Goal: Information Seeking & Learning: Learn about a topic

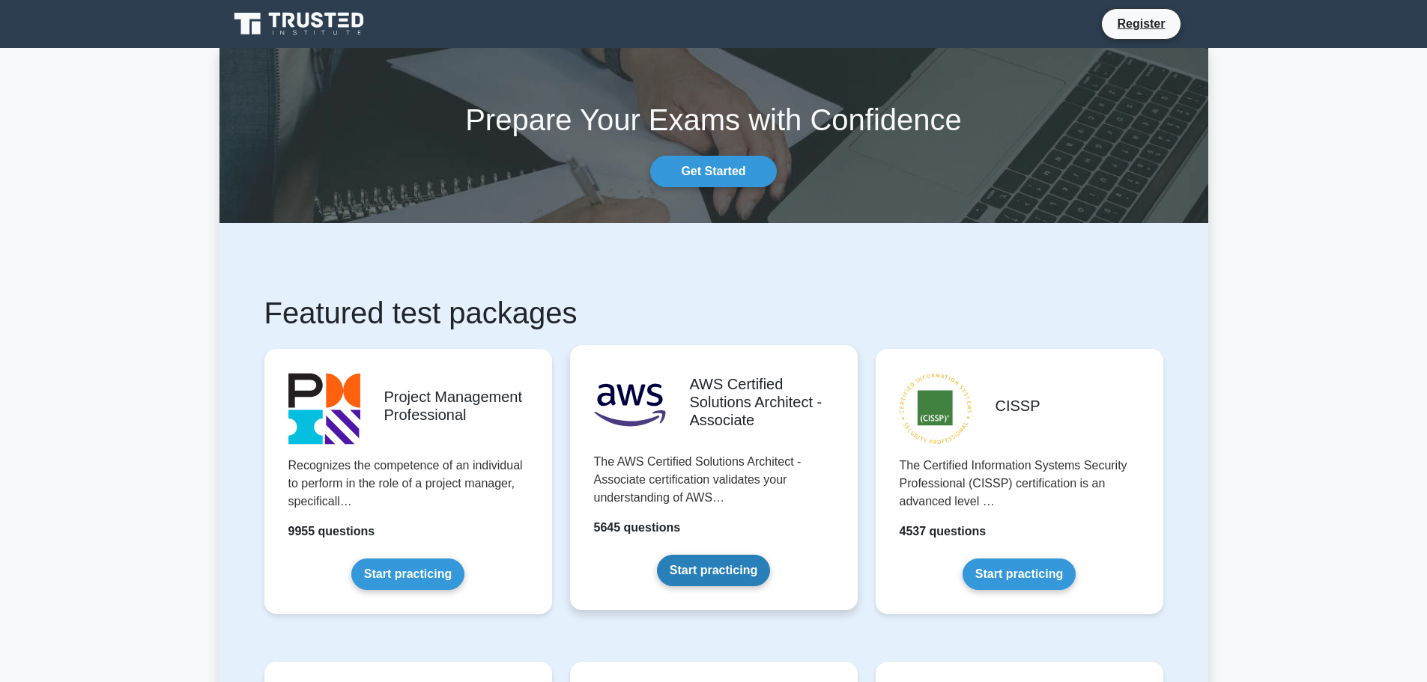
click at [729, 584] on link "Start practicing" at bounding box center [713, 570] width 113 height 31
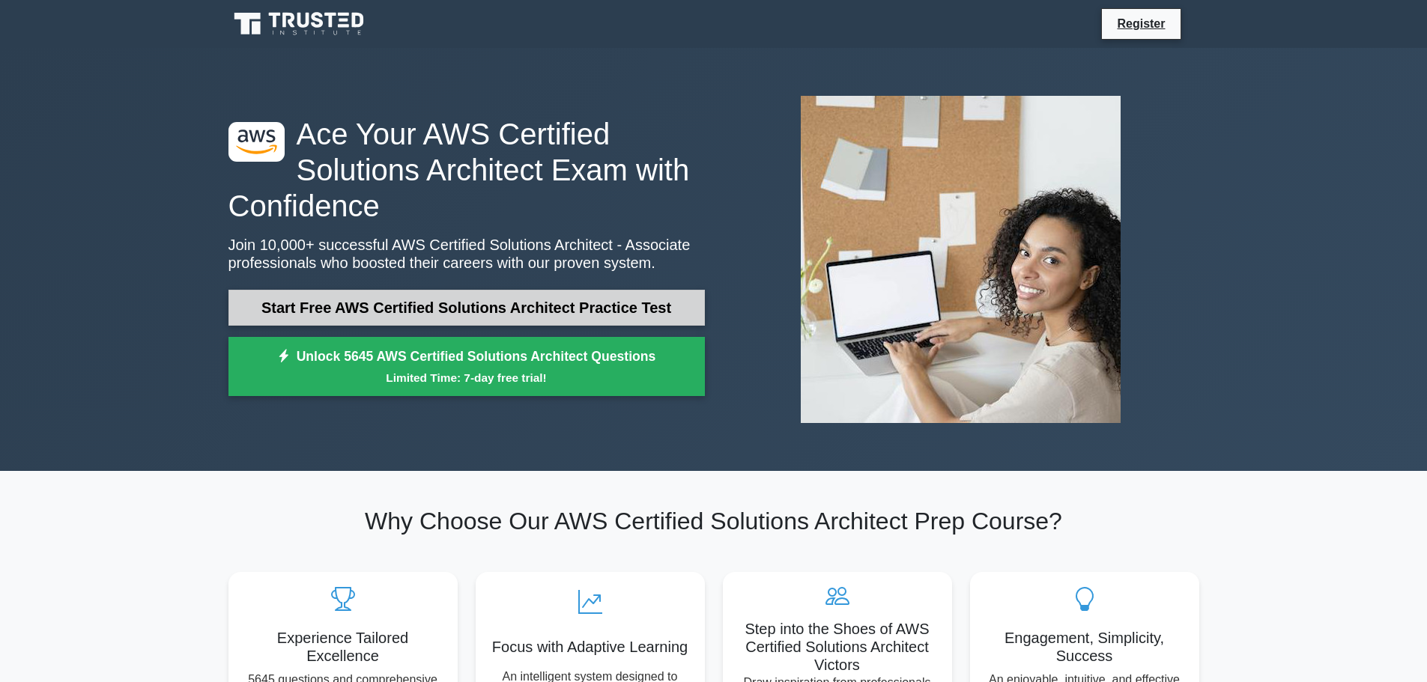
click at [605, 315] on link "Start Free AWS Certified Solutions Architect Practice Test" at bounding box center [466, 308] width 476 height 36
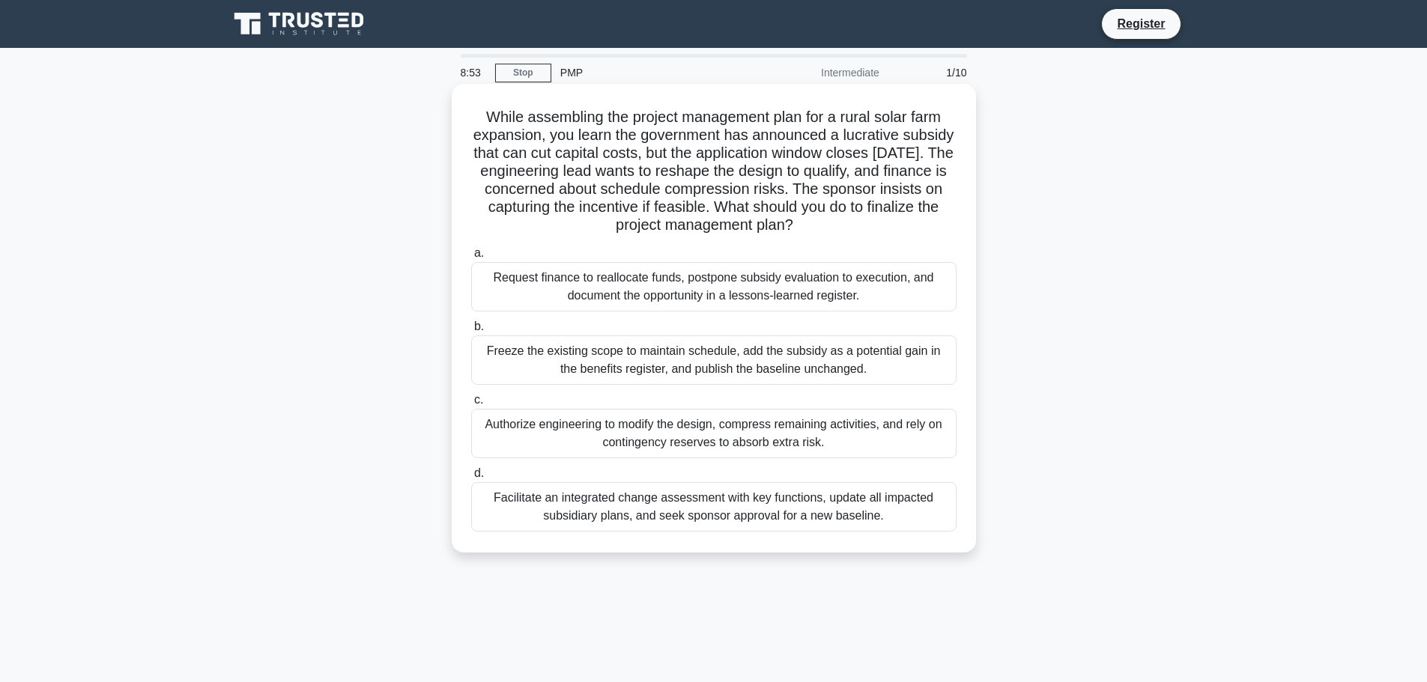
click at [676, 354] on div "Freeze the existing scope to maintain schedule, add the subsidy as a potential …" at bounding box center [713, 360] width 485 height 49
click at [471, 332] on input "b. Freeze the existing scope to maintain schedule, add the subsidy as a potenti…" at bounding box center [471, 327] width 0 height 10
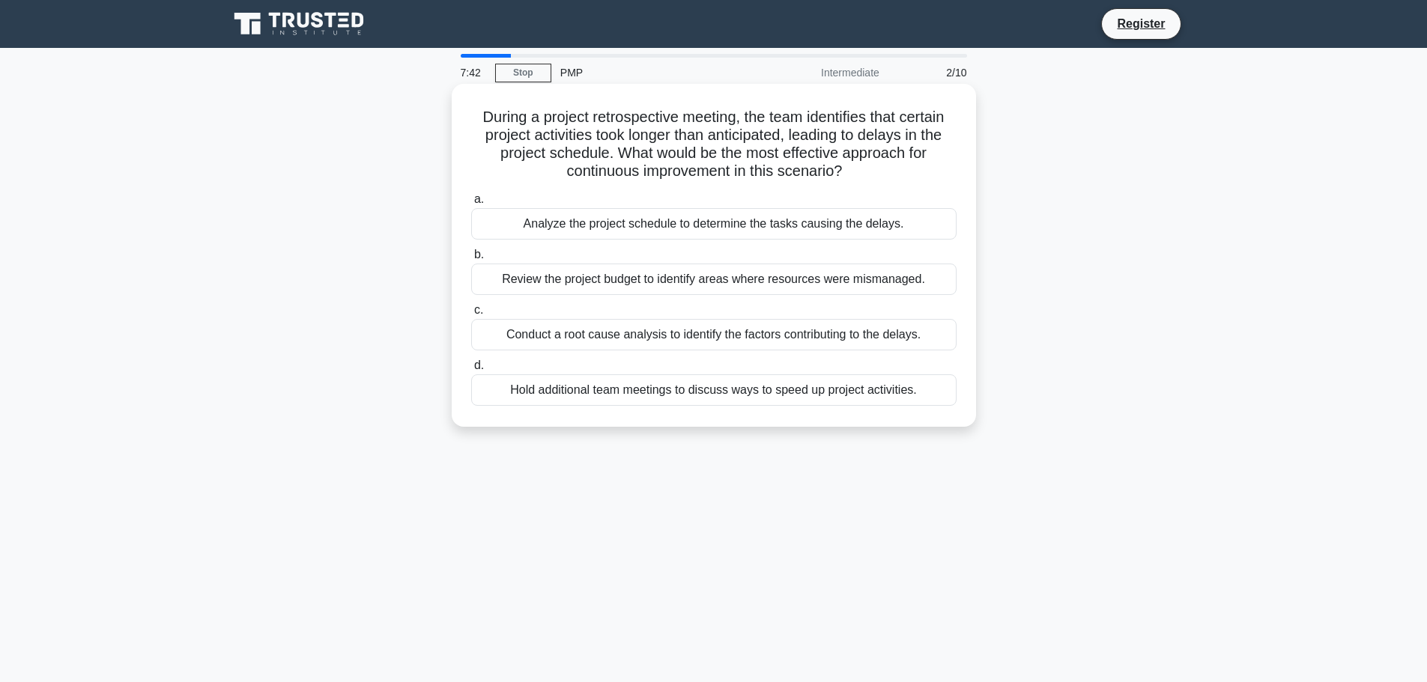
click at [599, 339] on div "Conduct a root cause analysis to identify the factors contributing to the delay…" at bounding box center [713, 334] width 485 height 31
click at [471, 315] on input "c. Conduct a root cause analysis to identify the factors contributing to the de…" at bounding box center [471, 311] width 0 height 10
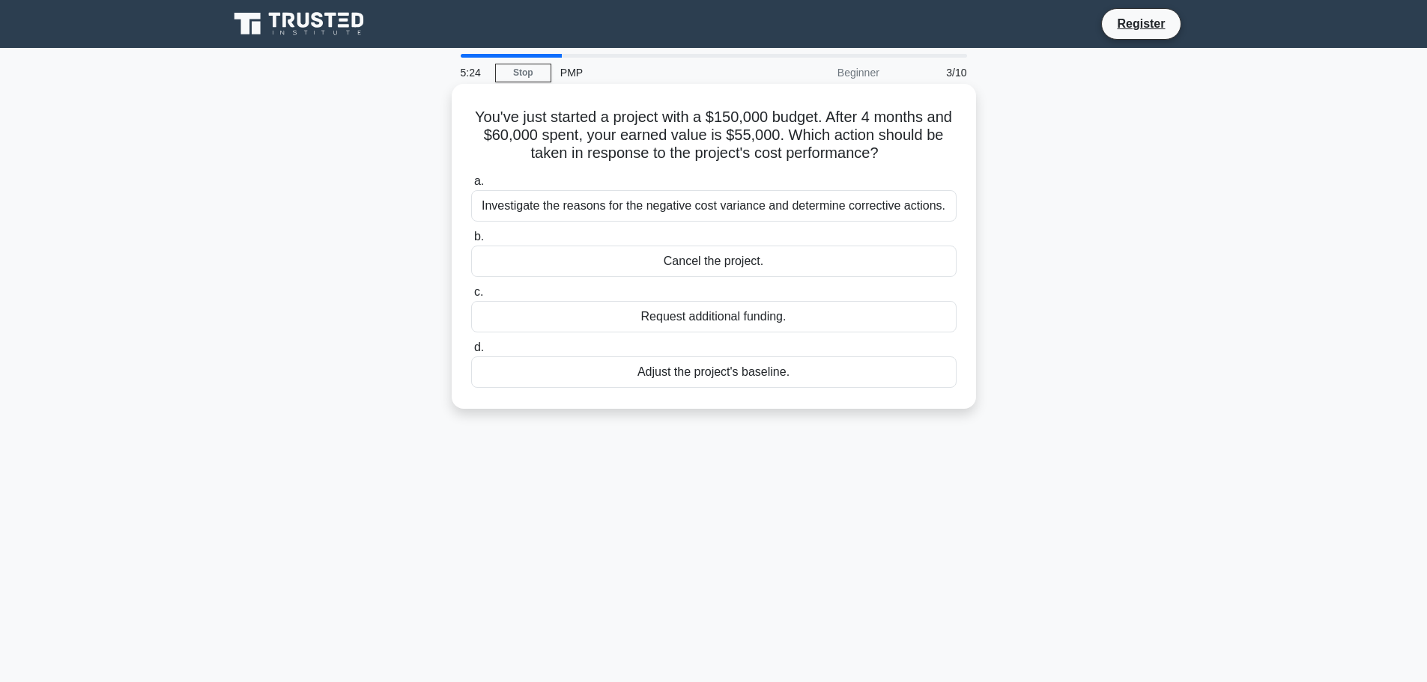
click at [757, 270] on div "Cancel the project." at bounding box center [713, 261] width 485 height 31
click at [471, 242] on input "b. Cancel the project." at bounding box center [471, 237] width 0 height 10
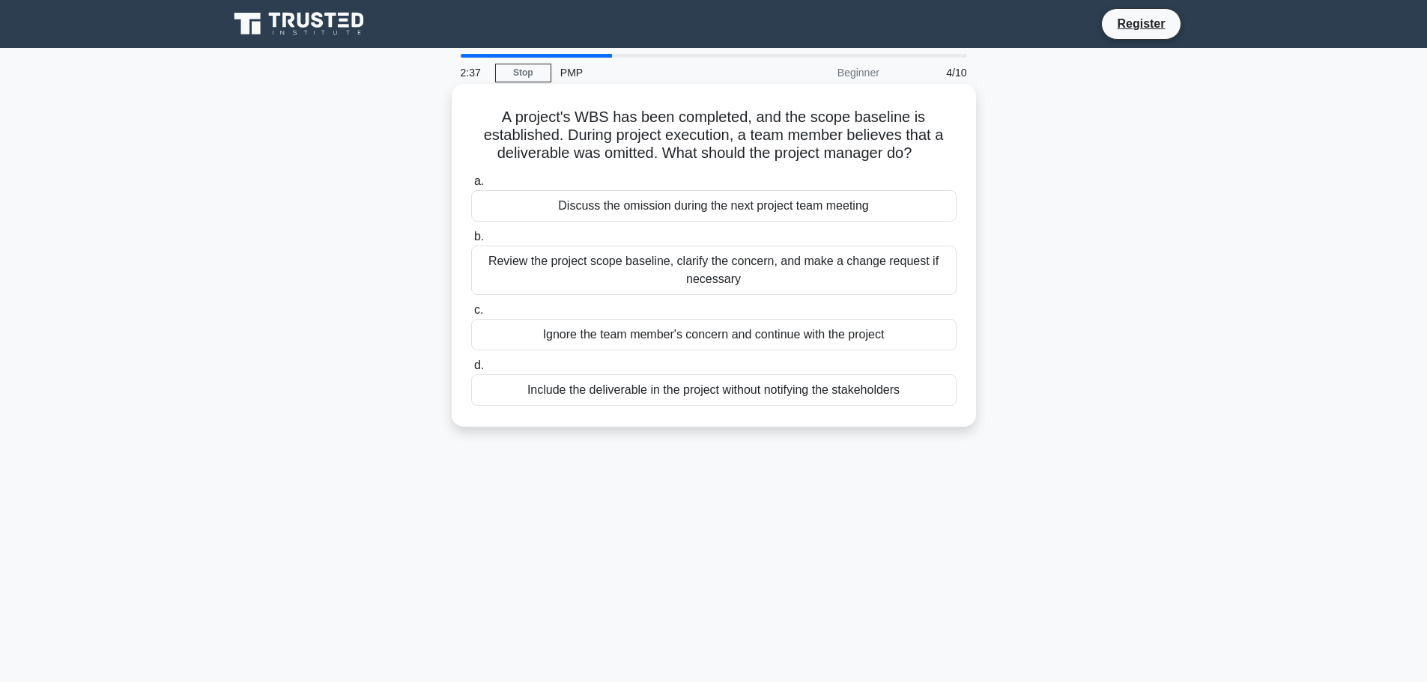
click at [814, 278] on div "Review the project scope baseline, clarify the concern, and make a change reque…" at bounding box center [713, 270] width 485 height 49
click at [471, 242] on input "b. Review the project scope baseline, clarify the concern, and make a change re…" at bounding box center [471, 237] width 0 height 10
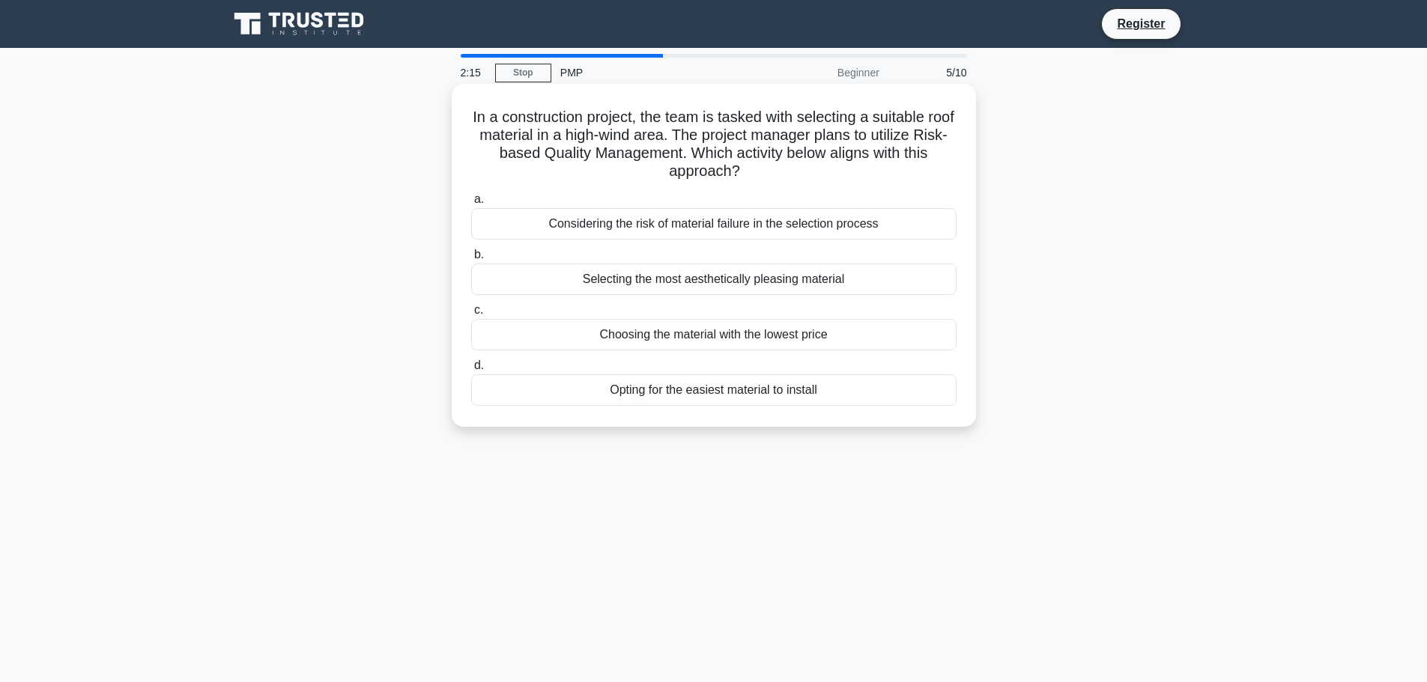
click at [774, 220] on div "Considering the risk of material failure in the selection process" at bounding box center [713, 223] width 485 height 31
click at [471, 205] on input "a. Considering the risk of material failure in the selection process" at bounding box center [471, 200] width 0 height 10
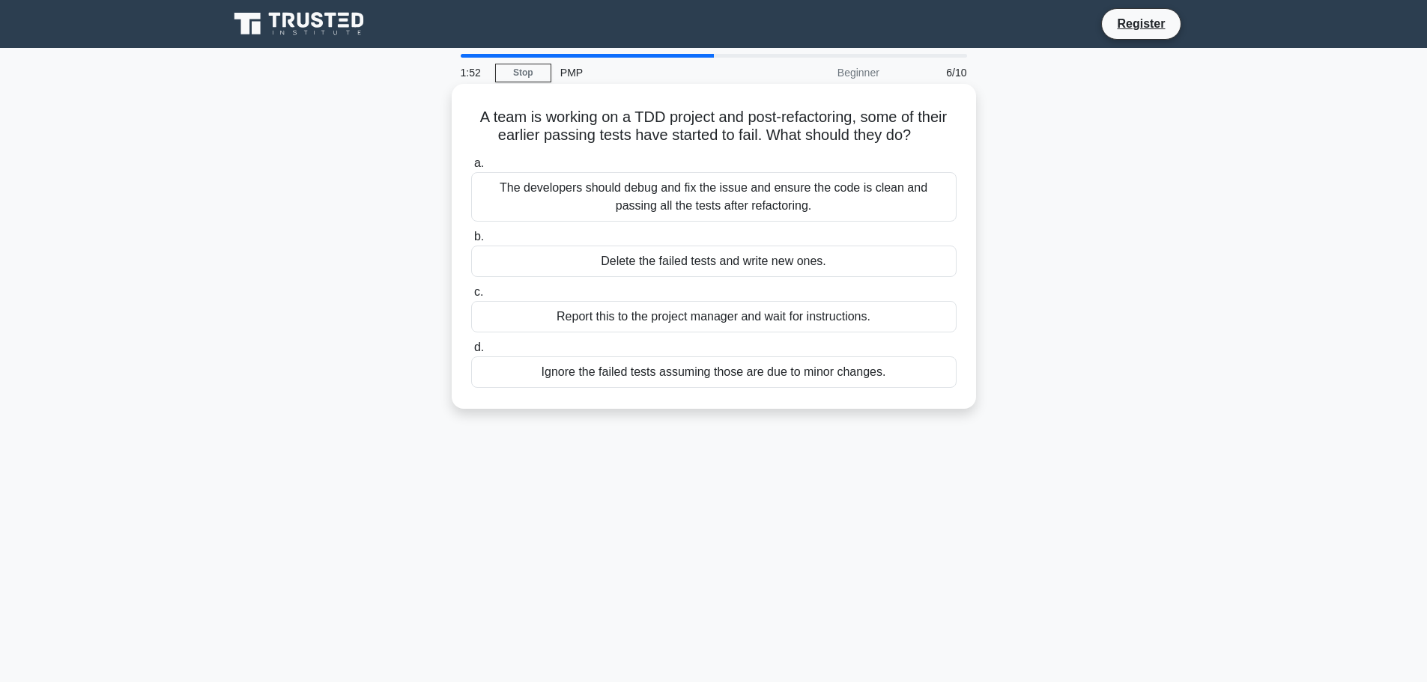
click at [745, 211] on div "The developers should debug and fix the issue and ensure the code is clean and …" at bounding box center [713, 196] width 485 height 49
click at [471, 169] on input "a. The developers should debug and fix the issue and ensure the code is clean a…" at bounding box center [471, 164] width 0 height 10
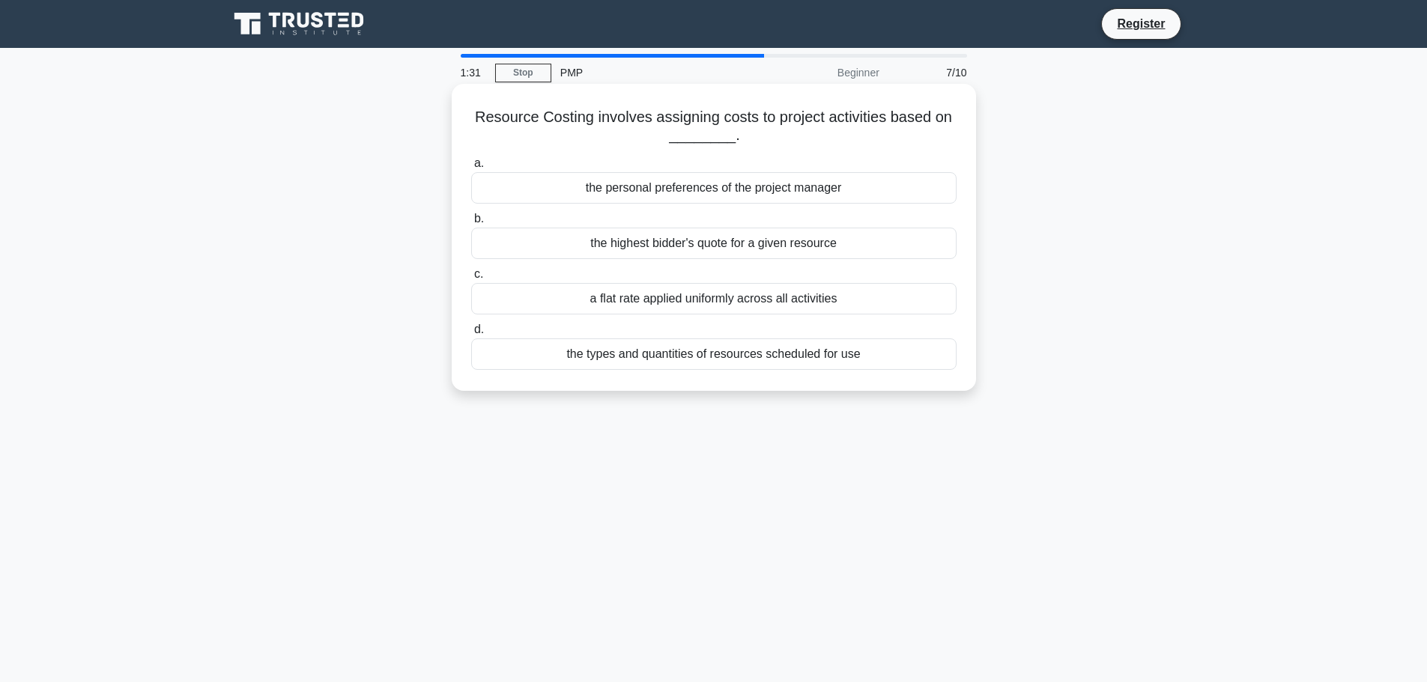
click at [772, 360] on div "the types and quantities of resources scheduled for use" at bounding box center [713, 354] width 485 height 31
click at [471, 335] on input "d. the types and quantities of resources scheduled for use" at bounding box center [471, 330] width 0 height 10
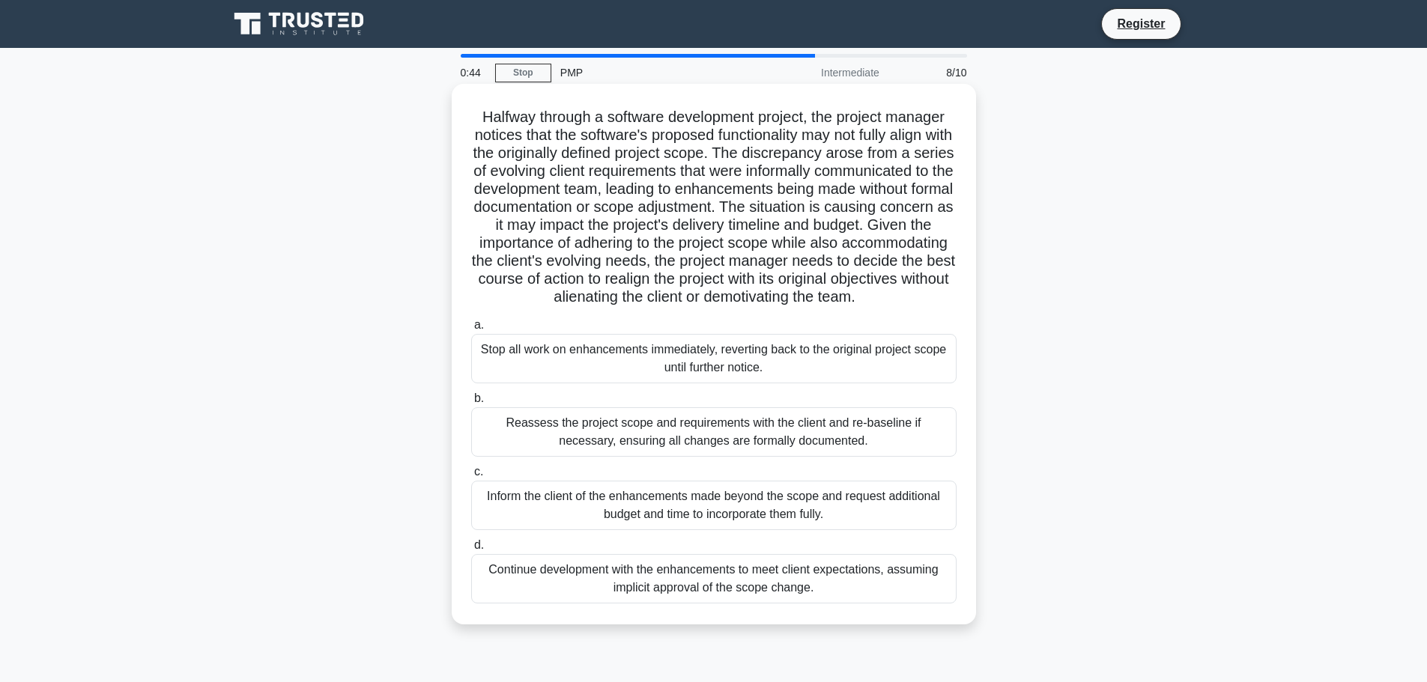
click at [744, 446] on div "Reassess the project scope and requirements with the client and re-baseline if …" at bounding box center [713, 432] width 485 height 49
click at [471, 404] on input "b. Reassess the project scope and requirements with the client and re-baseline …" at bounding box center [471, 399] width 0 height 10
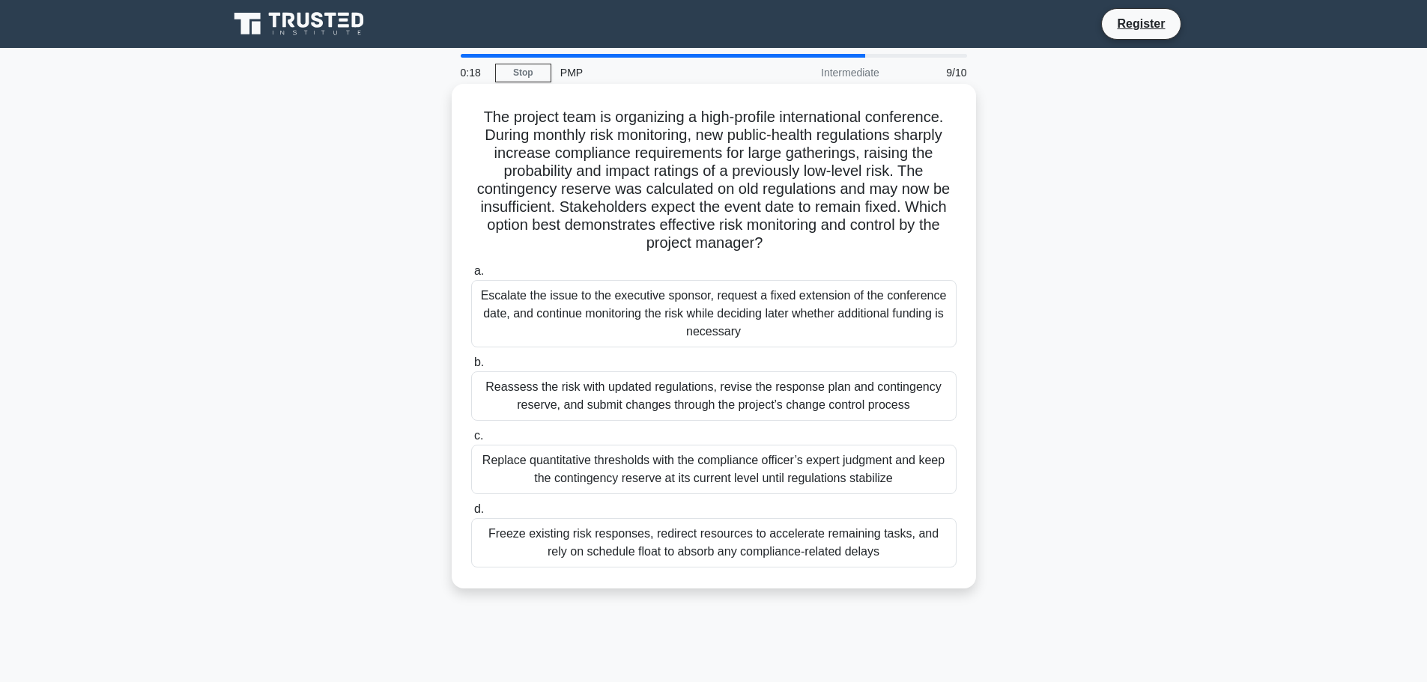
click at [839, 401] on div "Reassess the risk with updated regulations, revise the response plan and contin…" at bounding box center [713, 396] width 485 height 49
click at [471, 368] on input "b. Reassess the risk with updated regulations, revise the response plan and con…" at bounding box center [471, 363] width 0 height 10
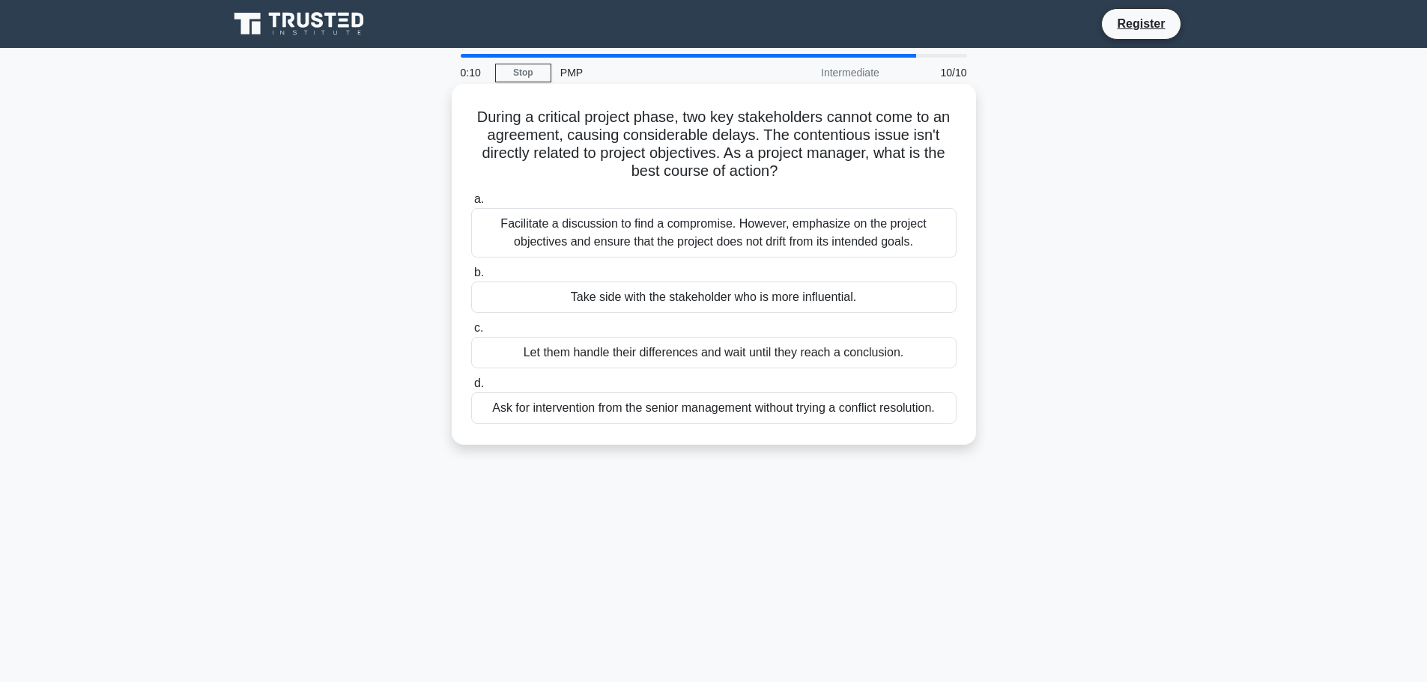
click at [704, 237] on div "Facilitate a discussion to find a compromise. However, emphasize on the project…" at bounding box center [713, 232] width 485 height 49
click at [471, 205] on input "a. Facilitate a discussion to find a compromise. However, emphasize on the proj…" at bounding box center [471, 200] width 0 height 10
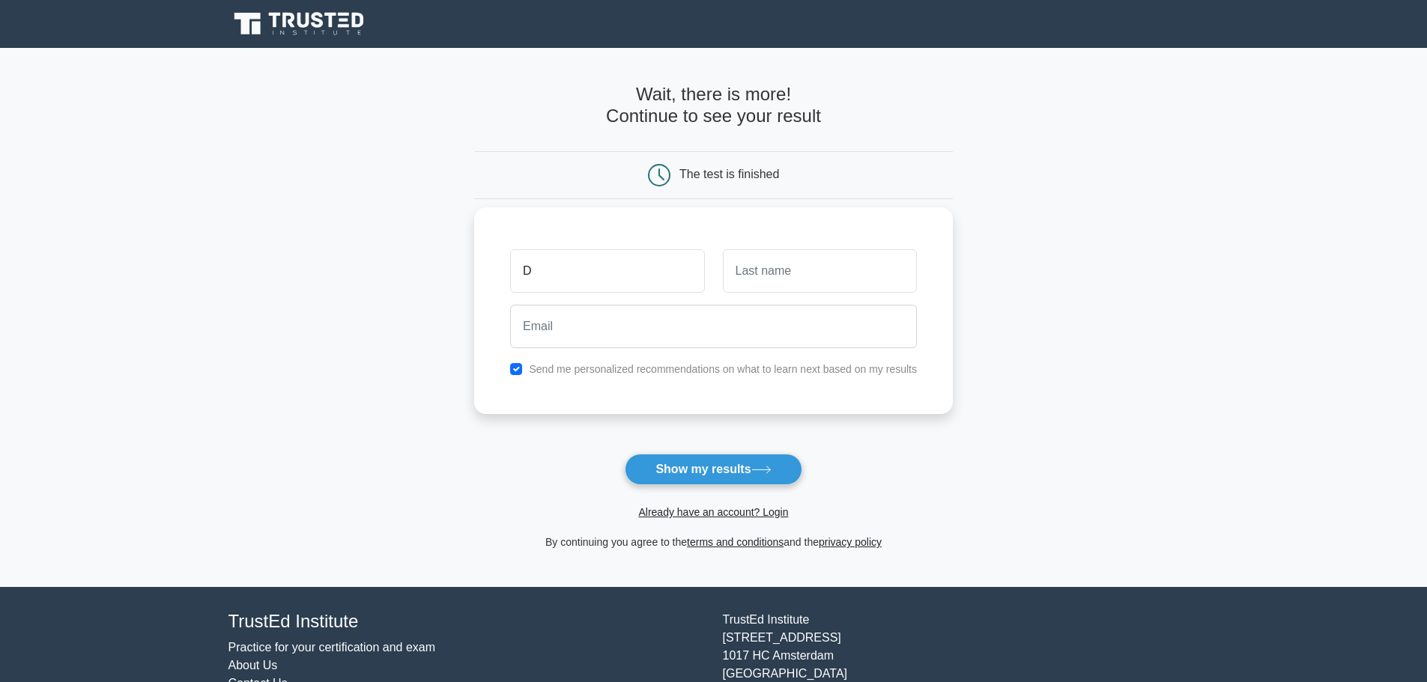
type input "[PERSON_NAME]"
click at [778, 273] on input "text" at bounding box center [820, 270] width 194 height 43
type input "[PERSON_NAME]"
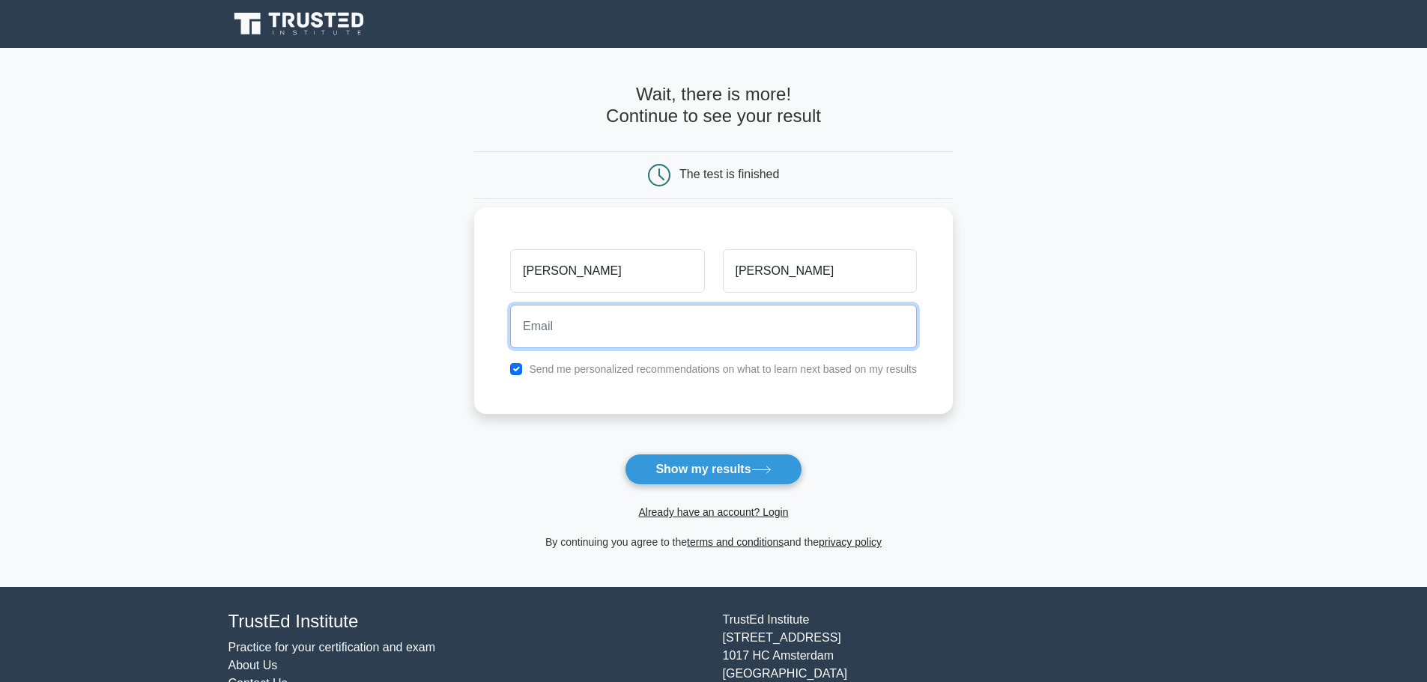
click at [657, 329] on input "email" at bounding box center [713, 326] width 407 height 43
type input "[EMAIL_ADDRESS][DOMAIN_NAME]"
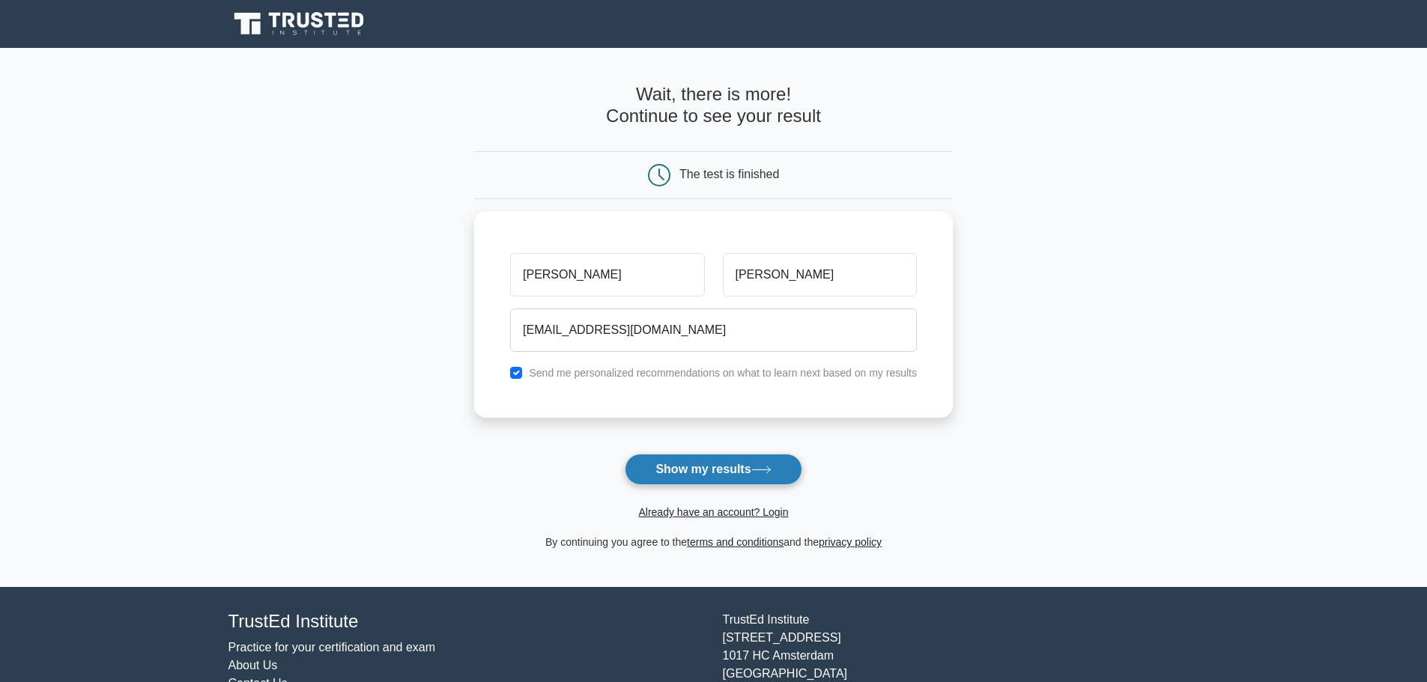
click at [658, 474] on button "Show my results" at bounding box center [713, 469] width 177 height 31
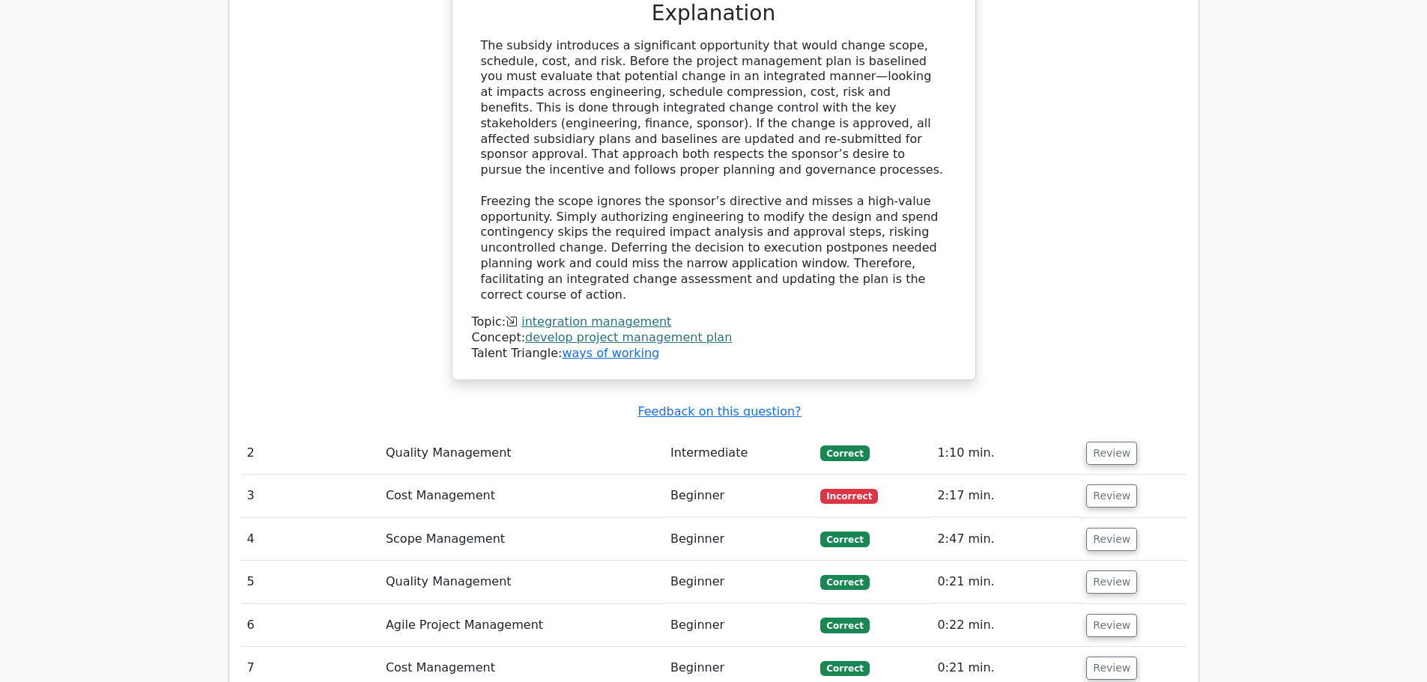
scroll to position [1873, 0]
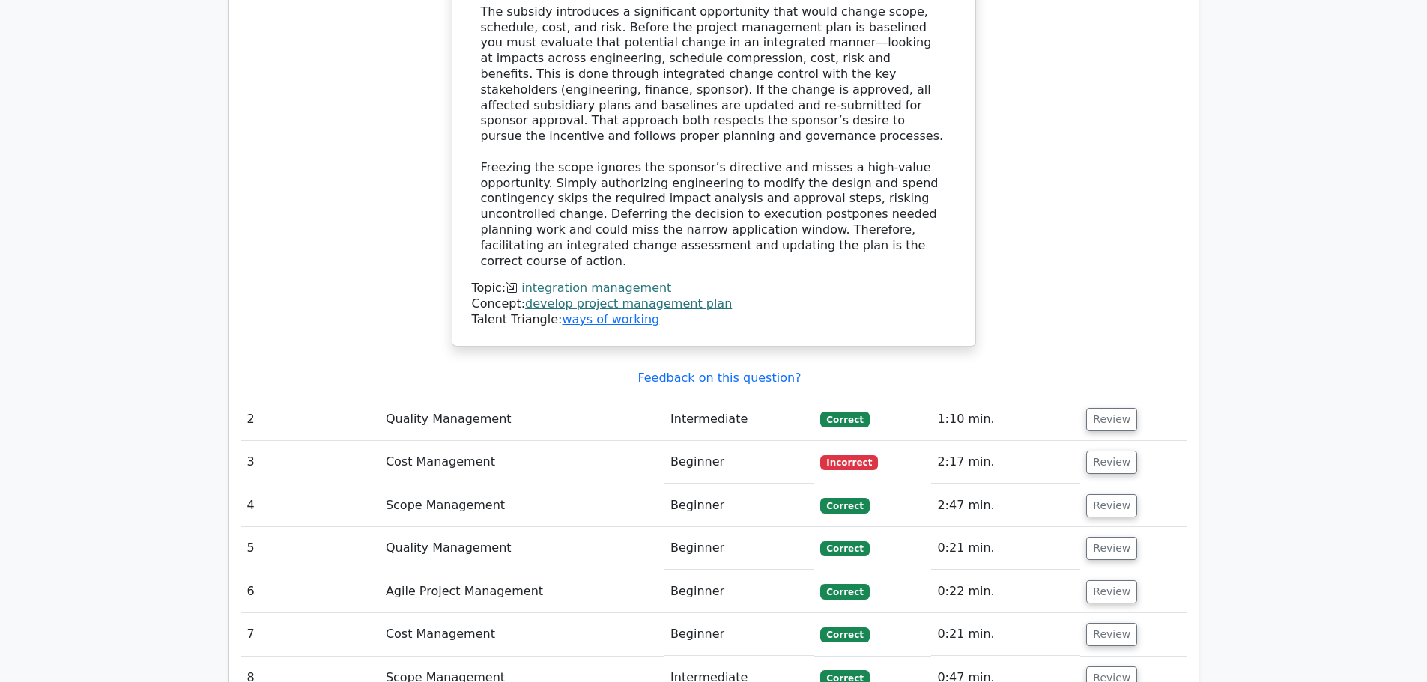
click at [479, 441] on td "Cost Management" at bounding box center [522, 462] width 285 height 43
click at [1105, 451] on button "Review" at bounding box center [1111, 462] width 51 height 23
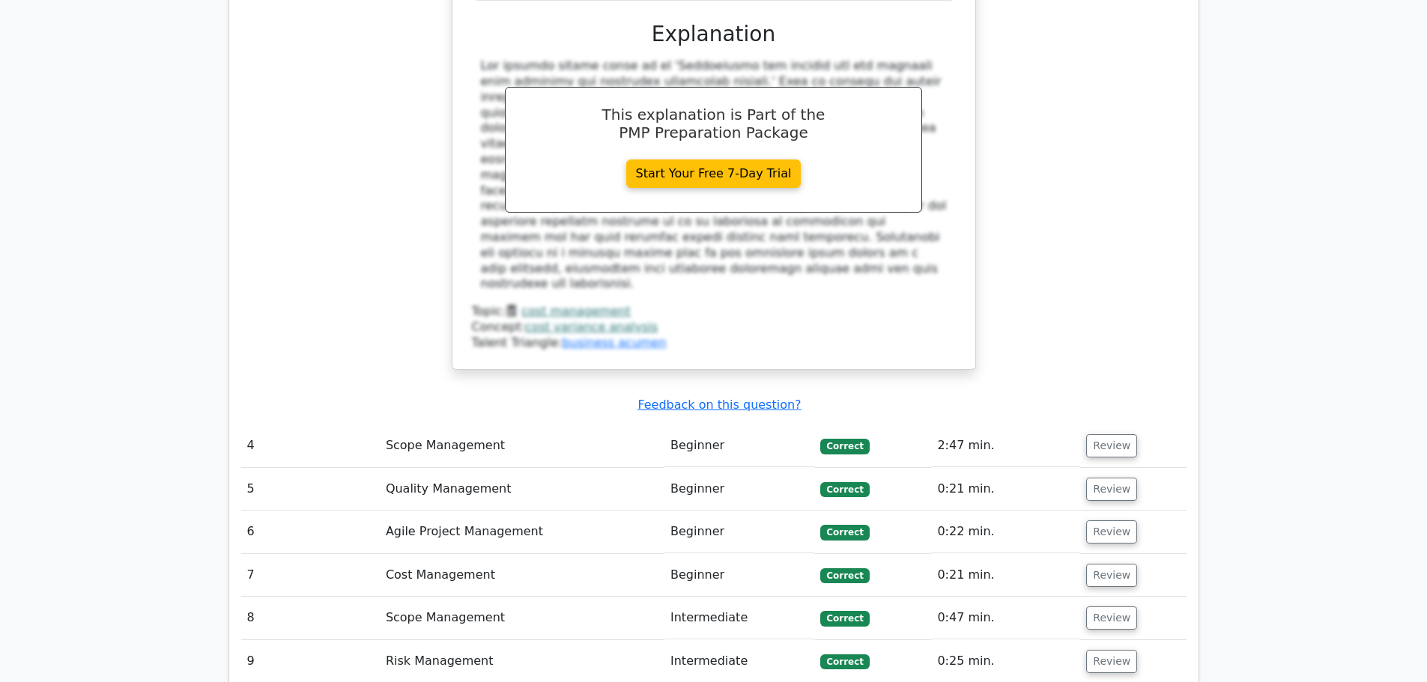
scroll to position [2697, 0]
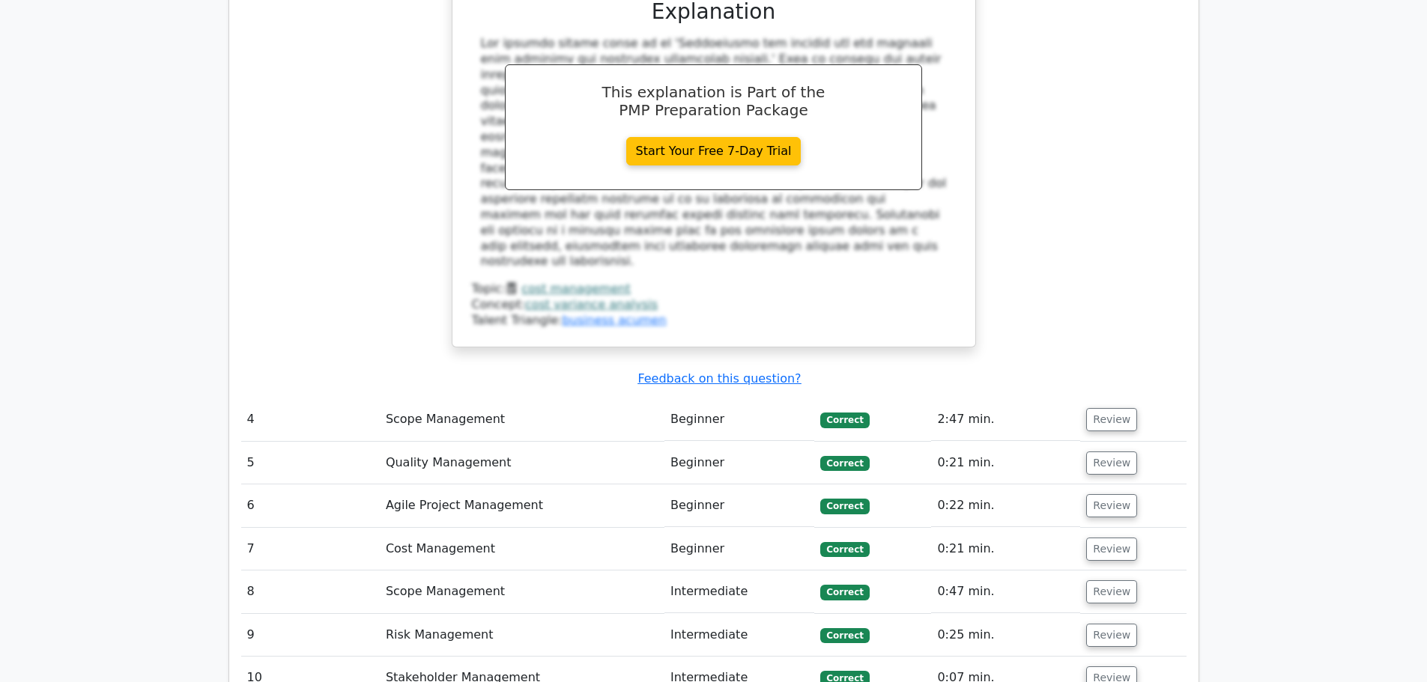
click at [539, 657] on td "Stakeholder Management" at bounding box center [522, 678] width 285 height 43
click at [1124, 667] on button "Review" at bounding box center [1111, 678] width 51 height 23
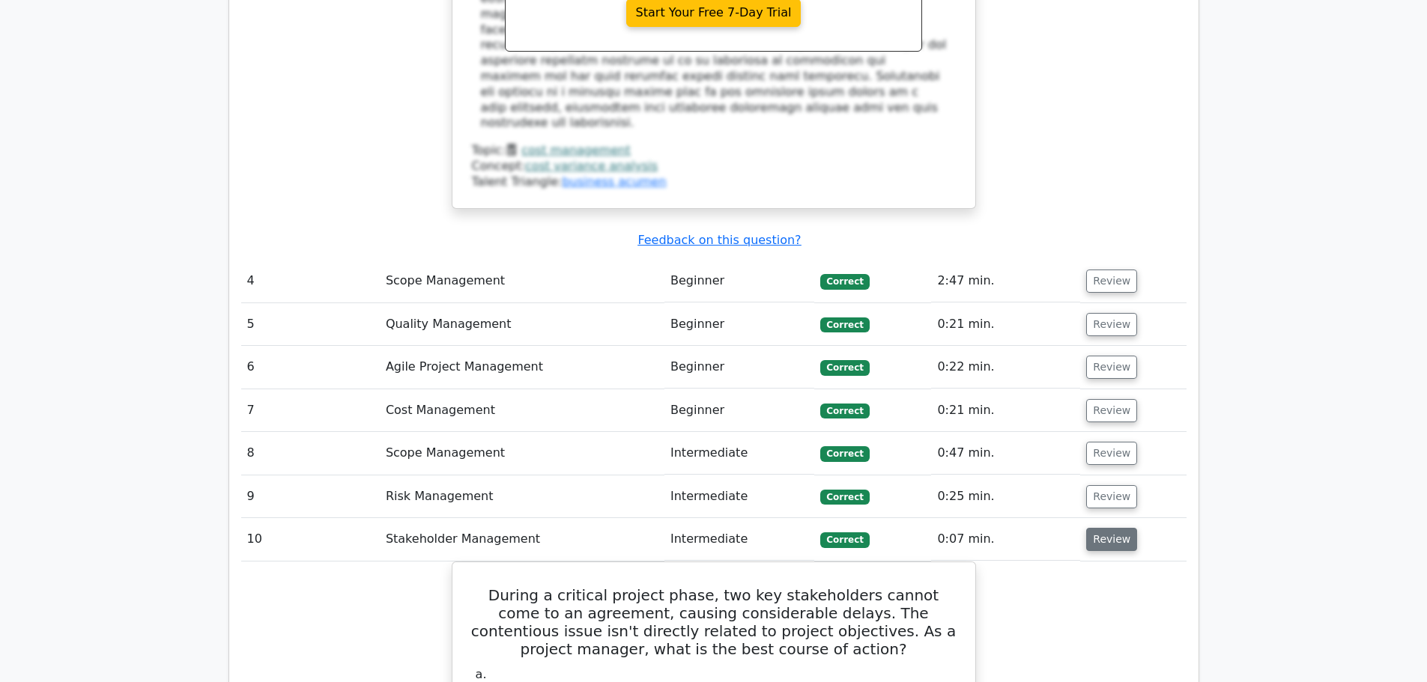
scroll to position [2921, 0]
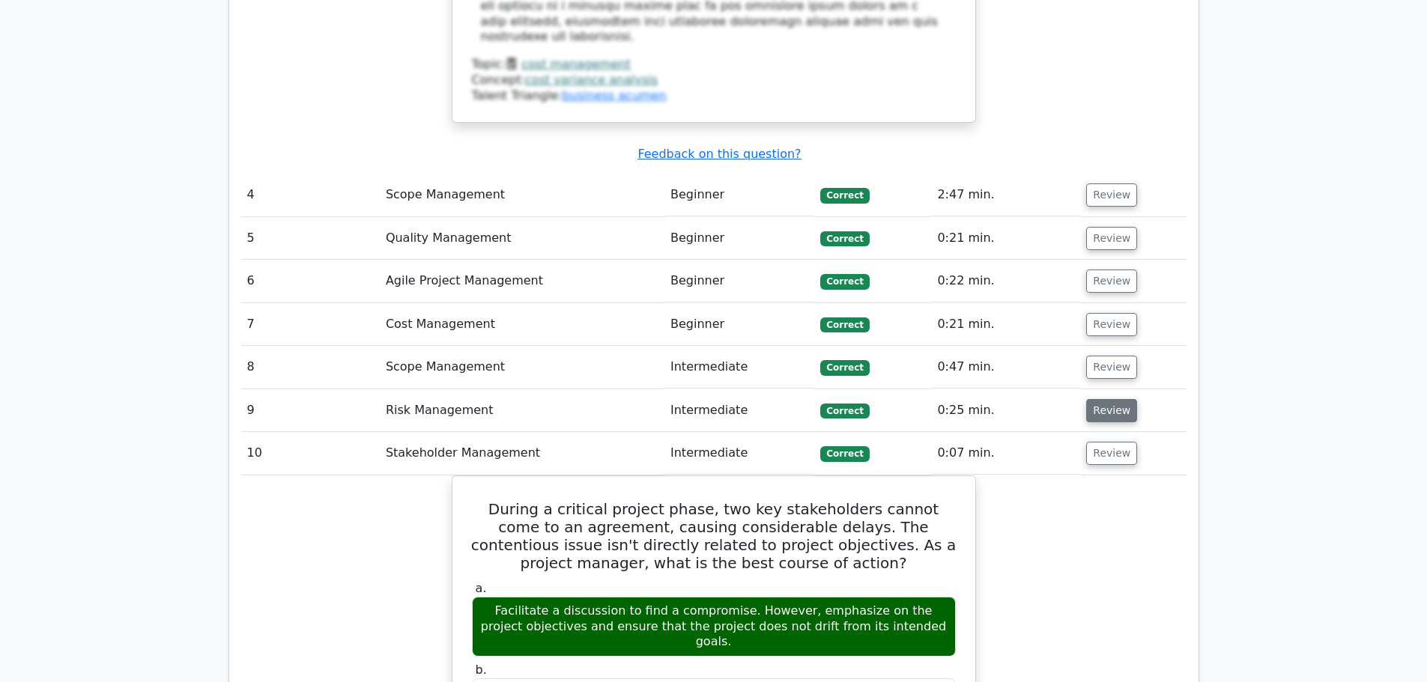
click at [1106, 399] on button "Review" at bounding box center [1111, 410] width 51 height 23
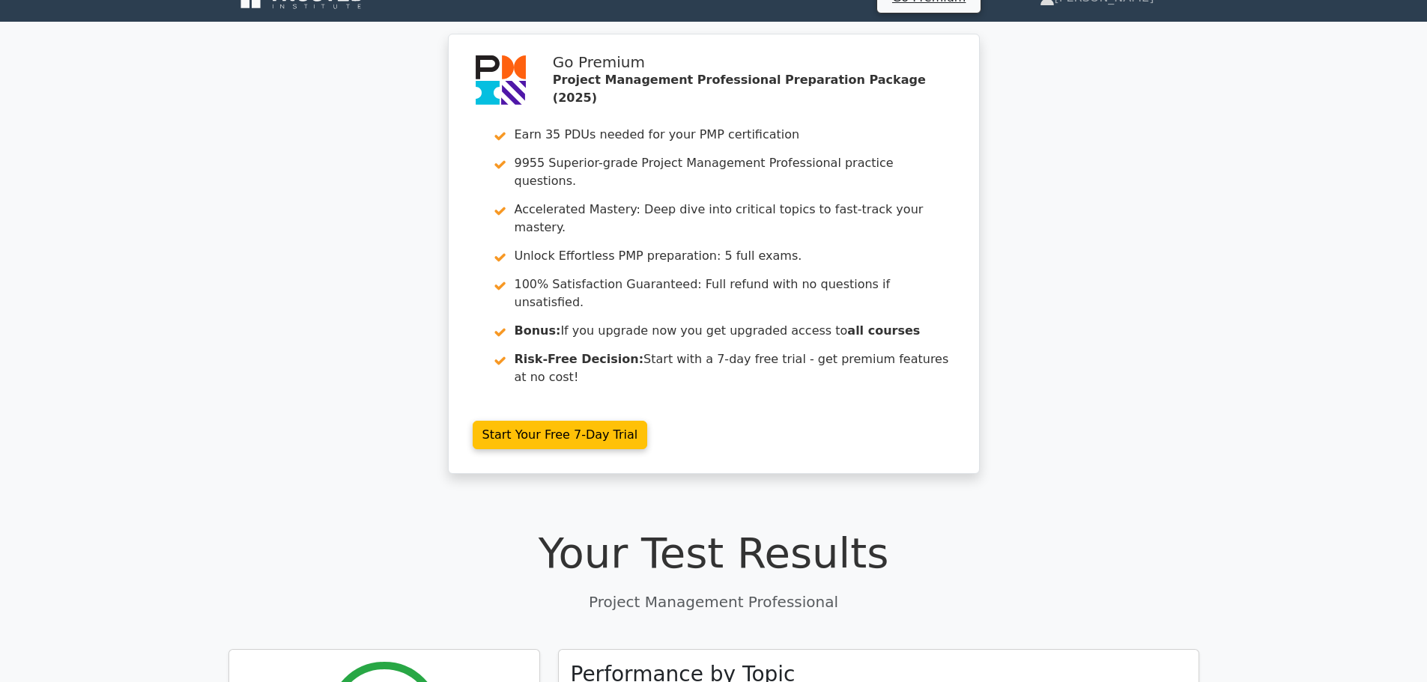
scroll to position [0, 0]
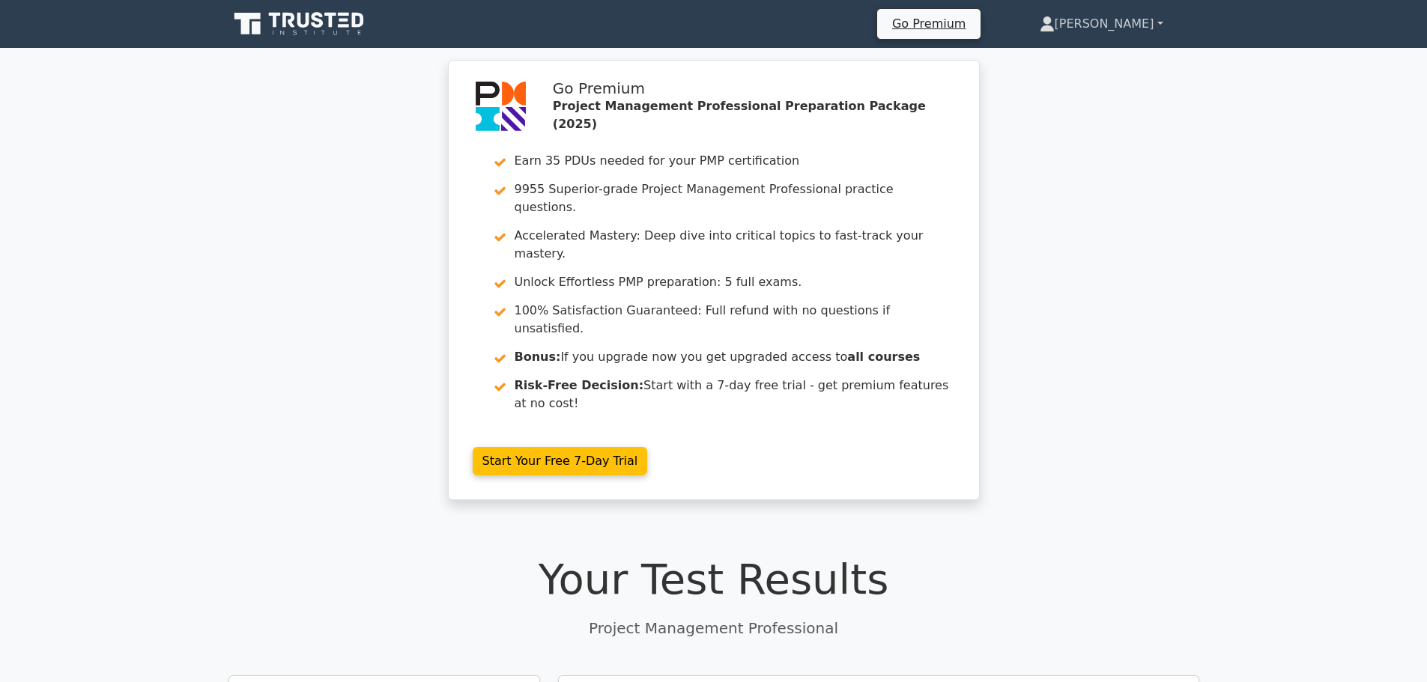
click at [1152, 30] on link "[PERSON_NAME]" at bounding box center [1102, 24] width 196 height 30
click at [1101, 54] on link "Profile" at bounding box center [1064, 59] width 118 height 24
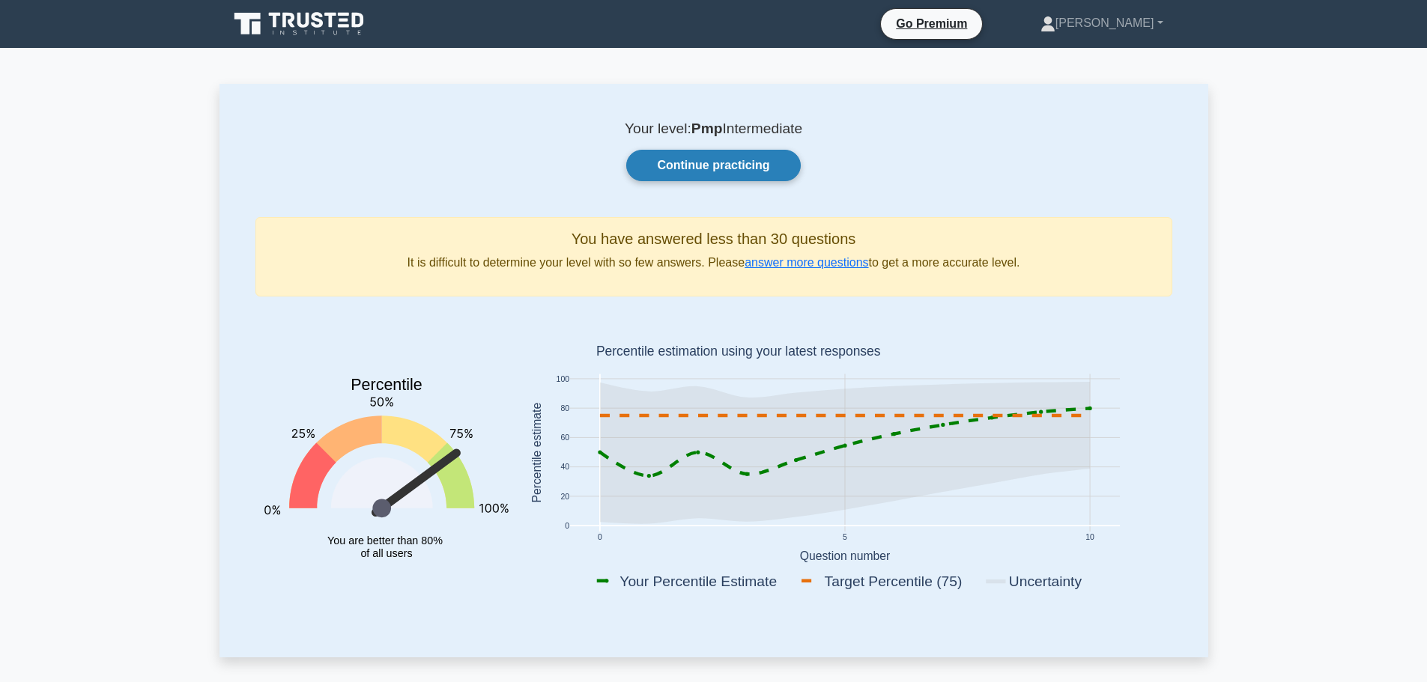
click at [715, 161] on link "Continue practicing" at bounding box center [713, 165] width 174 height 31
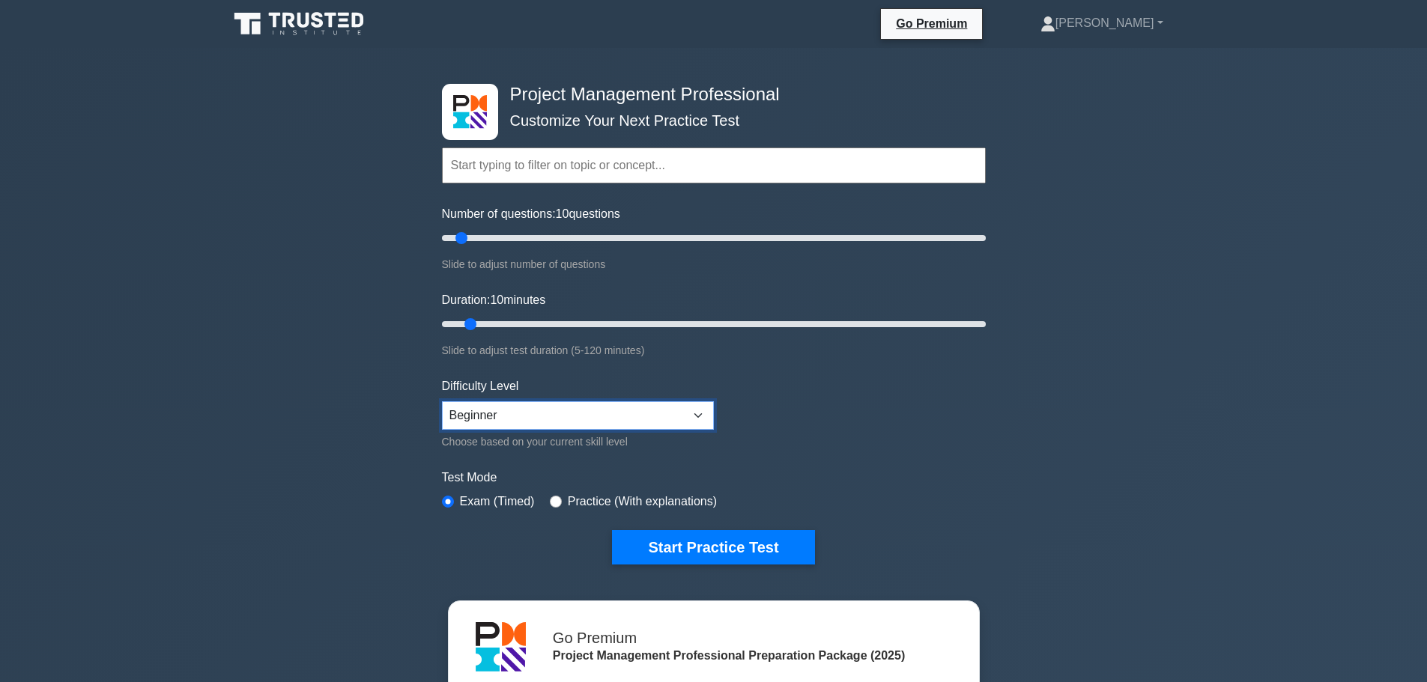
click at [688, 421] on select "Beginner Intermediate Expert" at bounding box center [578, 416] width 272 height 28
select select "intermediate"
click at [442, 402] on select "Beginner Intermediate Expert" at bounding box center [578, 416] width 272 height 28
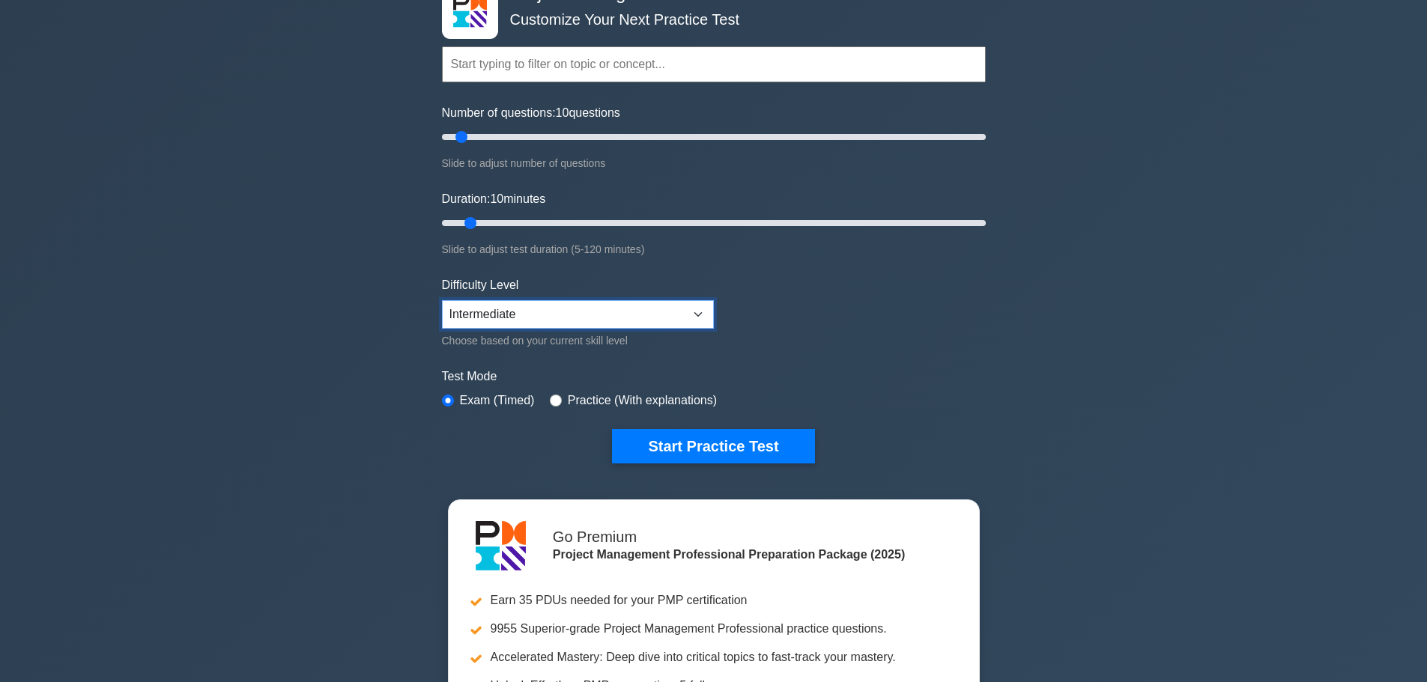
scroll to position [75, 0]
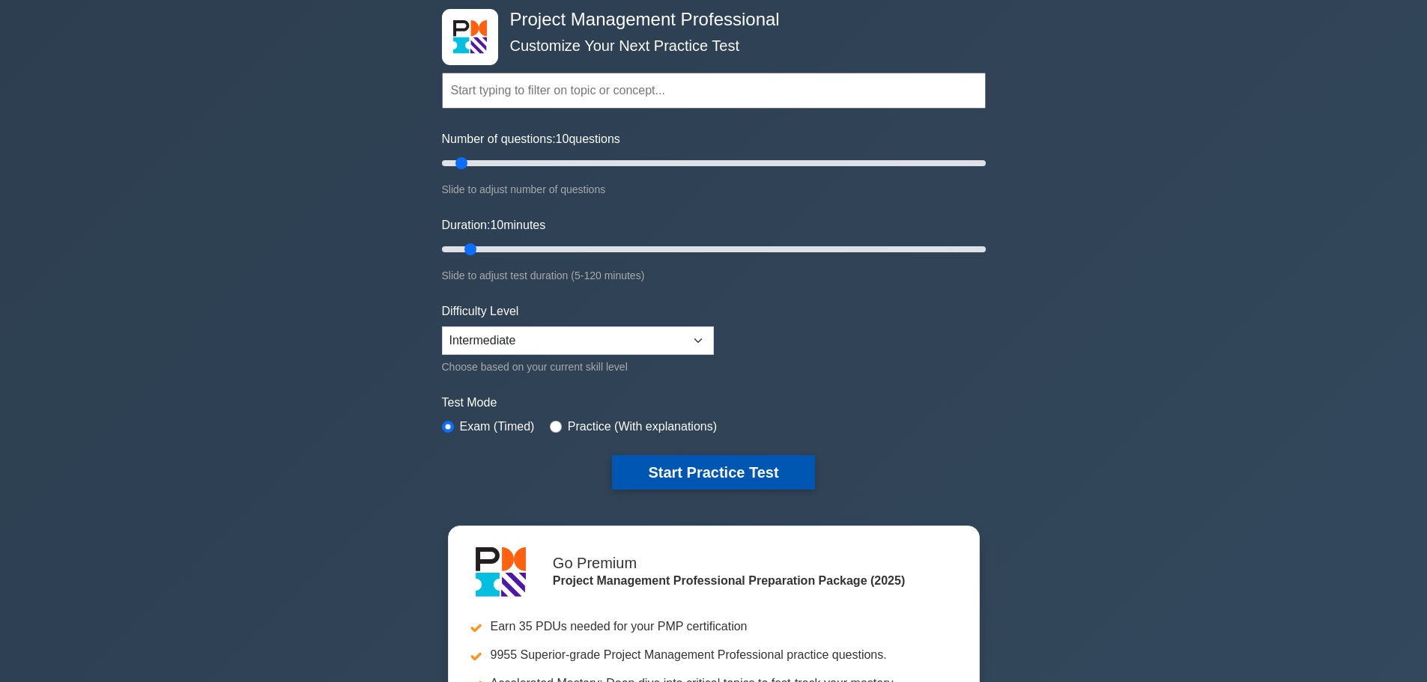
click at [672, 483] on button "Start Practice Test" at bounding box center [713, 472] width 202 height 34
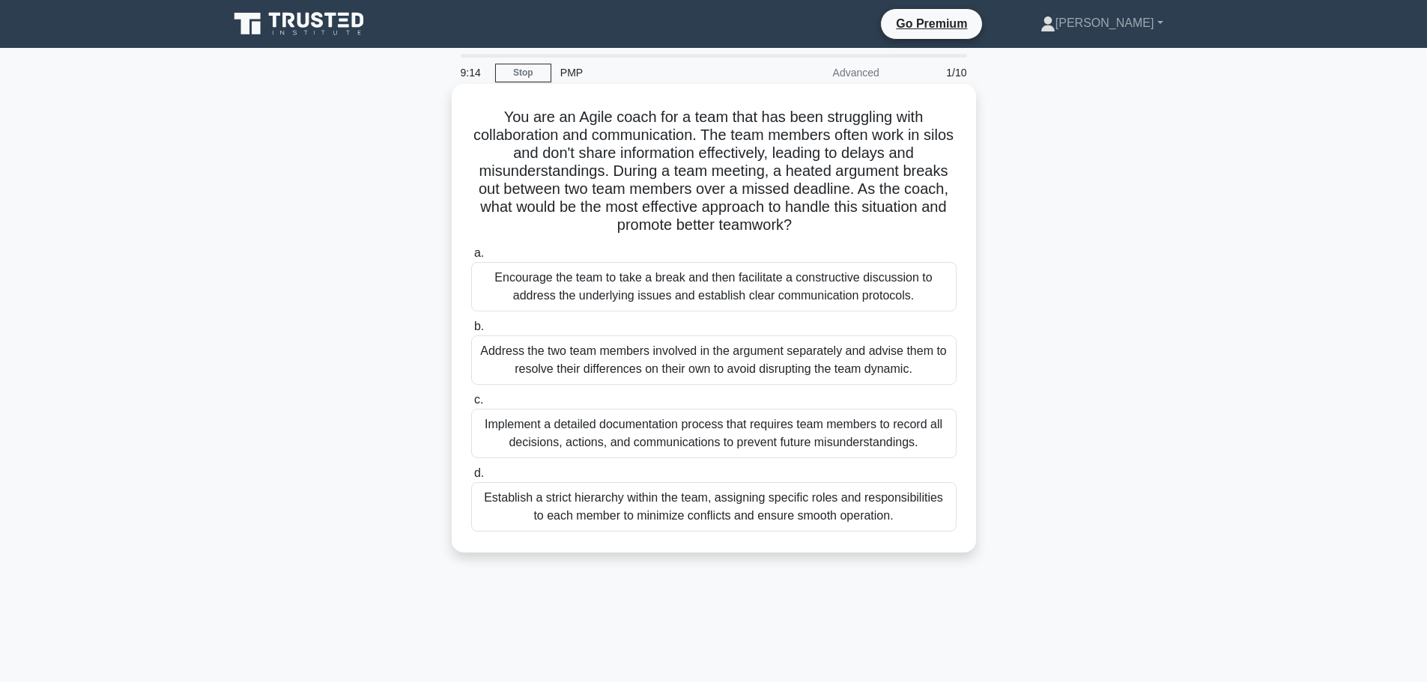
click at [715, 429] on div "Implement a detailed documentation process that requires team members to record…" at bounding box center [713, 433] width 485 height 49
click at [471, 405] on input "c. Implement a detailed documentation process that requires team members to rec…" at bounding box center [471, 401] width 0 height 10
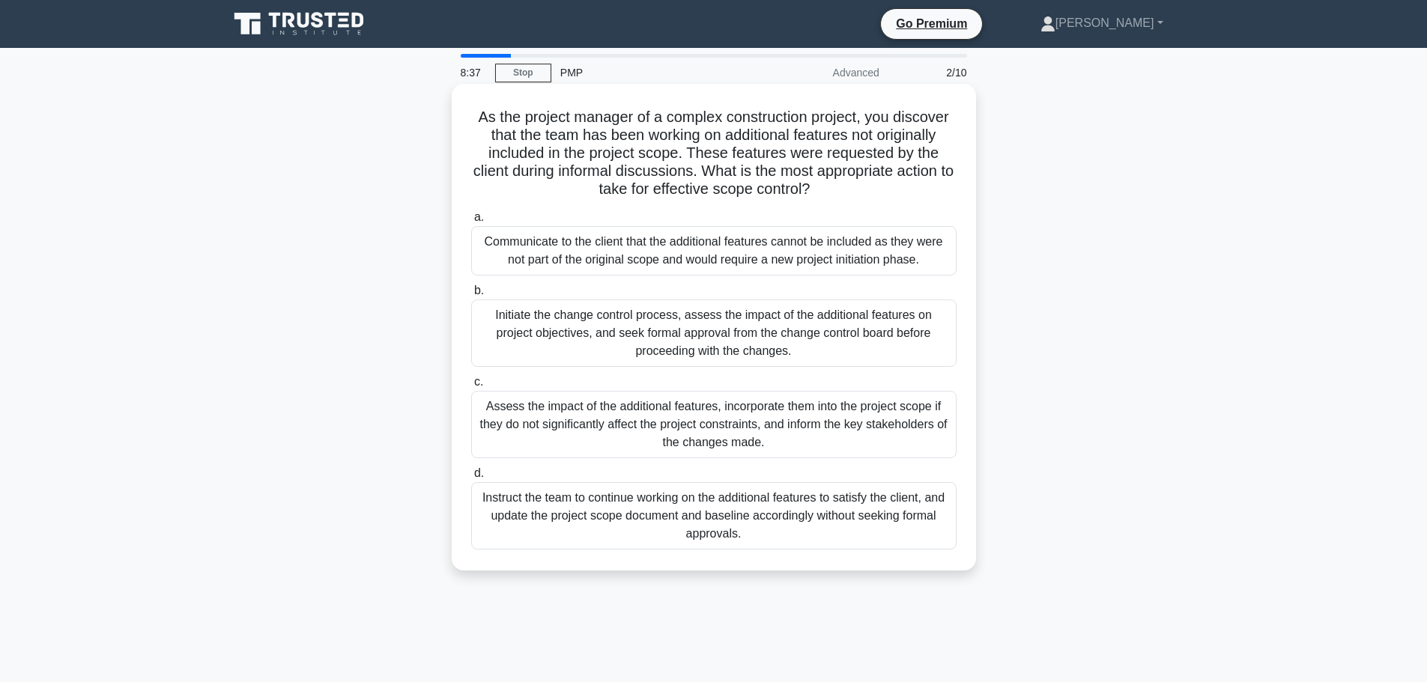
click at [684, 334] on div "Initiate the change control process, assess the impact of the additional featur…" at bounding box center [713, 333] width 485 height 67
click at [471, 296] on input "b. Initiate the change control process, assess the impact of the additional fea…" at bounding box center [471, 291] width 0 height 10
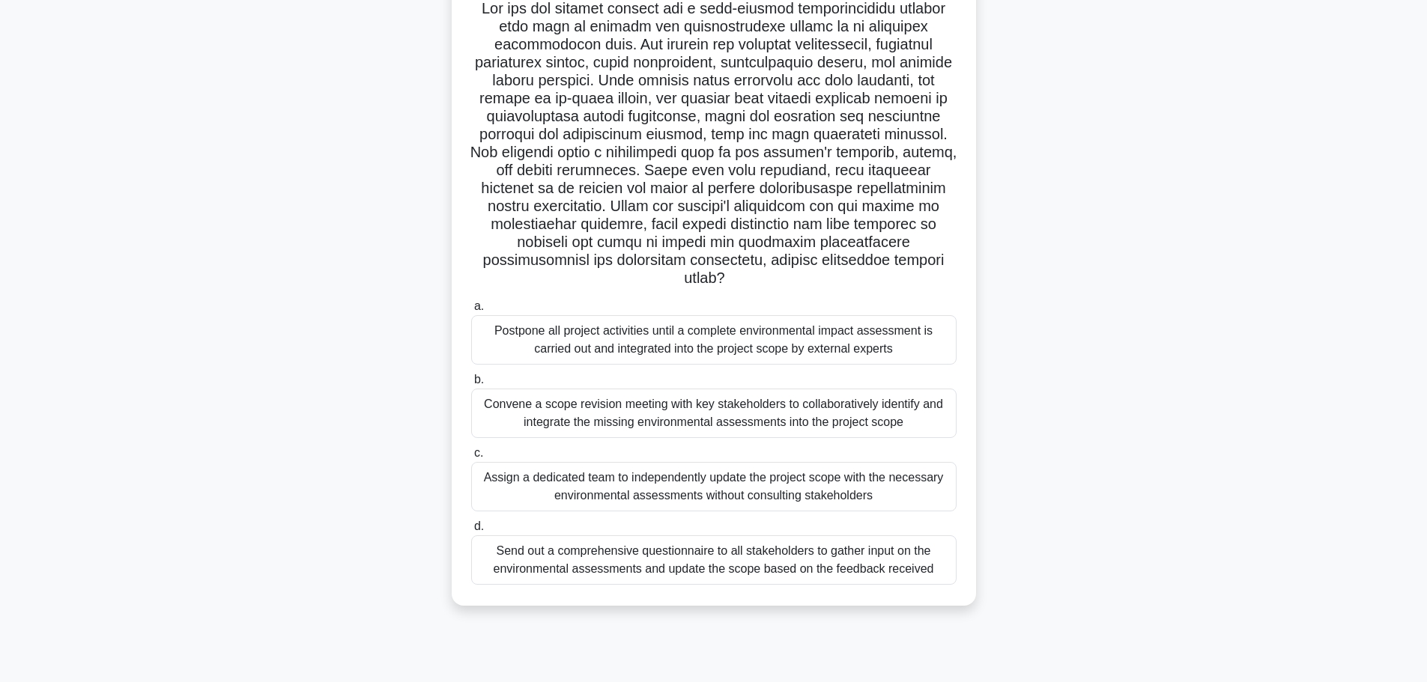
scroll to position [127, 0]
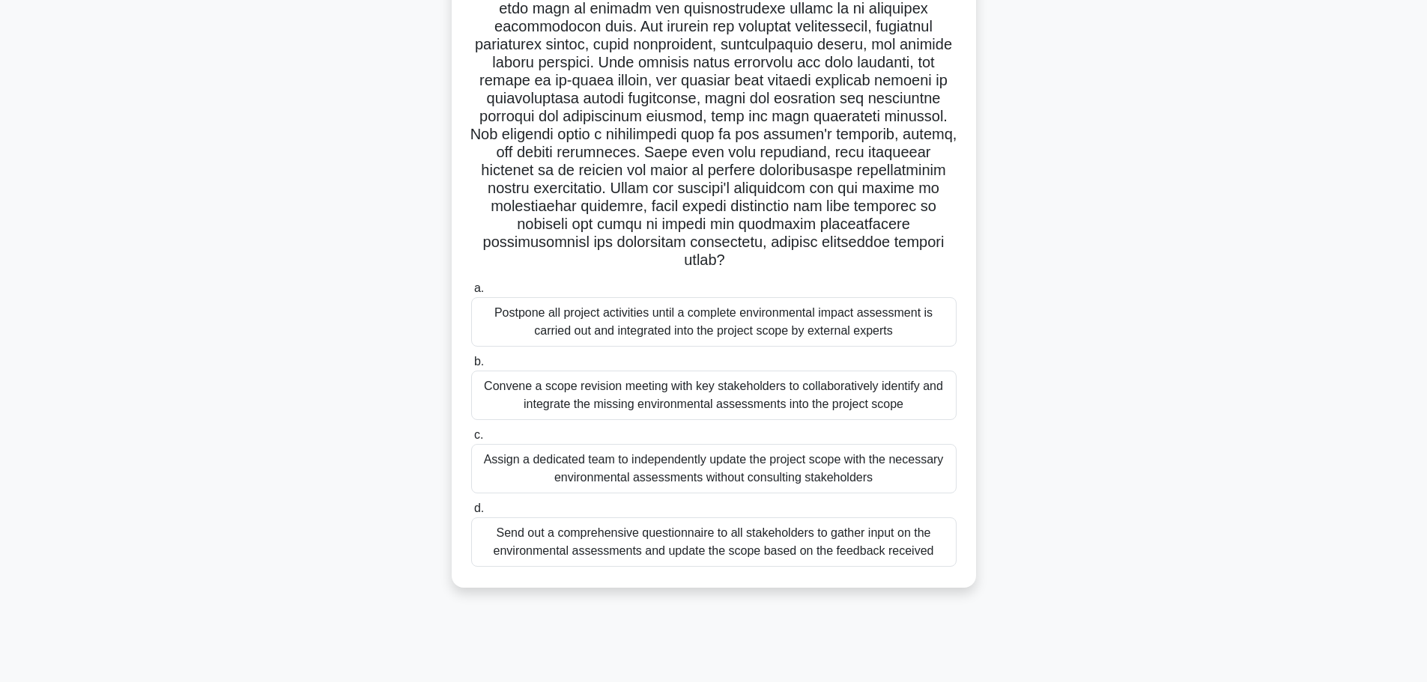
click at [819, 395] on div "Convene a scope revision meeting with key stakeholders to collaboratively ident…" at bounding box center [713, 395] width 485 height 49
click at [471, 367] on input "b. Convene a scope revision meeting with key stakeholders to collaboratively id…" at bounding box center [471, 362] width 0 height 10
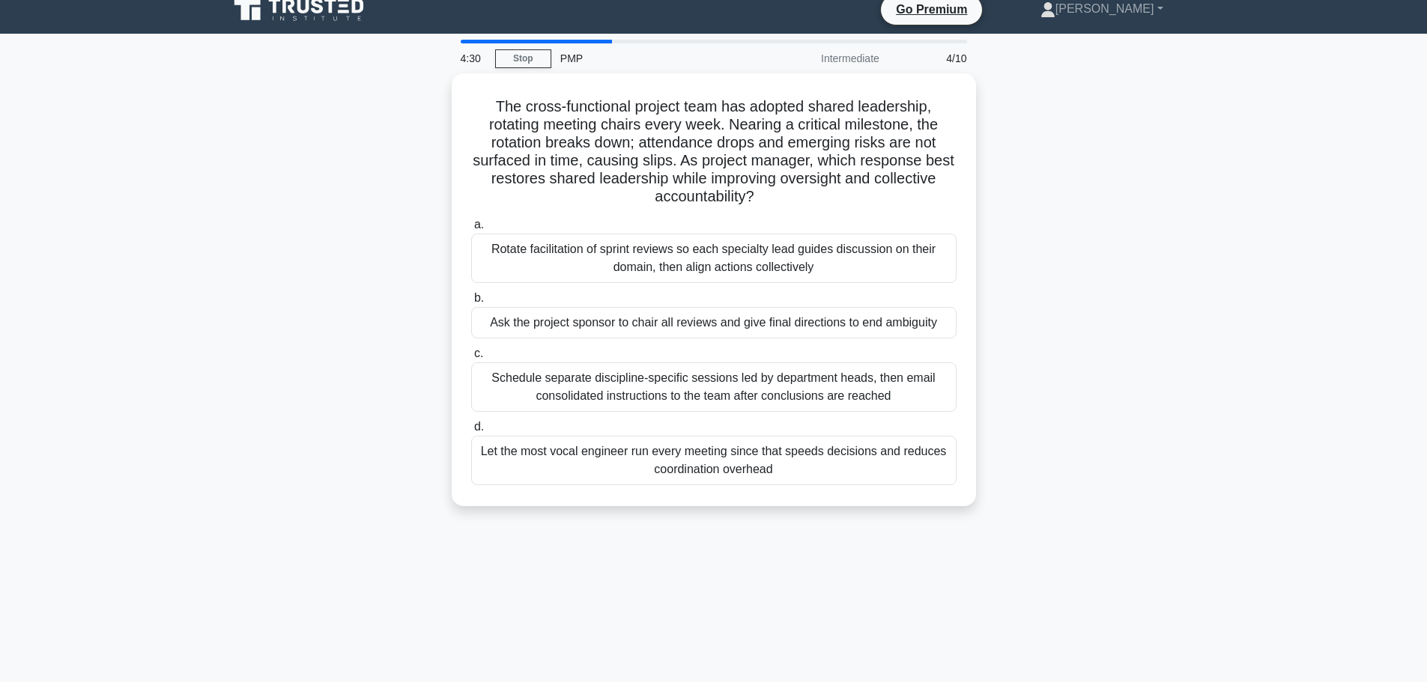
scroll to position [0, 0]
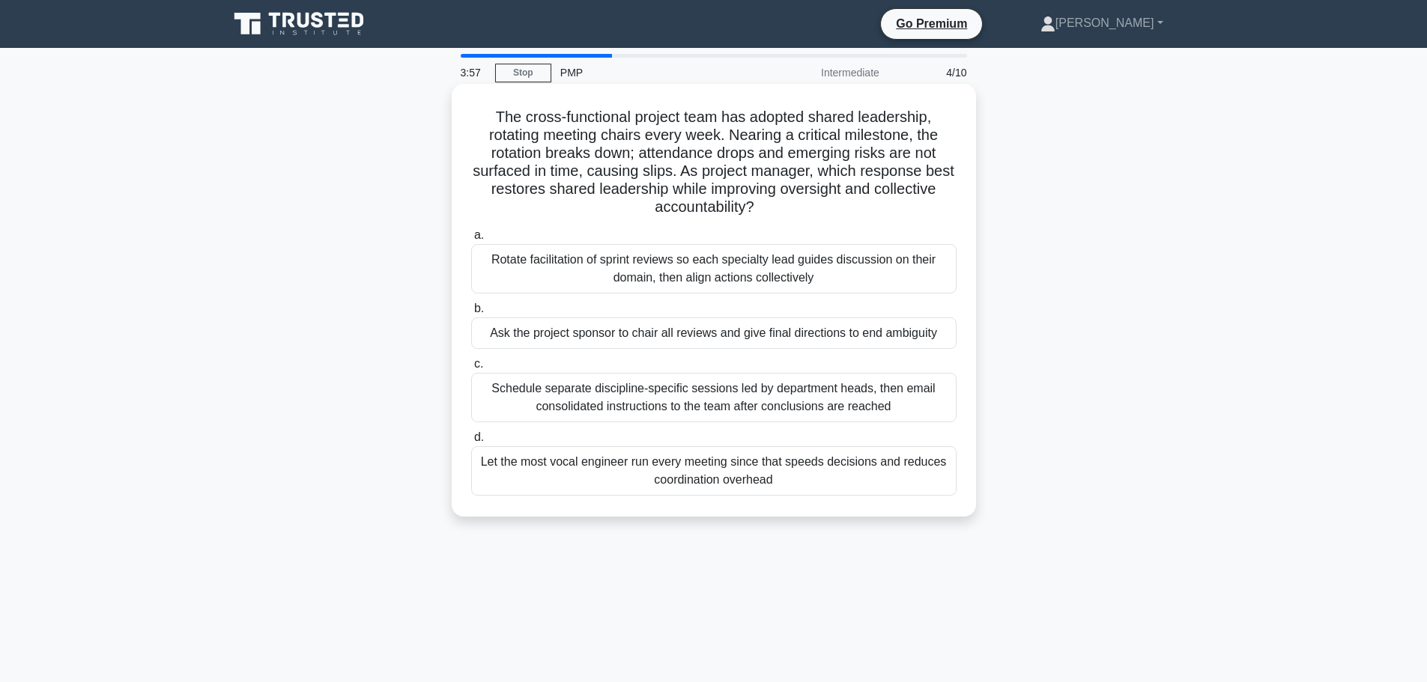
click at [725, 276] on div "Rotate facilitation of sprint reviews so each specialty lead guides discussion …" at bounding box center [713, 268] width 485 height 49
click at [471, 240] on input "a. Rotate facilitation of sprint reviews so each specialty lead guides discussi…" at bounding box center [471, 236] width 0 height 10
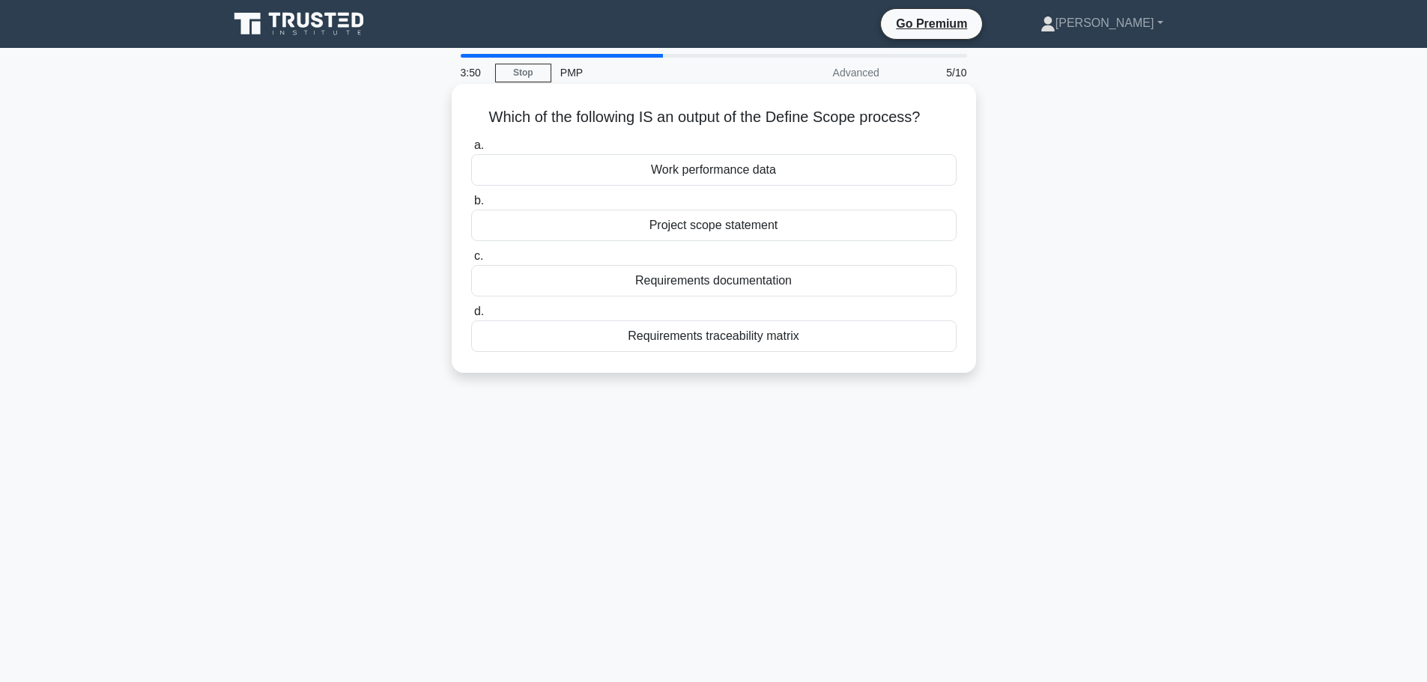
click at [722, 222] on div "Project scope statement" at bounding box center [713, 225] width 485 height 31
click at [471, 206] on input "b. Project scope statement" at bounding box center [471, 201] width 0 height 10
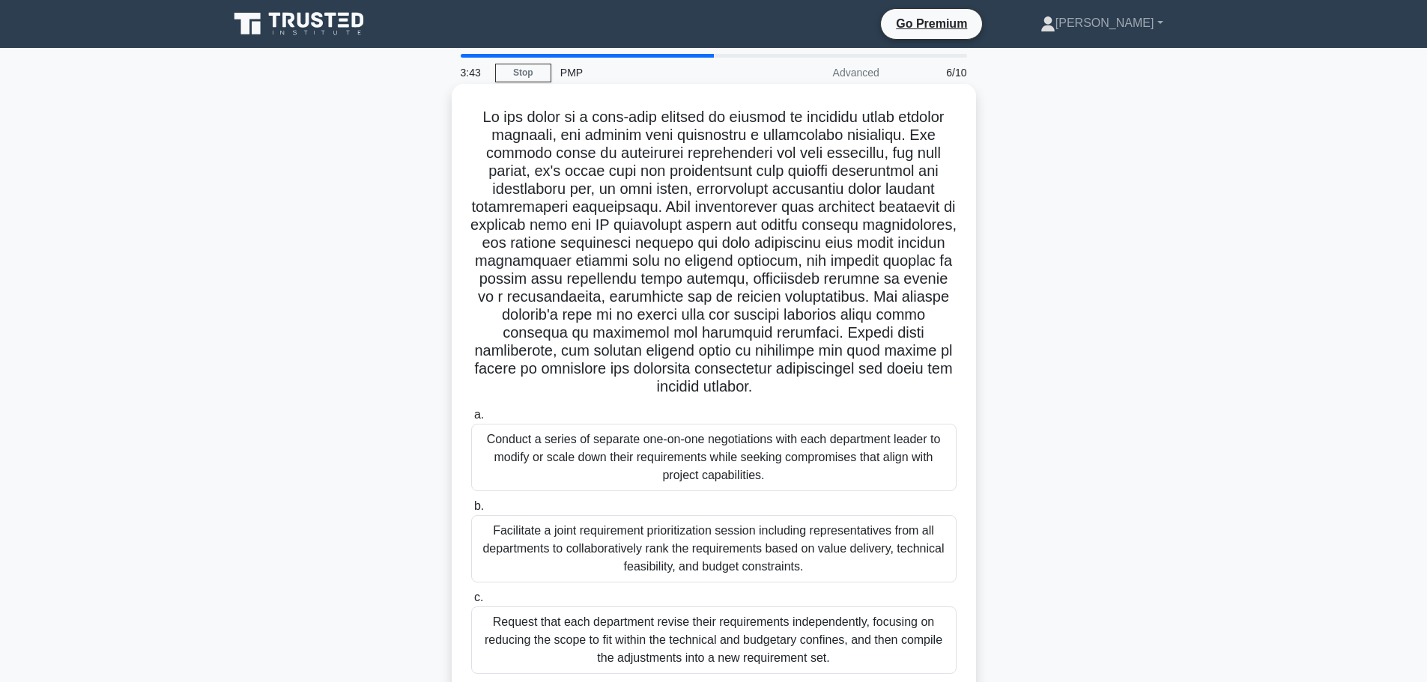
scroll to position [75, 0]
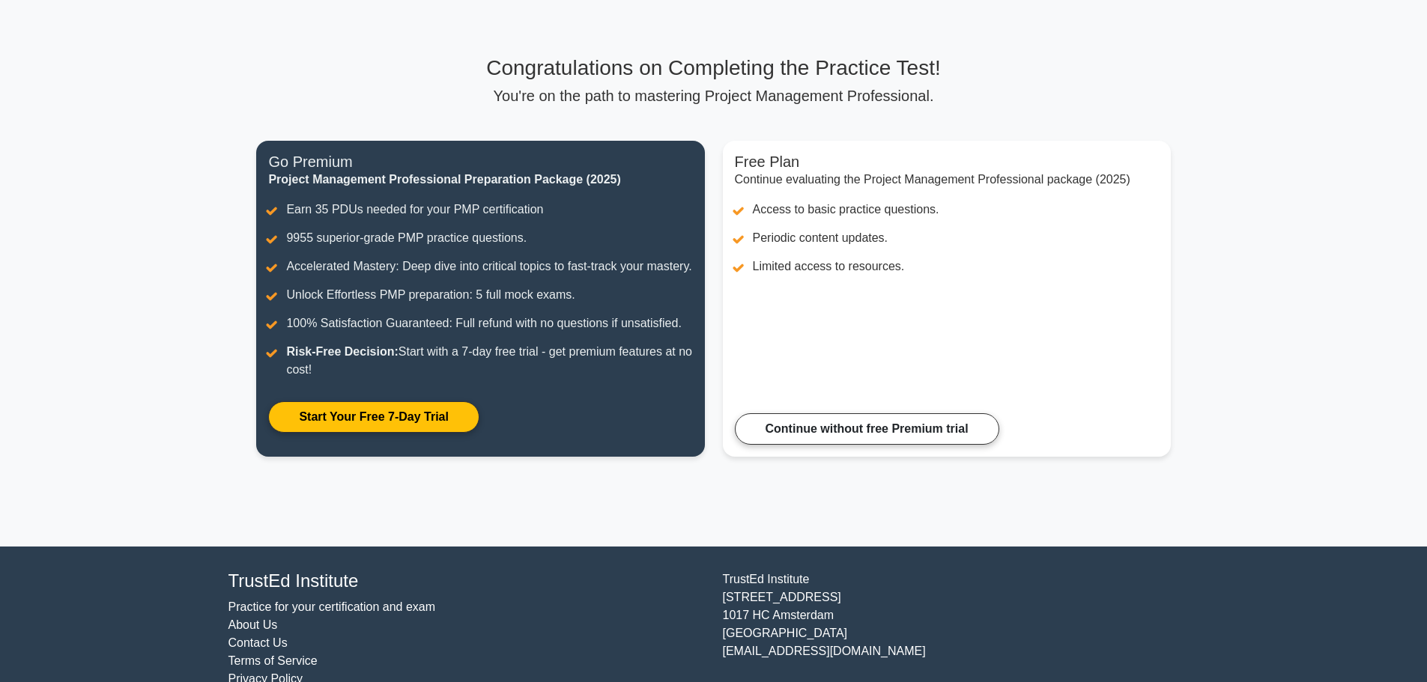
scroll to position [37, 0]
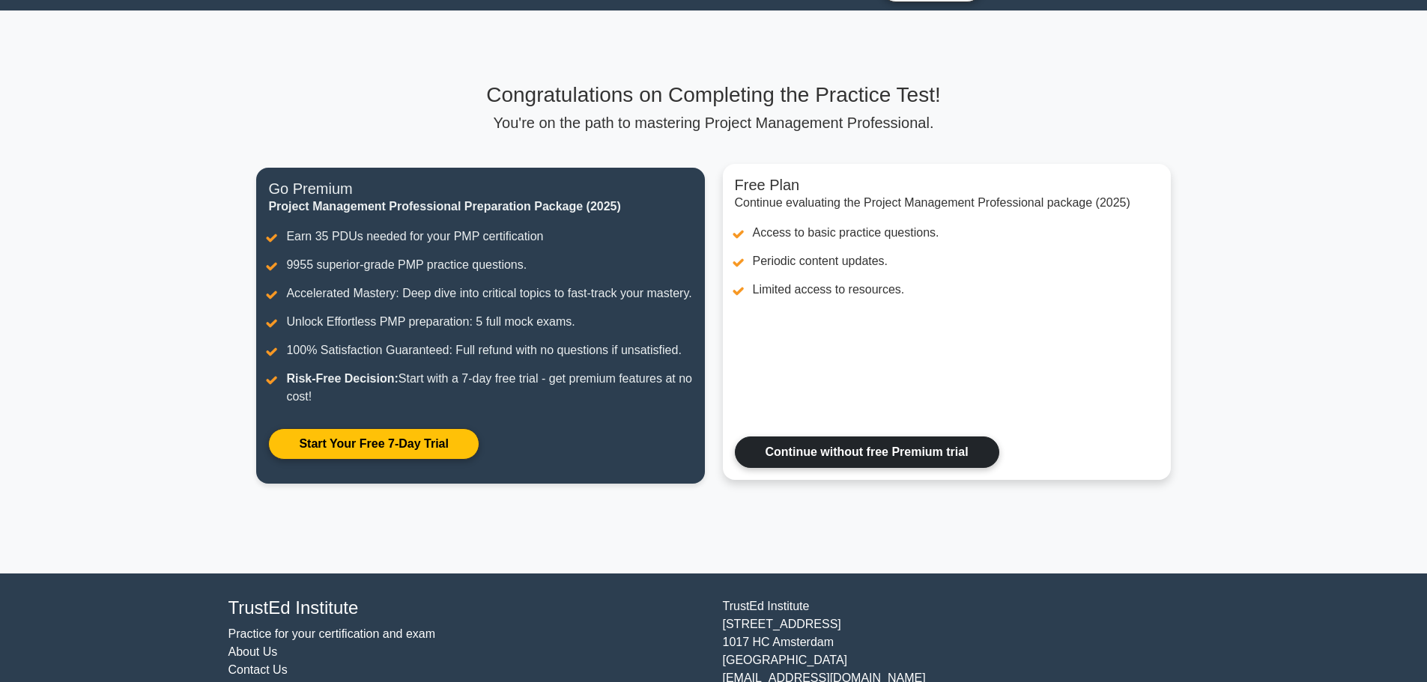
click at [833, 467] on link "Continue without free Premium trial" at bounding box center [867, 452] width 264 height 31
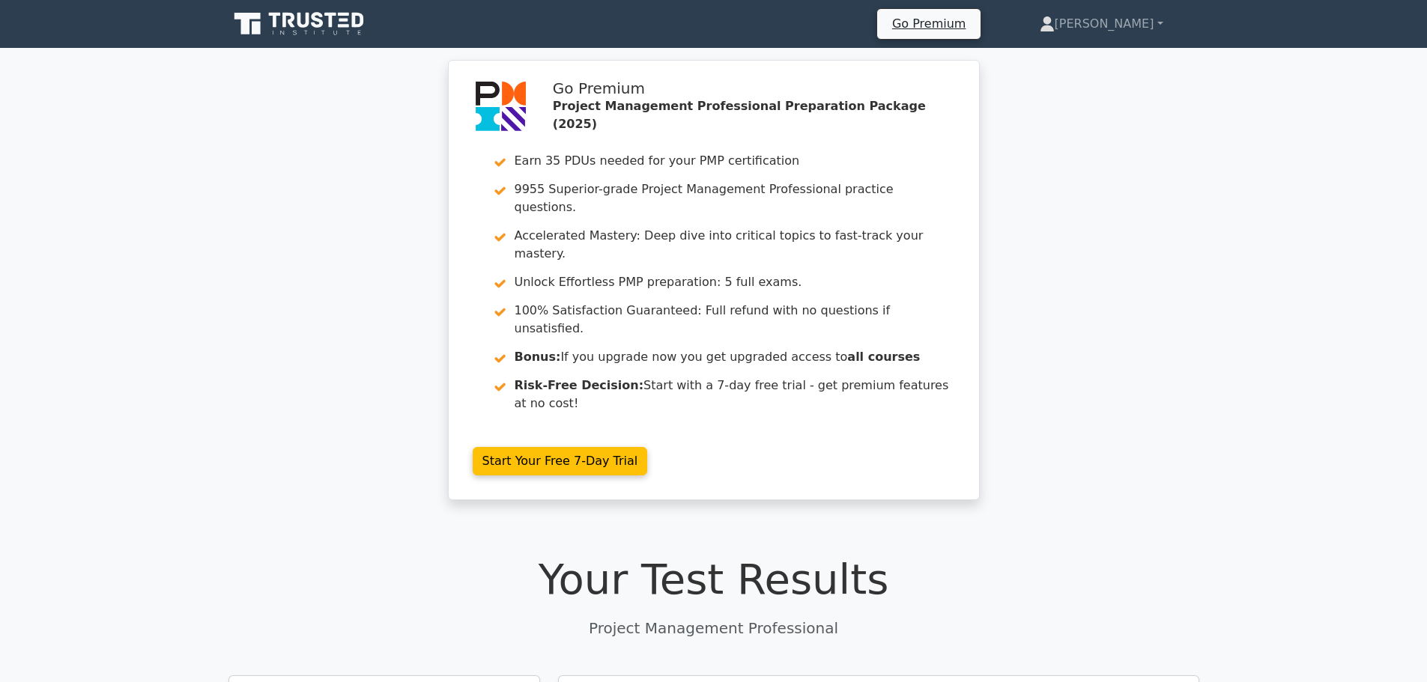
click at [336, 20] on icon at bounding box center [300, 24] width 144 height 28
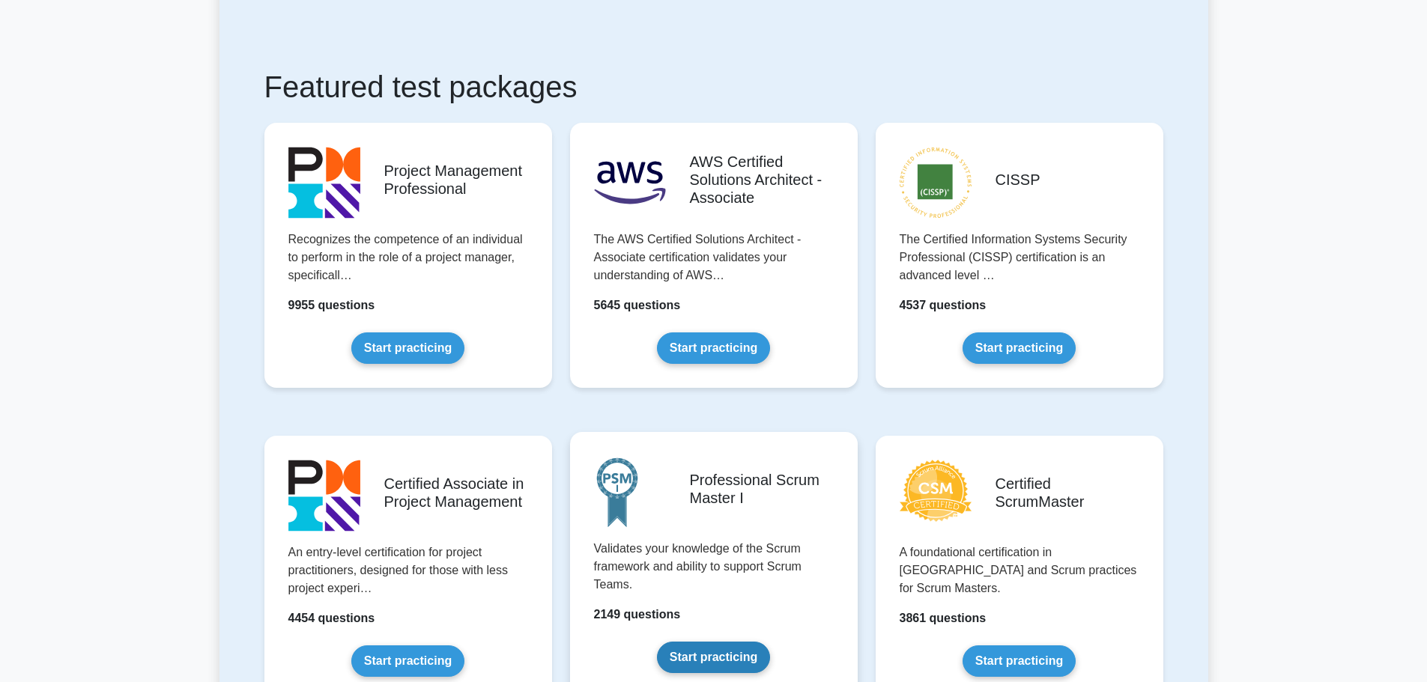
scroll to position [150, 0]
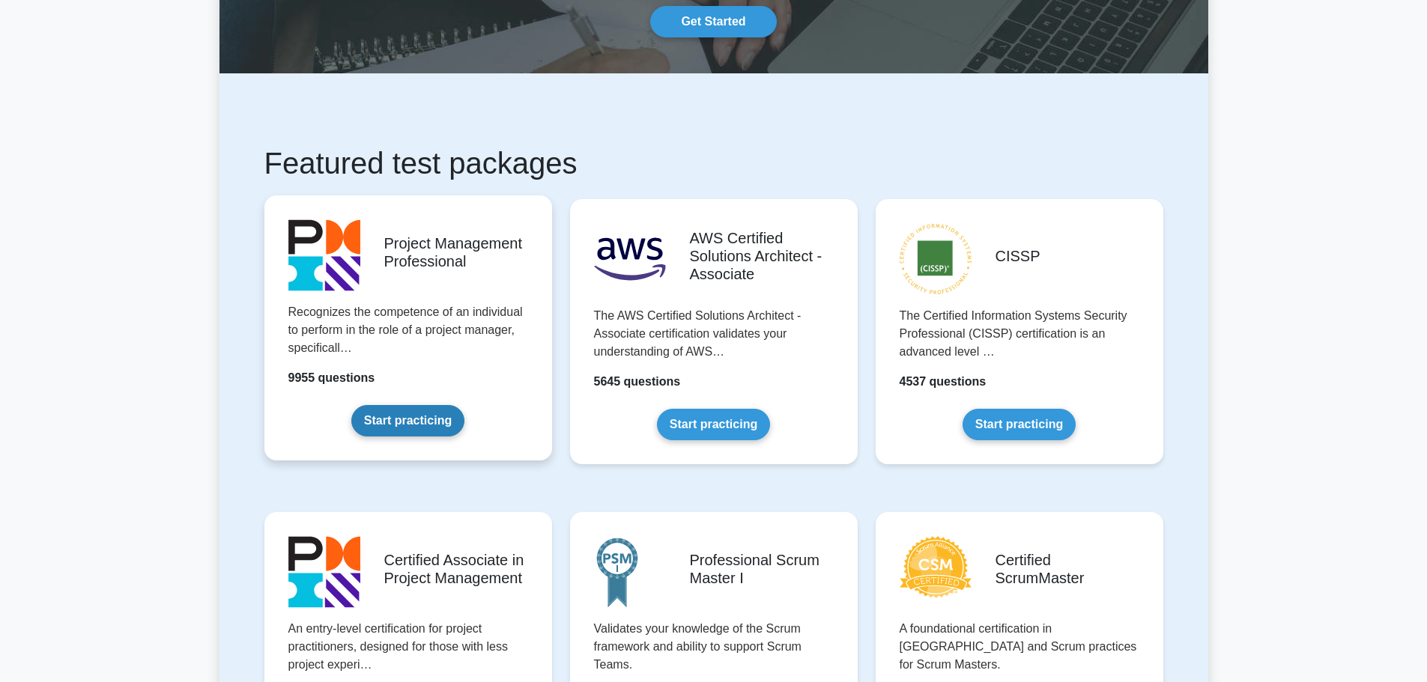
click at [405, 422] on link "Start practicing" at bounding box center [407, 420] width 113 height 31
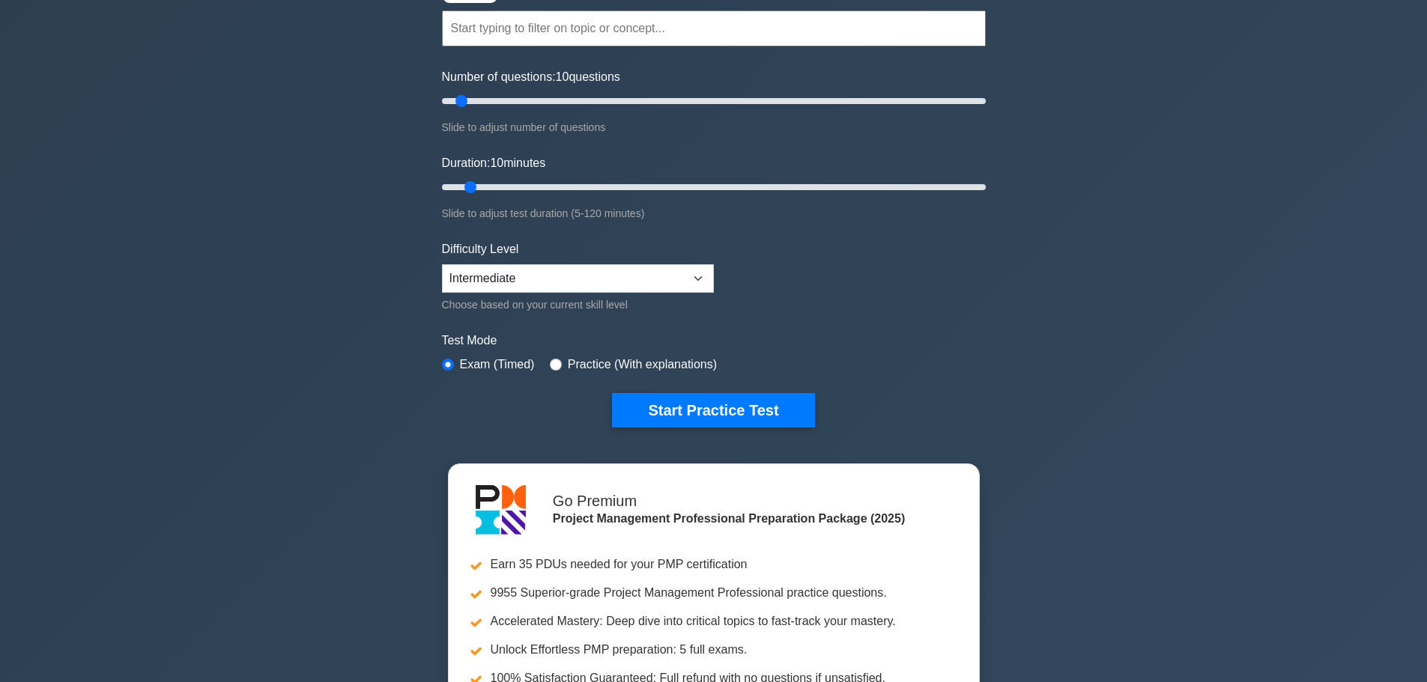
scroll to position [75, 0]
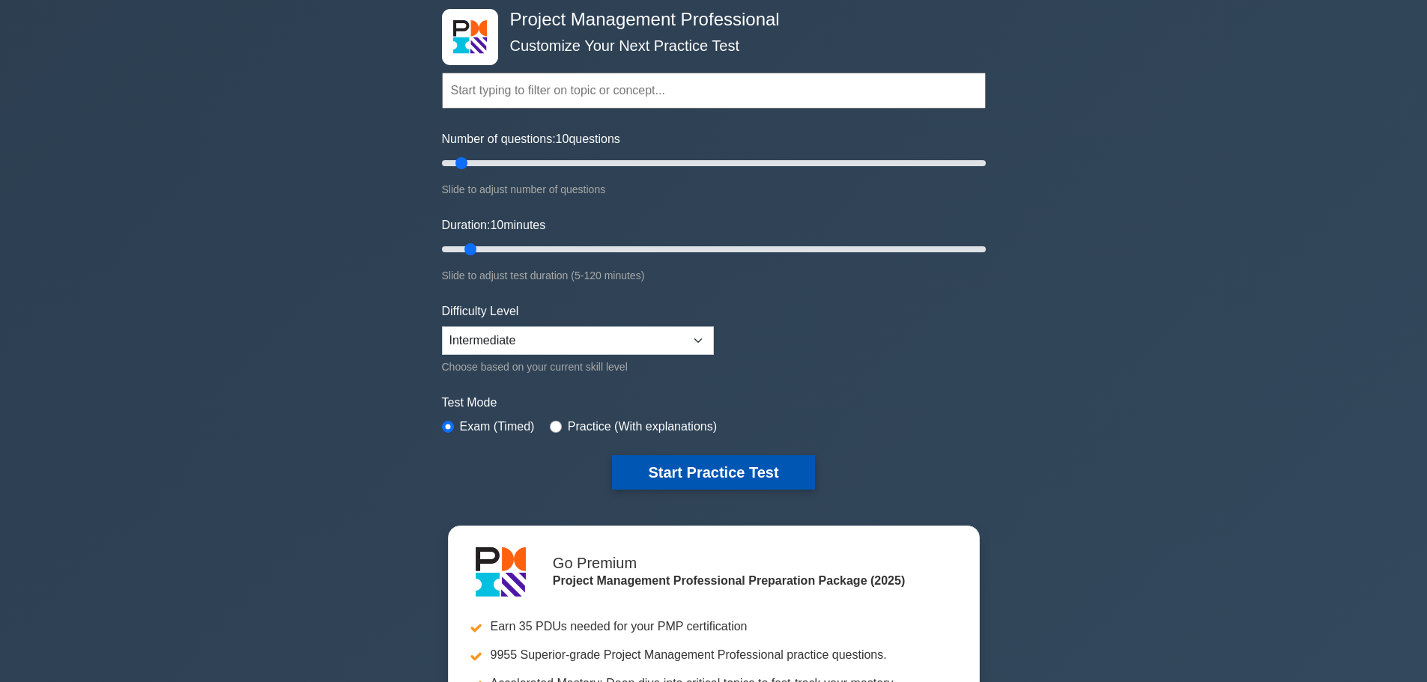
click at [719, 482] on button "Start Practice Test" at bounding box center [713, 472] width 202 height 34
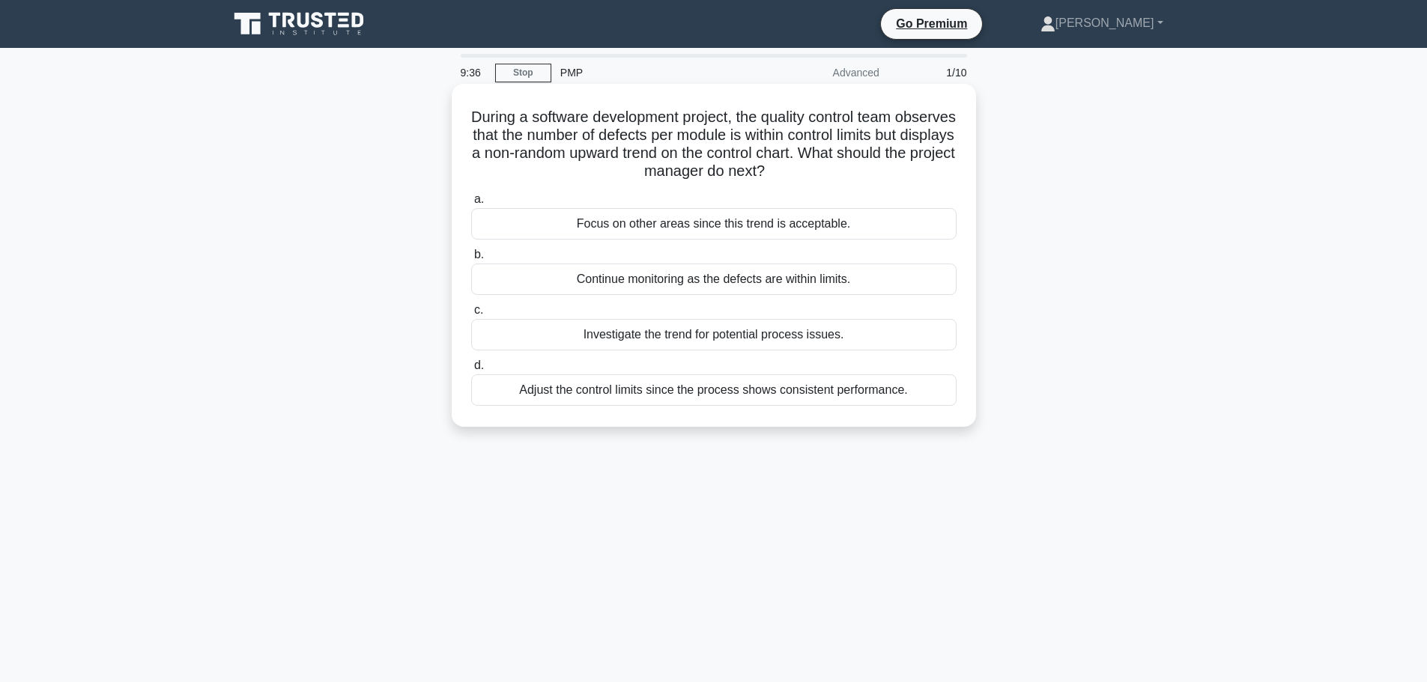
click at [775, 337] on div "Investigate the trend for potential process issues." at bounding box center [713, 334] width 485 height 31
click at [471, 315] on input "c. Investigate the trend for potential process issues." at bounding box center [471, 311] width 0 height 10
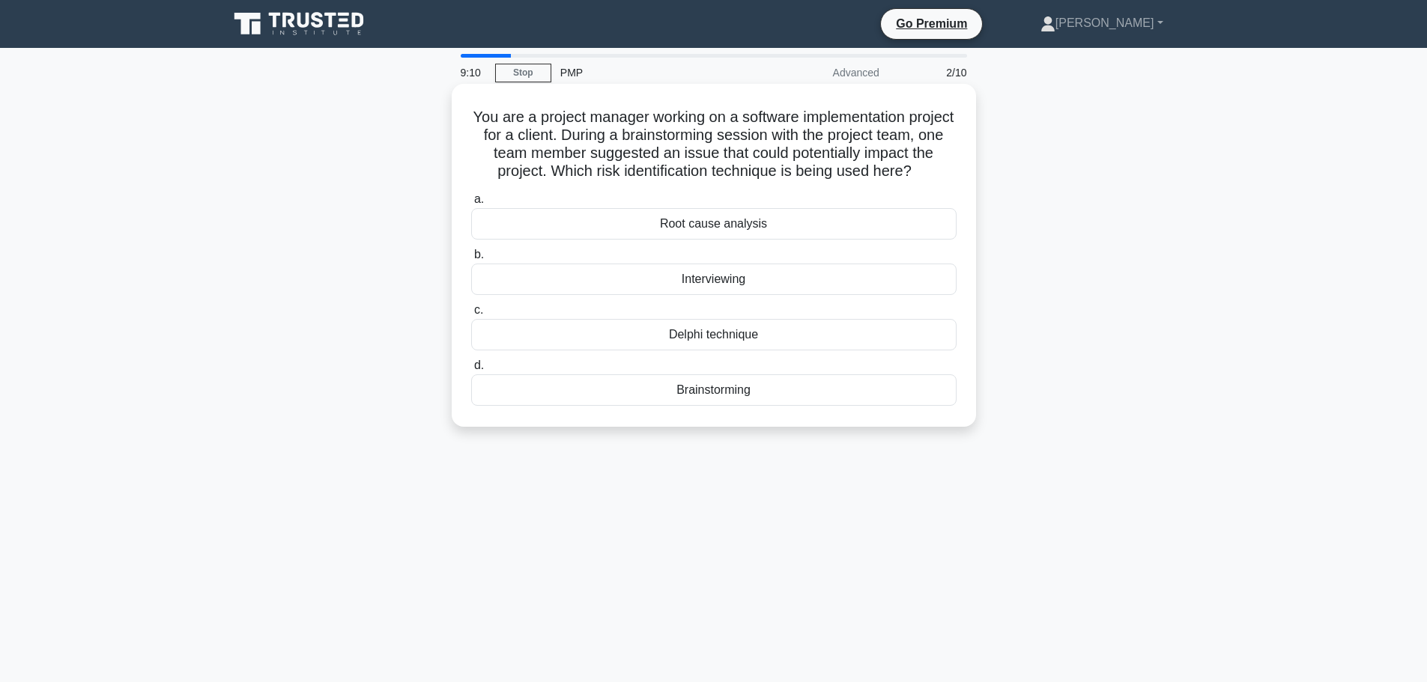
click at [711, 405] on div "Brainstorming" at bounding box center [713, 390] width 485 height 31
click at [471, 371] on input "d. Brainstorming" at bounding box center [471, 366] width 0 height 10
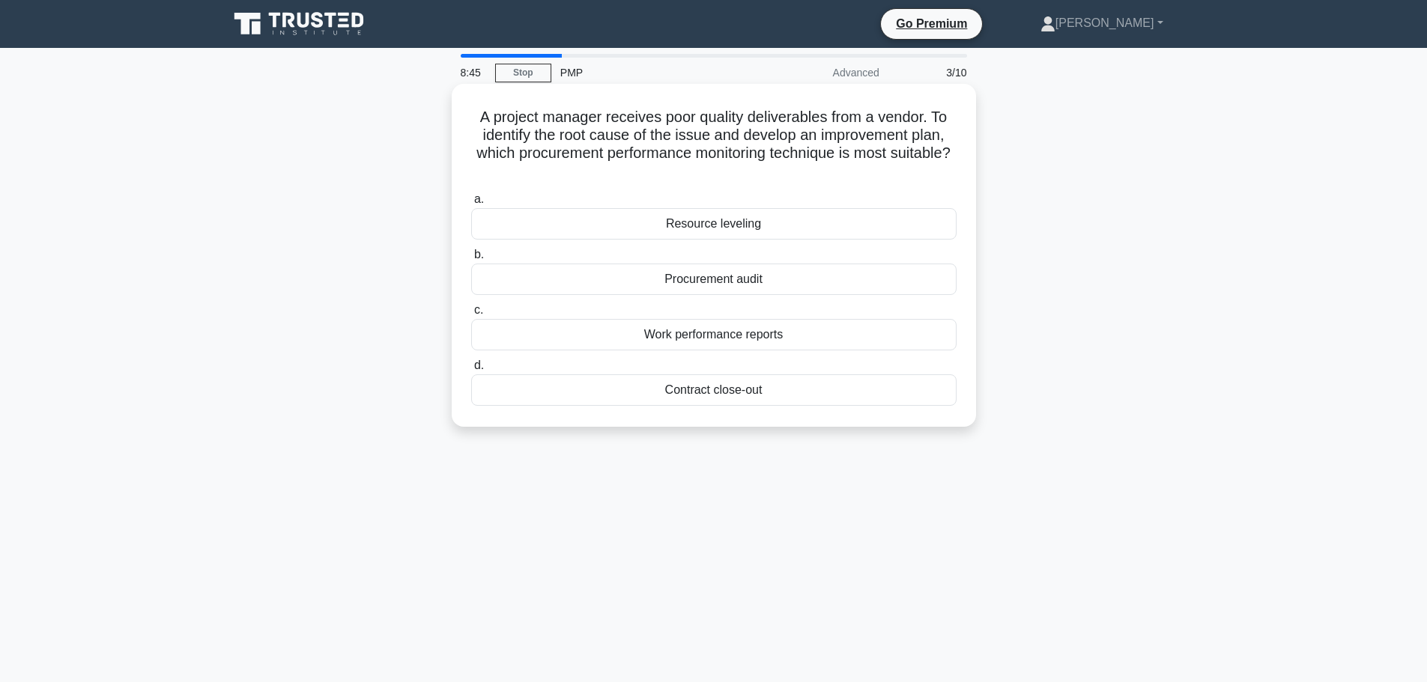
click at [793, 333] on div "Work performance reports" at bounding box center [713, 334] width 485 height 31
click at [471, 315] on input "c. Work performance reports" at bounding box center [471, 311] width 0 height 10
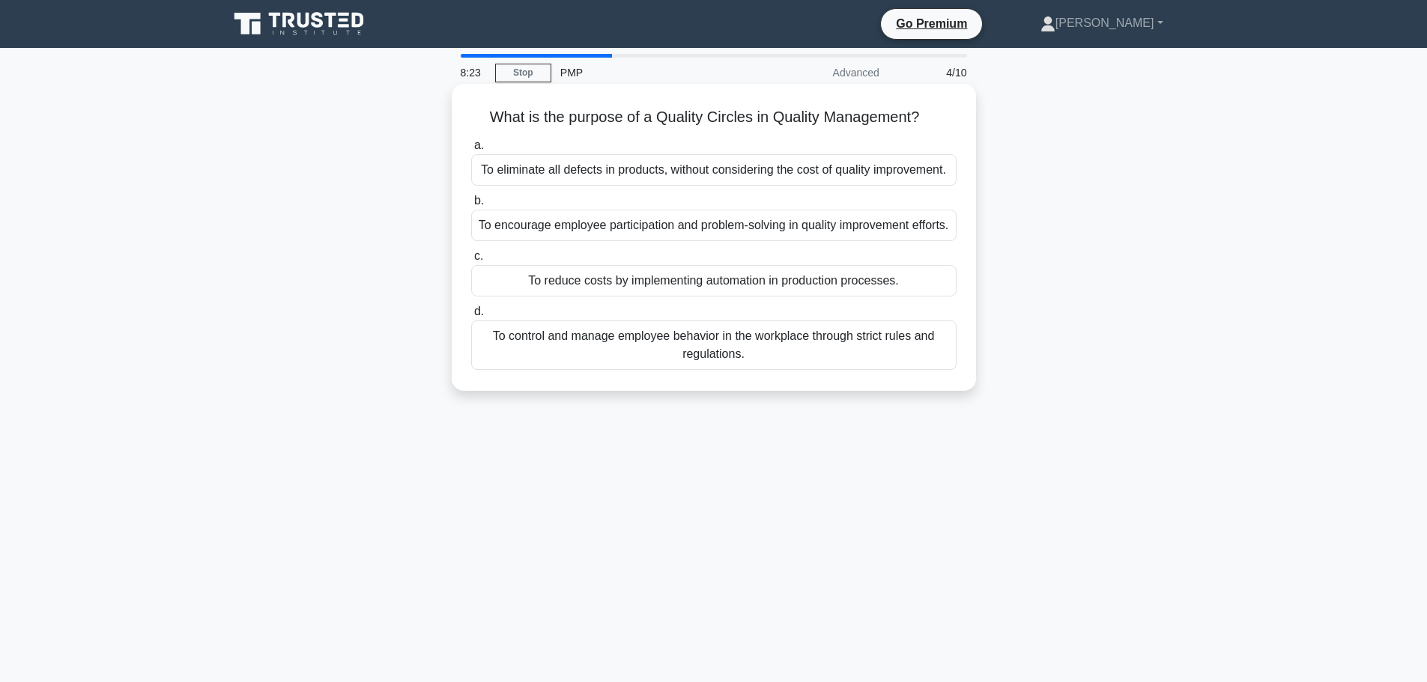
click at [834, 238] on div "To encourage employee participation and problem-solving in quality improvement …" at bounding box center [713, 225] width 485 height 31
click at [471, 206] on input "b. To encourage employee participation and problem-solving in quality improveme…" at bounding box center [471, 201] width 0 height 10
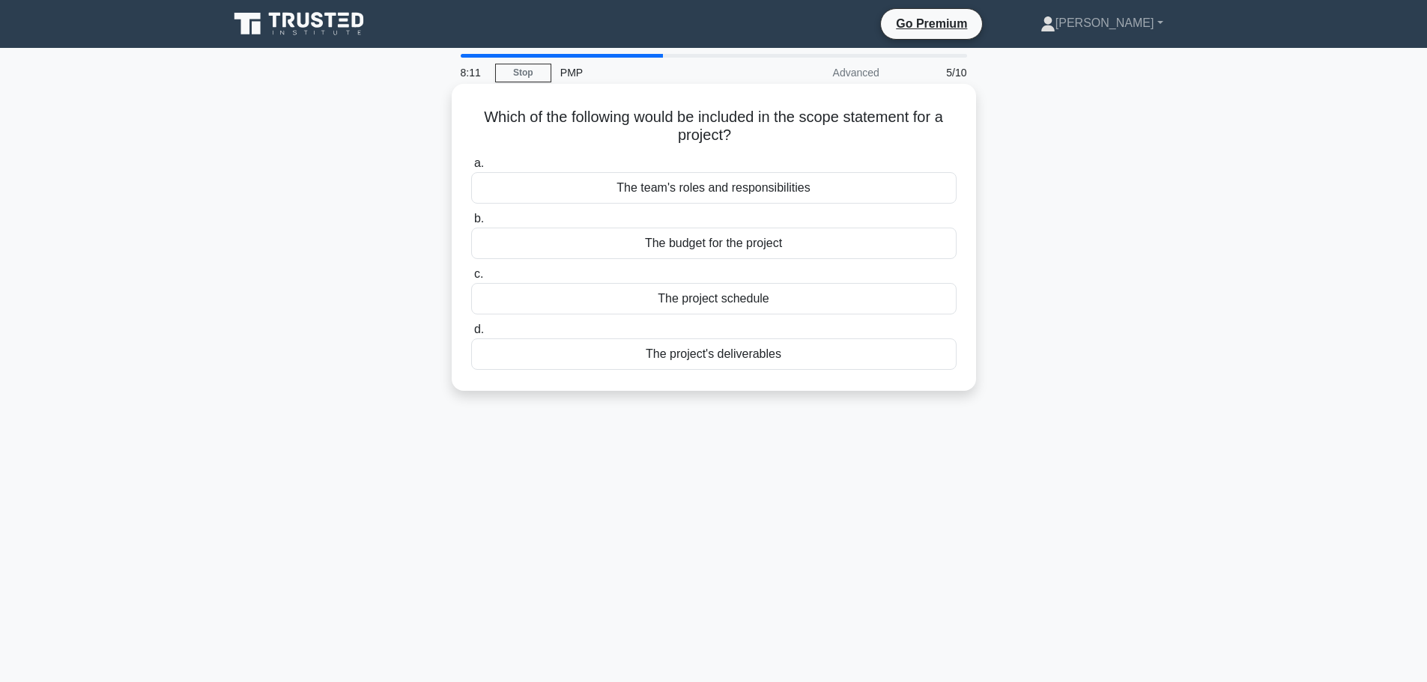
click at [727, 354] on div "The project's deliverables" at bounding box center [713, 354] width 485 height 31
click at [471, 335] on input "d. The project's deliverables" at bounding box center [471, 330] width 0 height 10
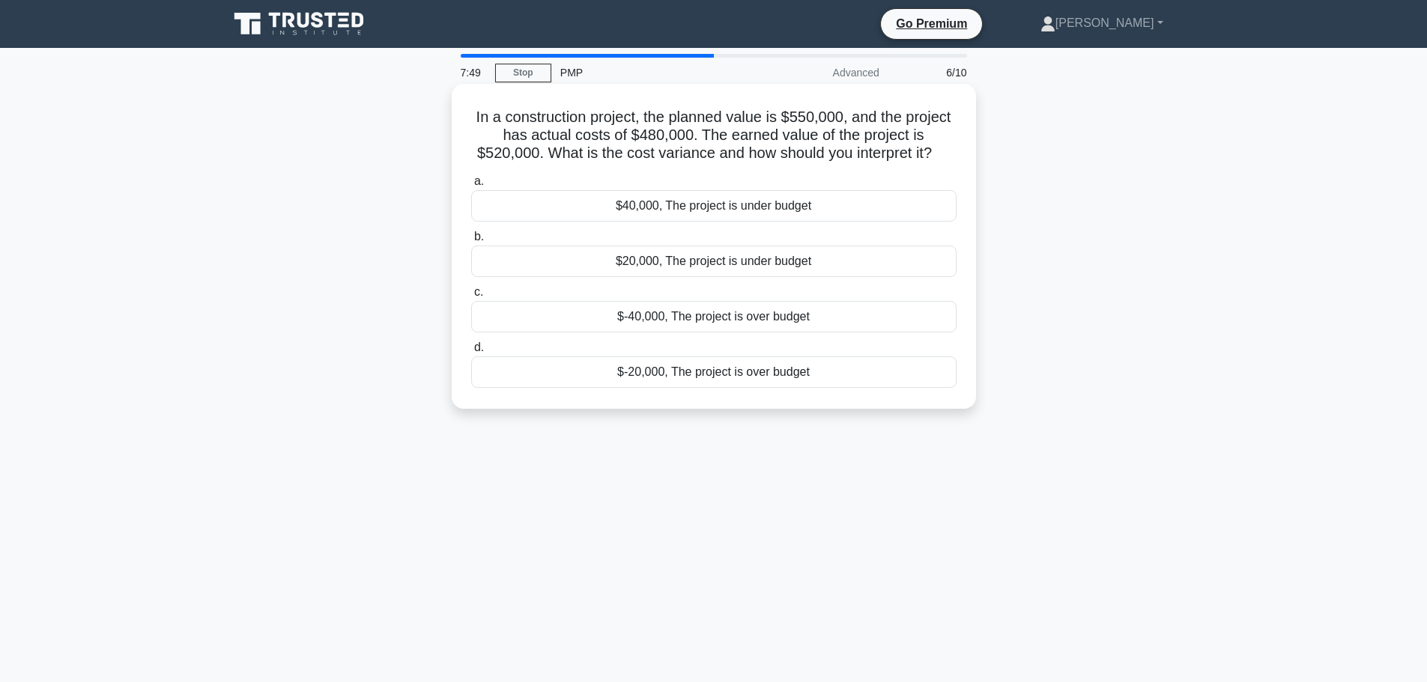
click at [736, 263] on div "$20,000, The project is under budget" at bounding box center [713, 261] width 485 height 31
click at [471, 242] on input "b. $20,000, The project is under budget" at bounding box center [471, 237] width 0 height 10
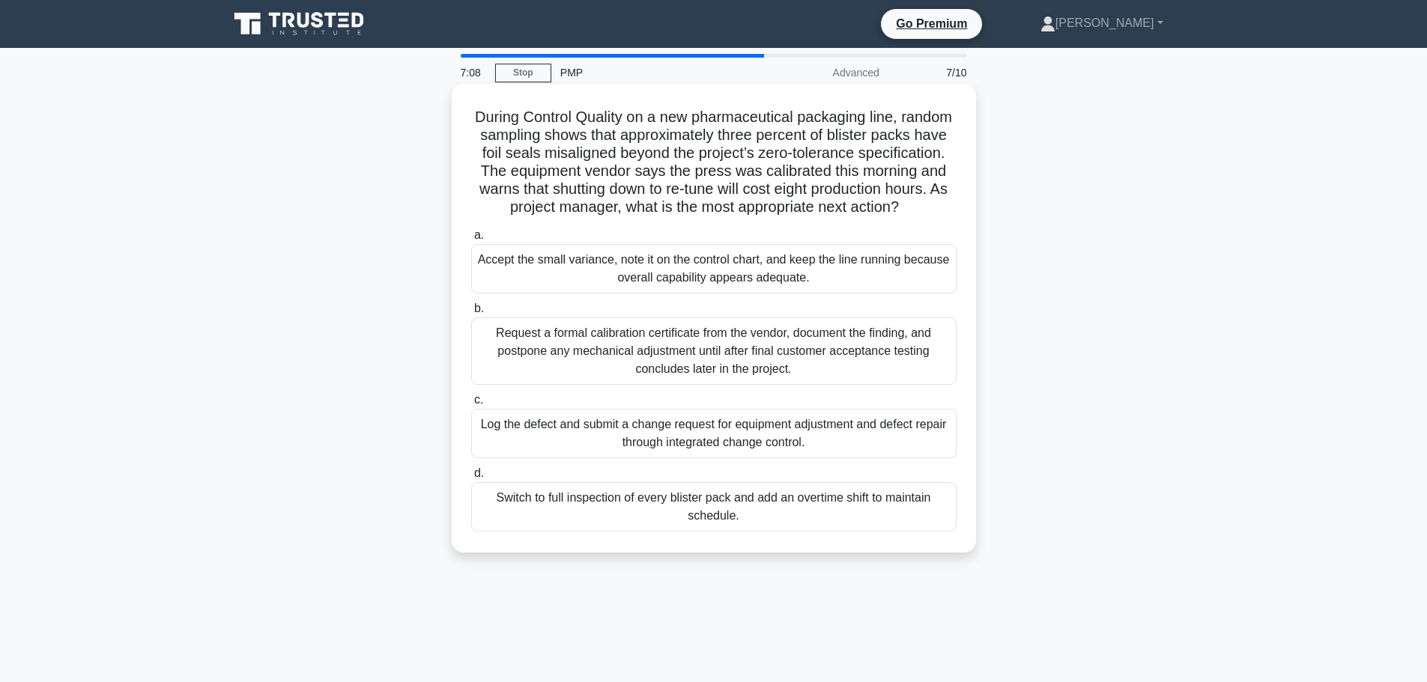
click at [772, 458] on div "Log the defect and submit a change request for equipment adjustment and defect …" at bounding box center [713, 433] width 485 height 49
click at [471, 405] on input "c. Log the defect and submit a change request for equipment adjustment and defe…" at bounding box center [471, 401] width 0 height 10
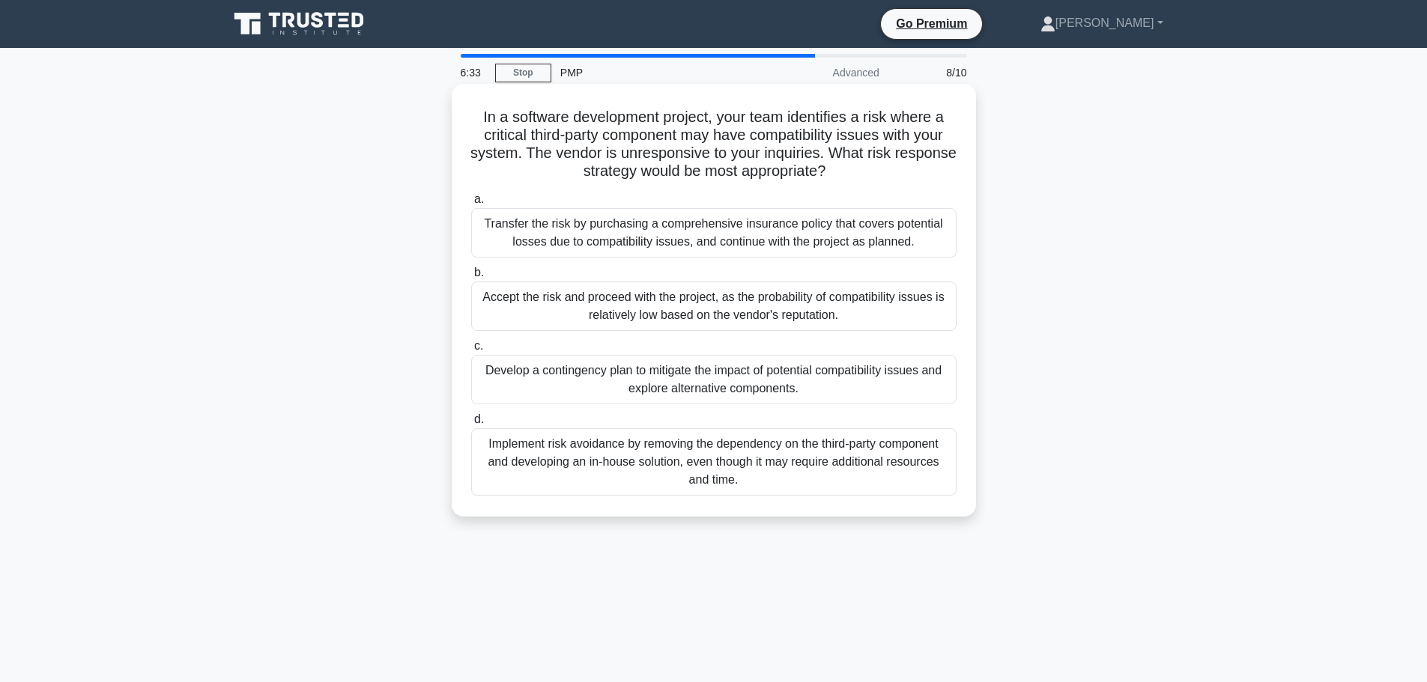
click at [694, 378] on div "Develop a contingency plan to mitigate the impact of potential compatibility is…" at bounding box center [713, 379] width 485 height 49
click at [471, 351] on input "c. Develop a contingency plan to mitigate the impact of potential compatibility…" at bounding box center [471, 347] width 0 height 10
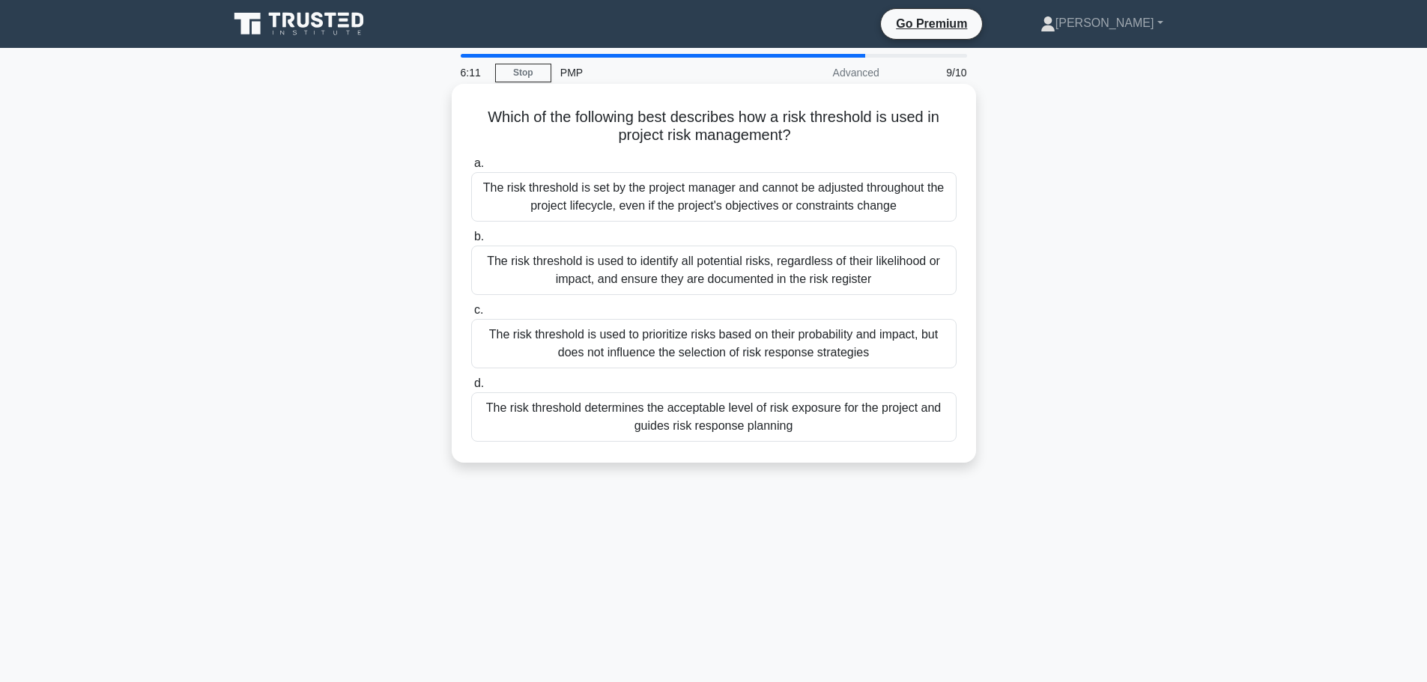
click at [787, 420] on div "The risk threshold determines the acceptable level of risk exposure for the pro…" at bounding box center [713, 417] width 485 height 49
click at [471, 389] on input "d. The risk threshold determines the acceptable level of risk exposure for the …" at bounding box center [471, 384] width 0 height 10
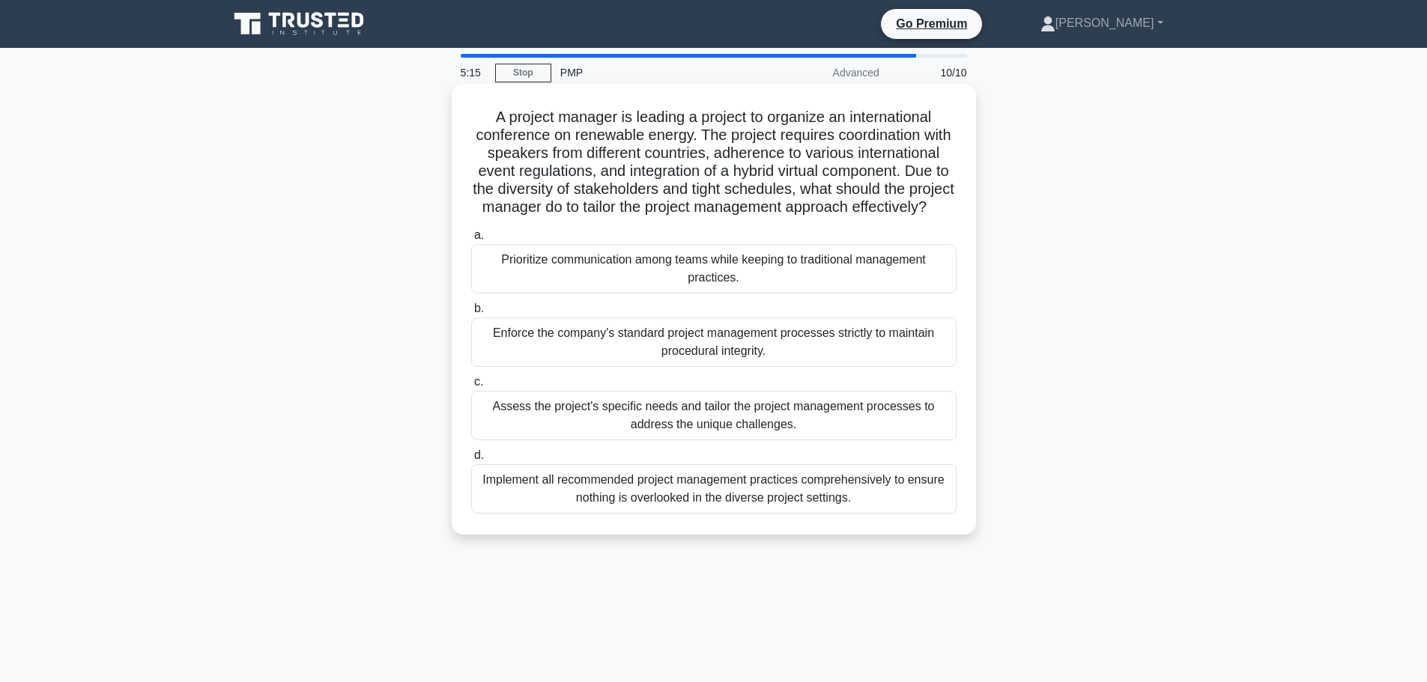
click at [596, 440] on div "Assess the project's specific needs and tailor the project management processes…" at bounding box center [713, 415] width 485 height 49
click at [471, 387] on input "c. Assess the project's specific needs and tailor the project management proces…" at bounding box center [471, 383] width 0 height 10
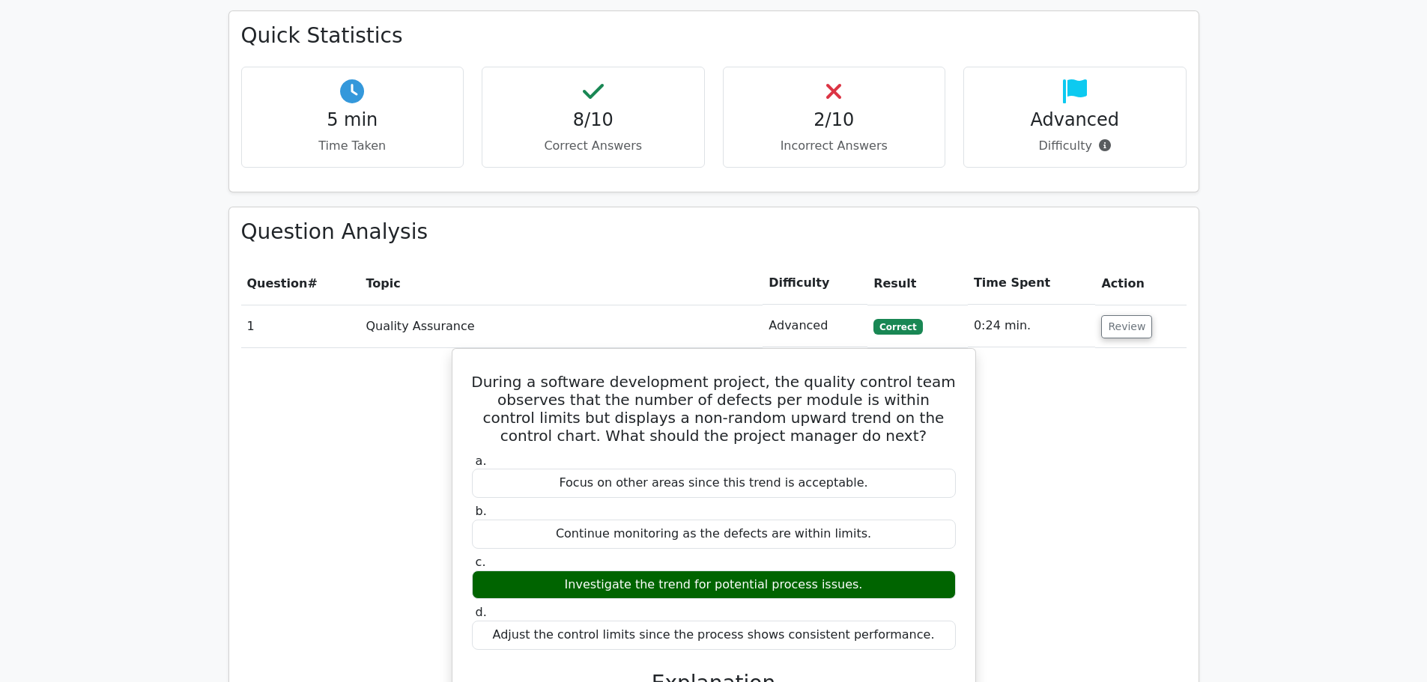
scroll to position [1049, 0]
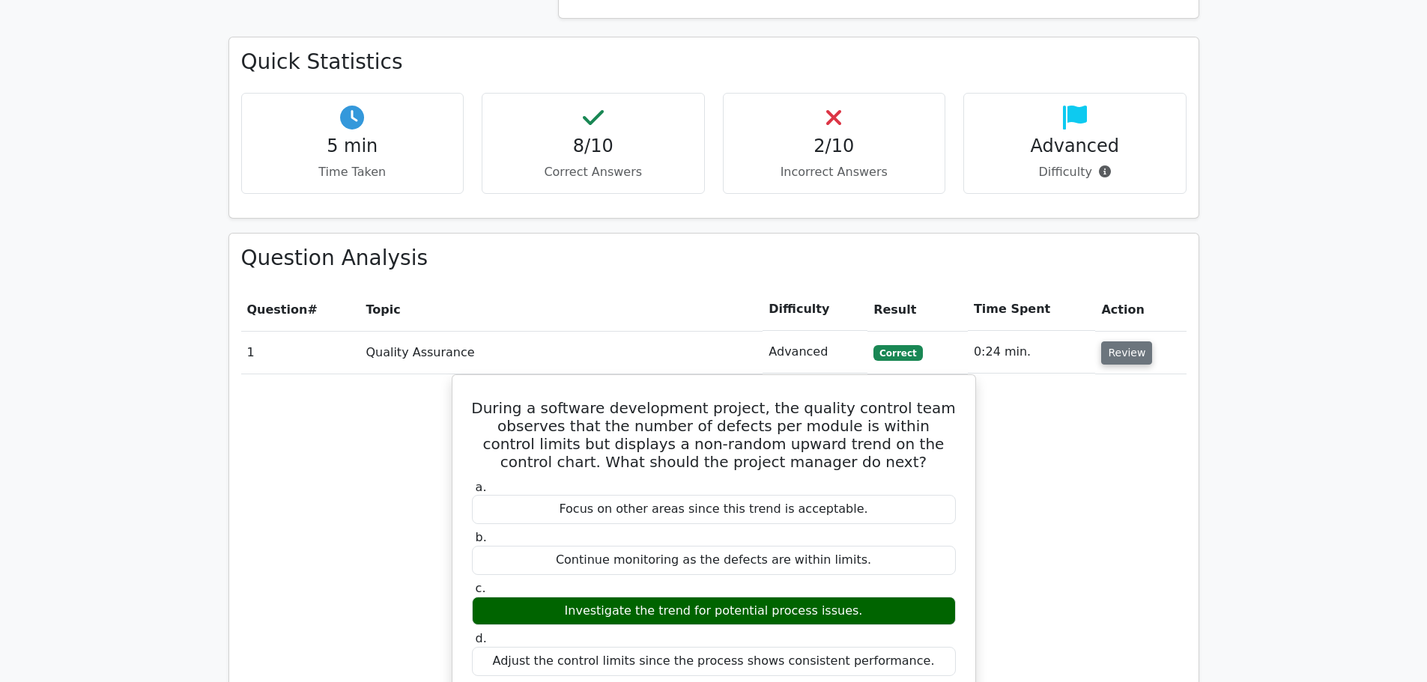
click at [1121, 342] on button "Review" at bounding box center [1126, 353] width 51 height 23
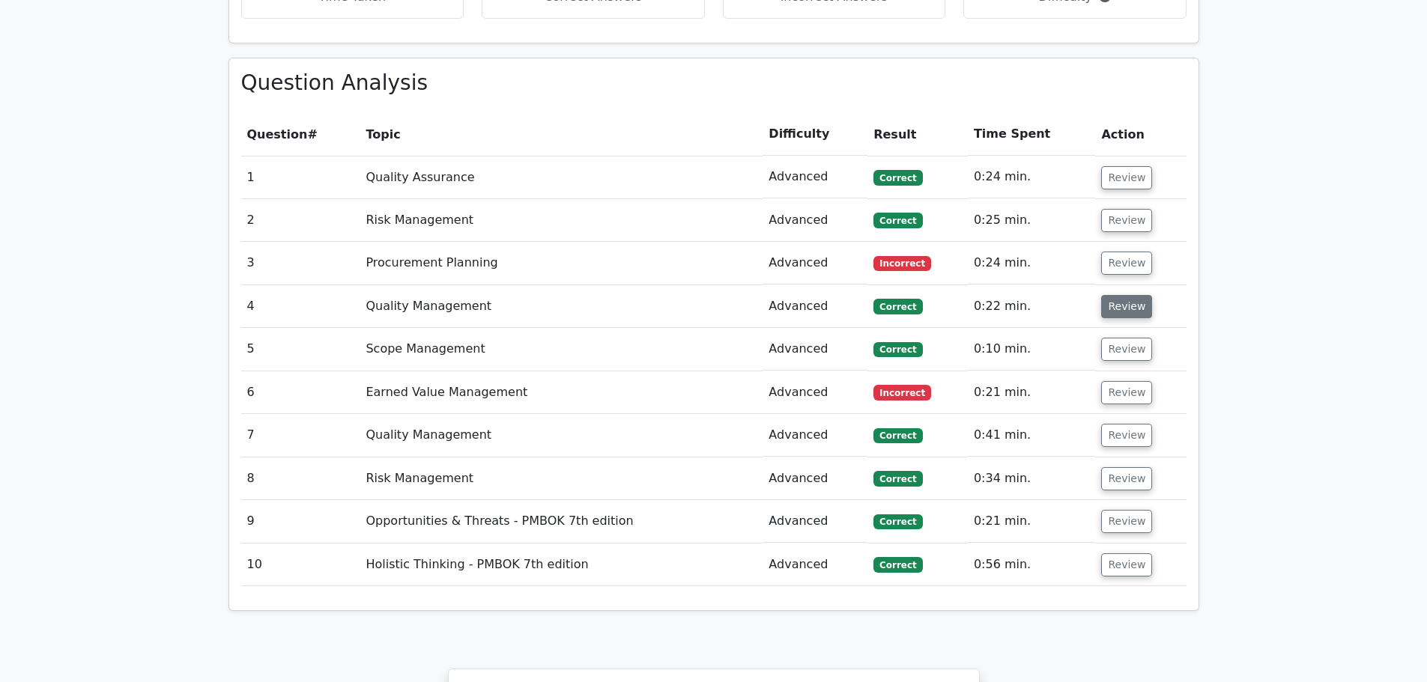
scroll to position [1199, 0]
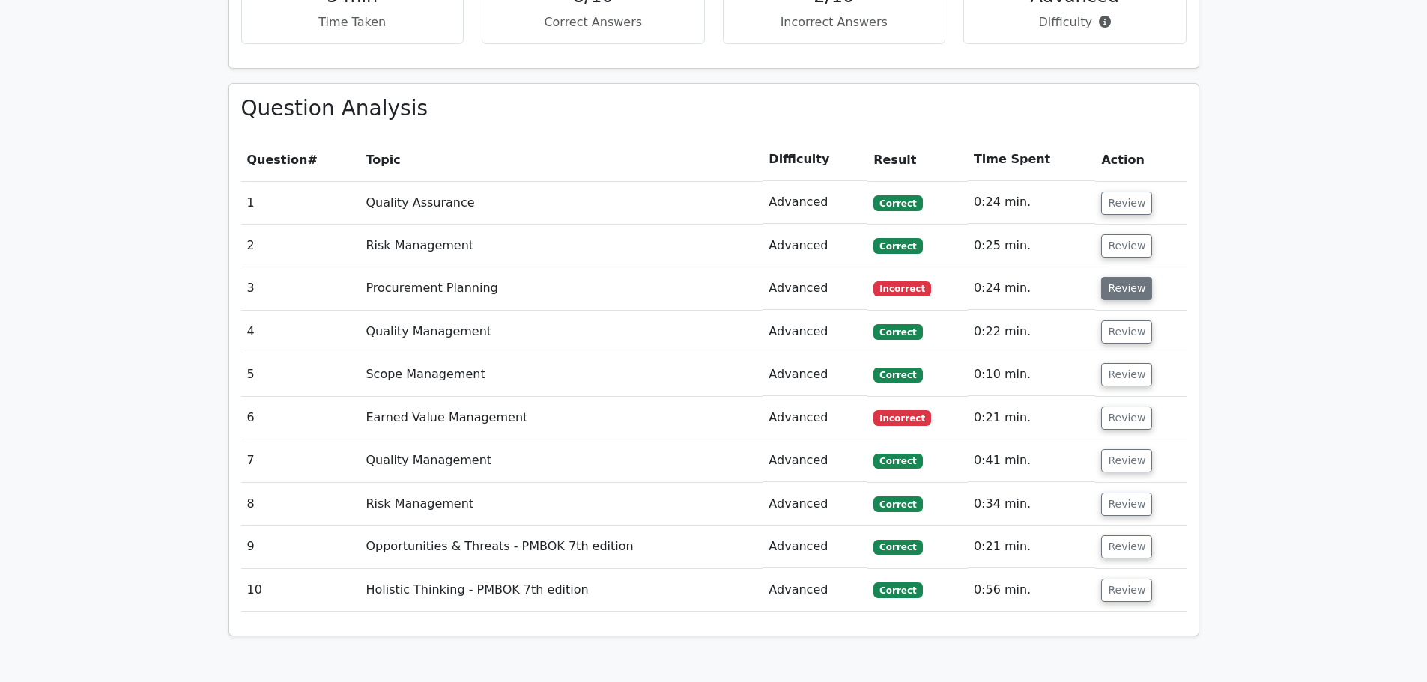
click at [1109, 277] on button "Review" at bounding box center [1126, 288] width 51 height 23
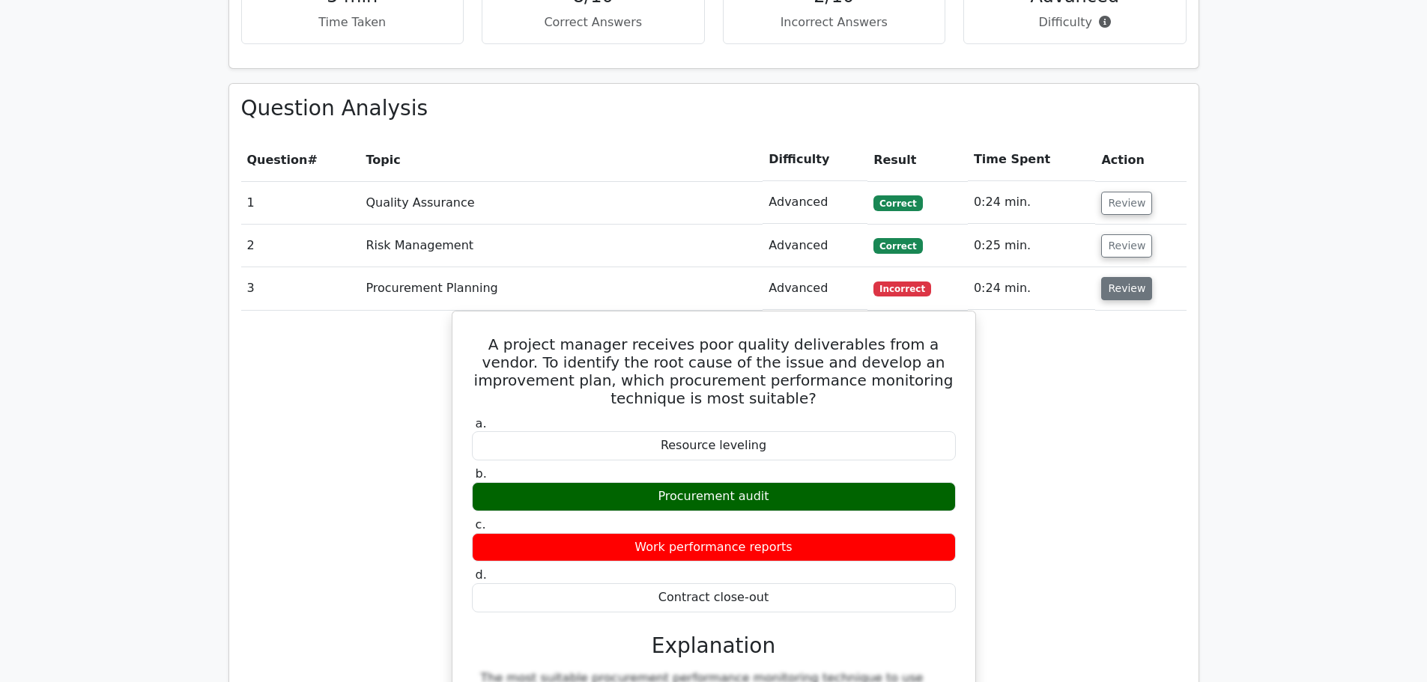
click at [1113, 277] on button "Review" at bounding box center [1126, 288] width 51 height 23
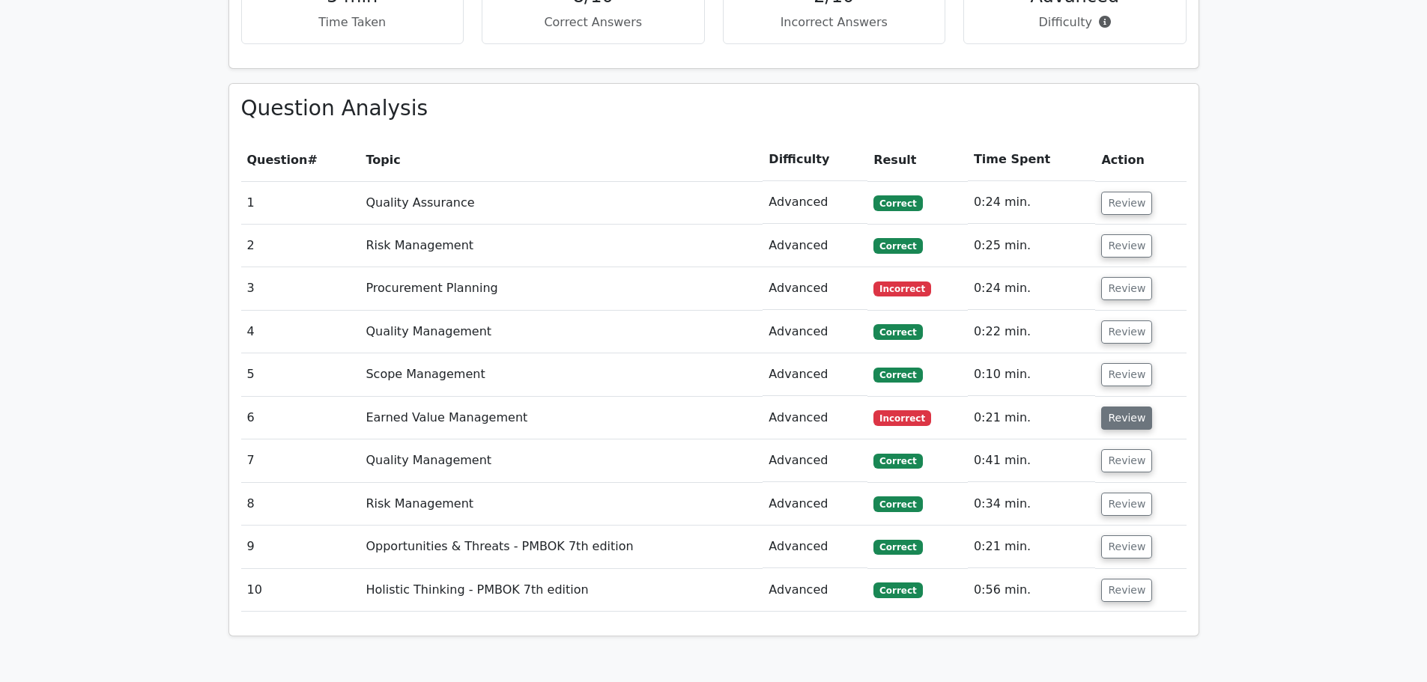
click at [1124, 407] on button "Review" at bounding box center [1126, 418] width 51 height 23
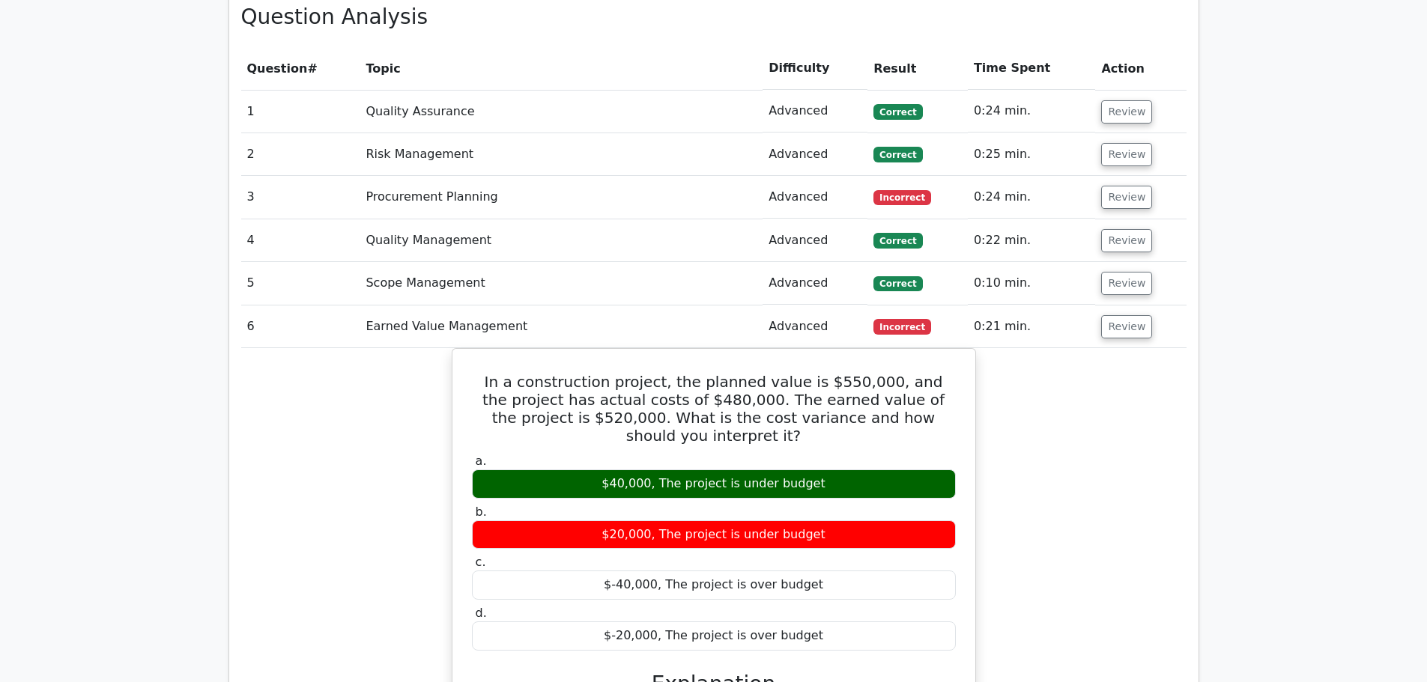
scroll to position [1273, 0]
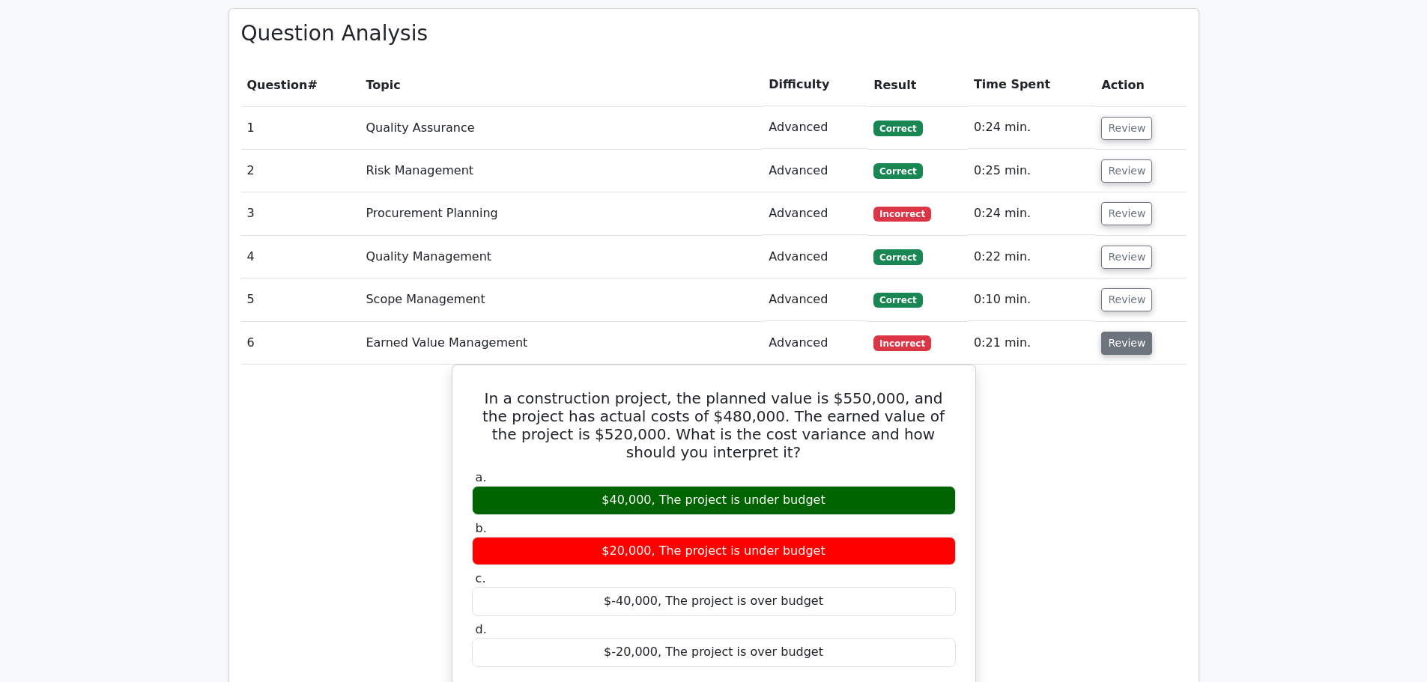
click at [1124, 332] on button "Review" at bounding box center [1126, 343] width 51 height 23
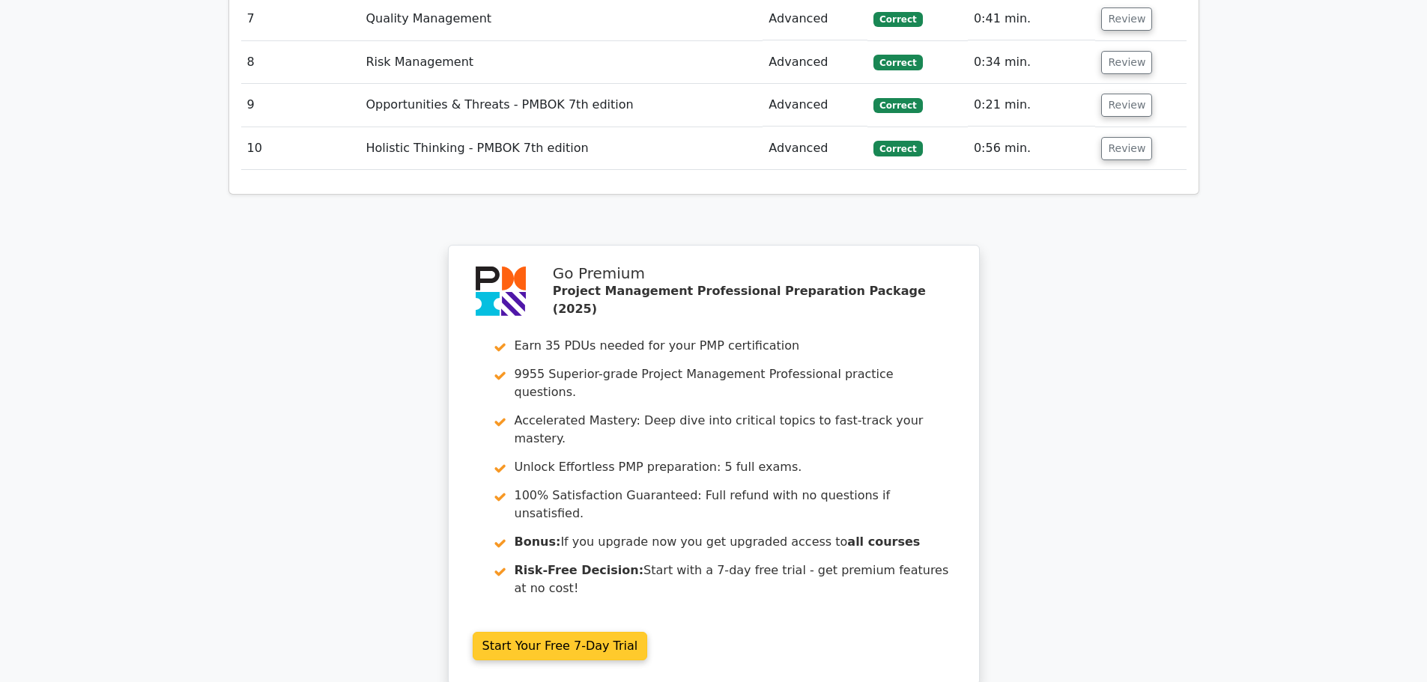
scroll to position [1648, 0]
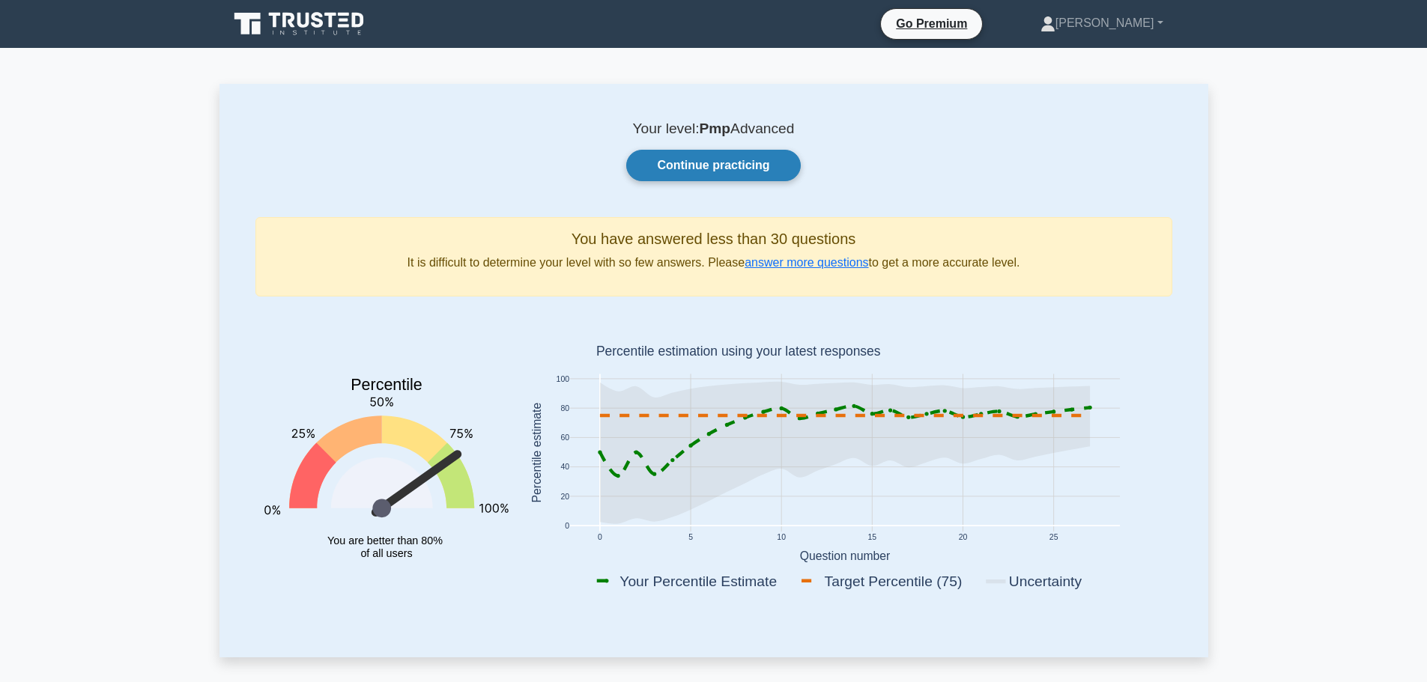
click at [721, 164] on link "Continue practicing" at bounding box center [713, 165] width 174 height 31
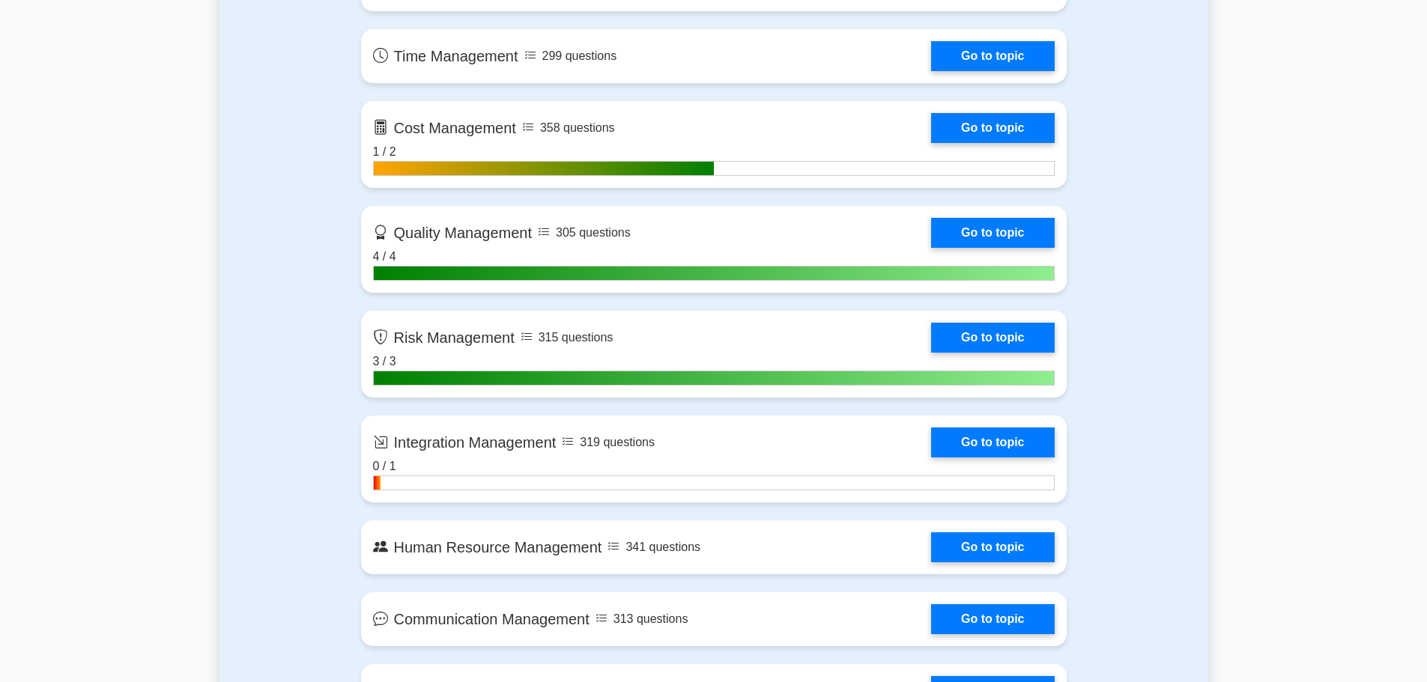
scroll to position [1348, 0]
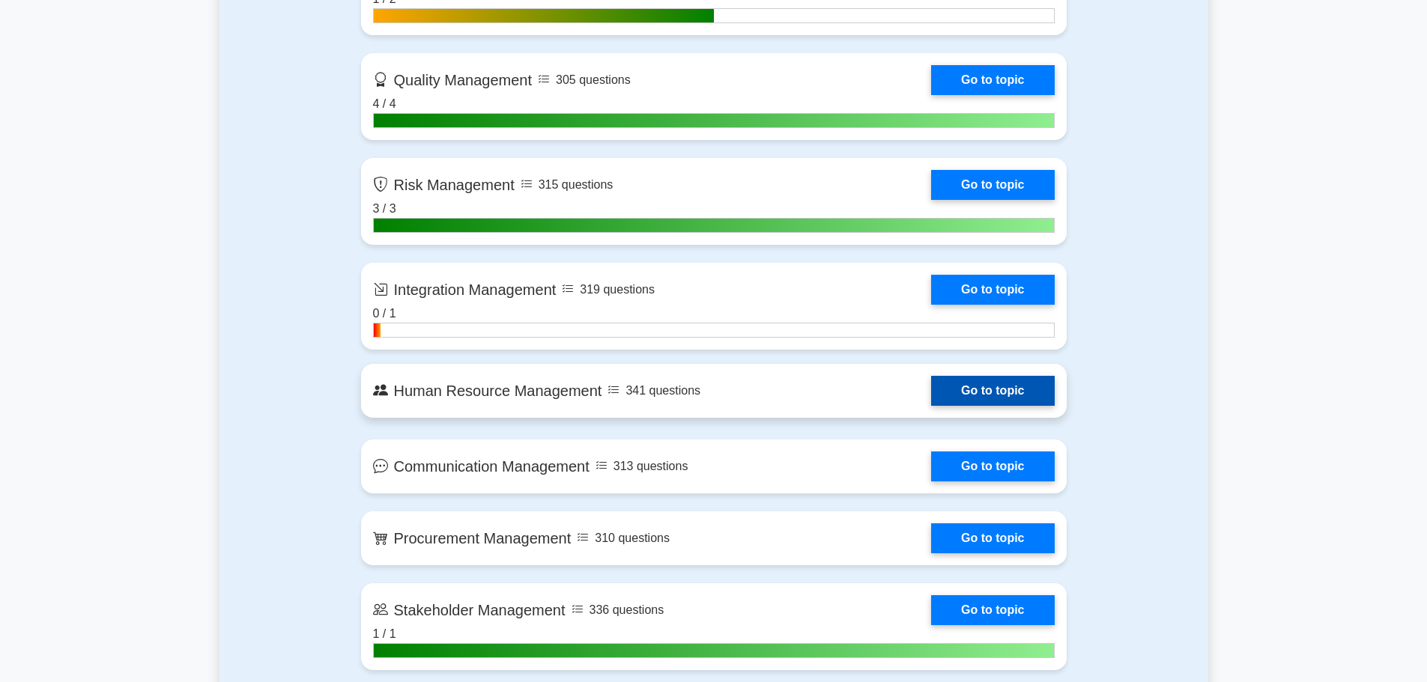
click at [1032, 398] on link "Go to topic" at bounding box center [992, 391] width 123 height 30
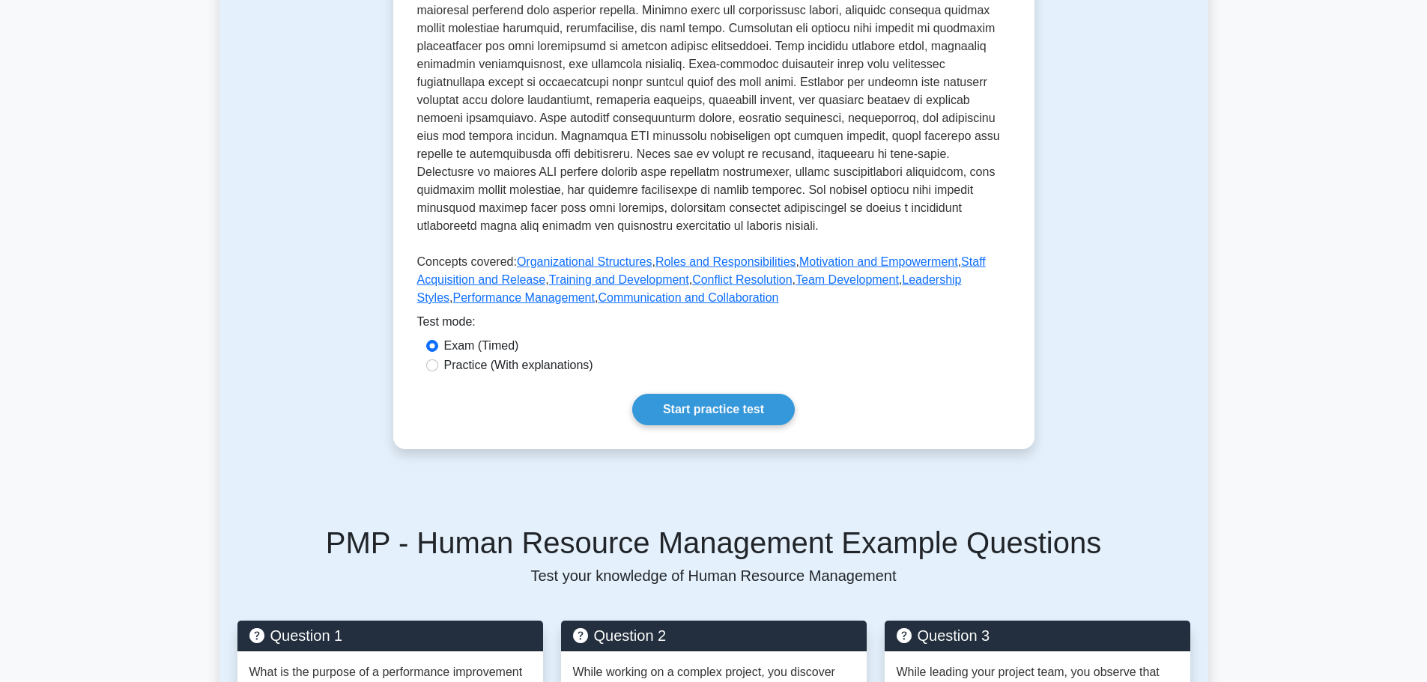
scroll to position [524, 0]
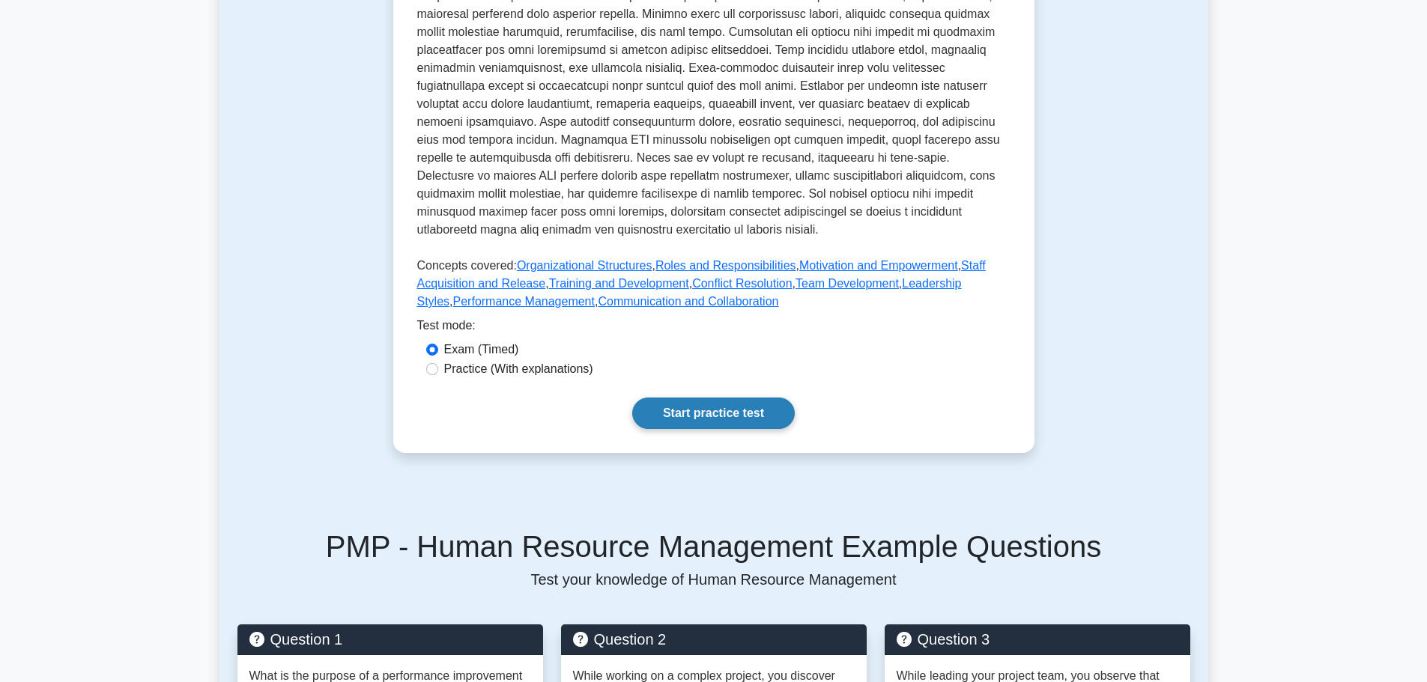
click at [723, 398] on link "Start practice test" at bounding box center [713, 413] width 163 height 31
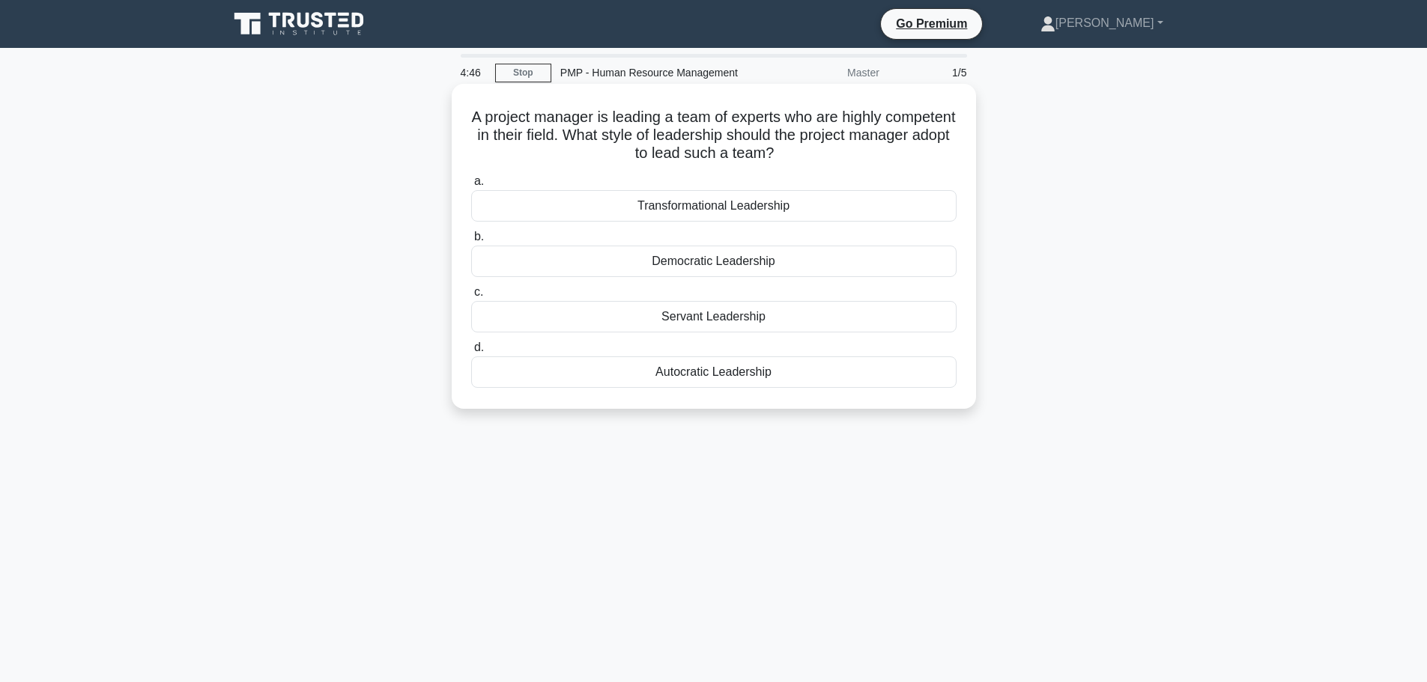
click at [726, 321] on div "Servant Leadership" at bounding box center [713, 316] width 485 height 31
click at [471, 297] on input "c. Servant Leadership" at bounding box center [471, 293] width 0 height 10
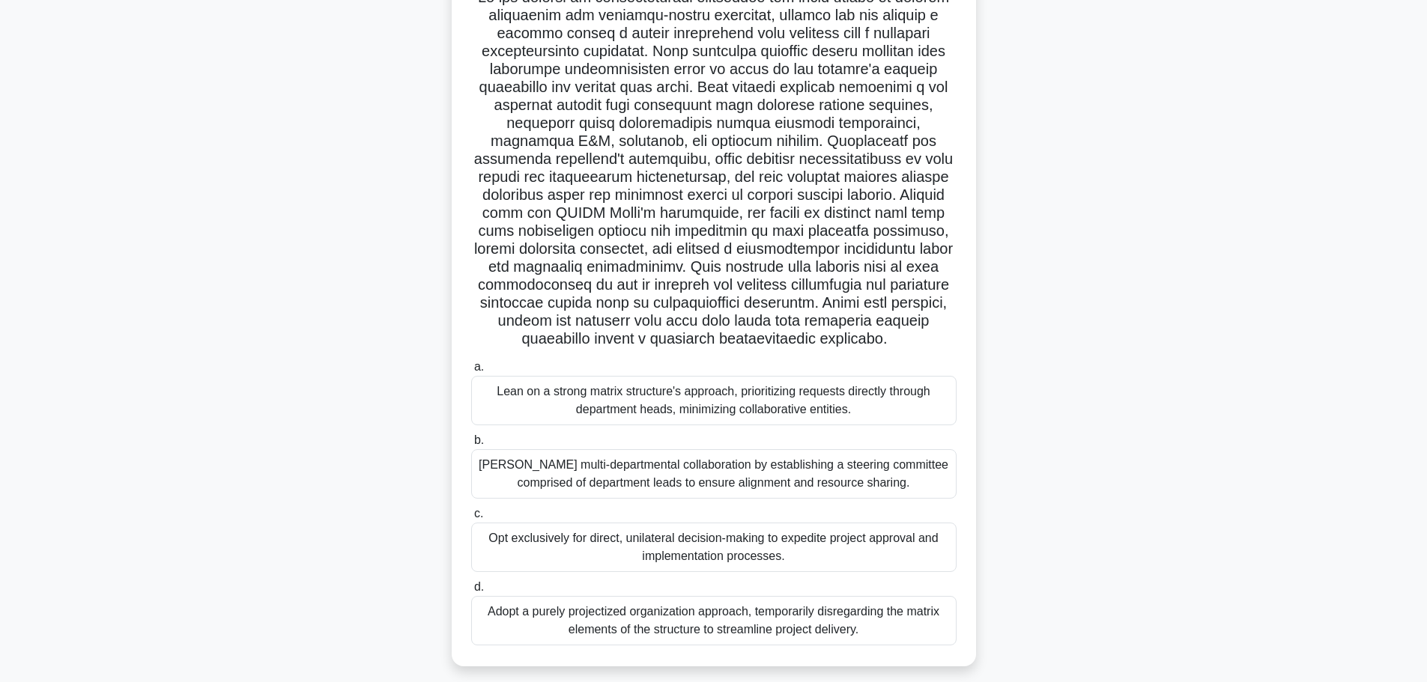
scroll to position [133, 0]
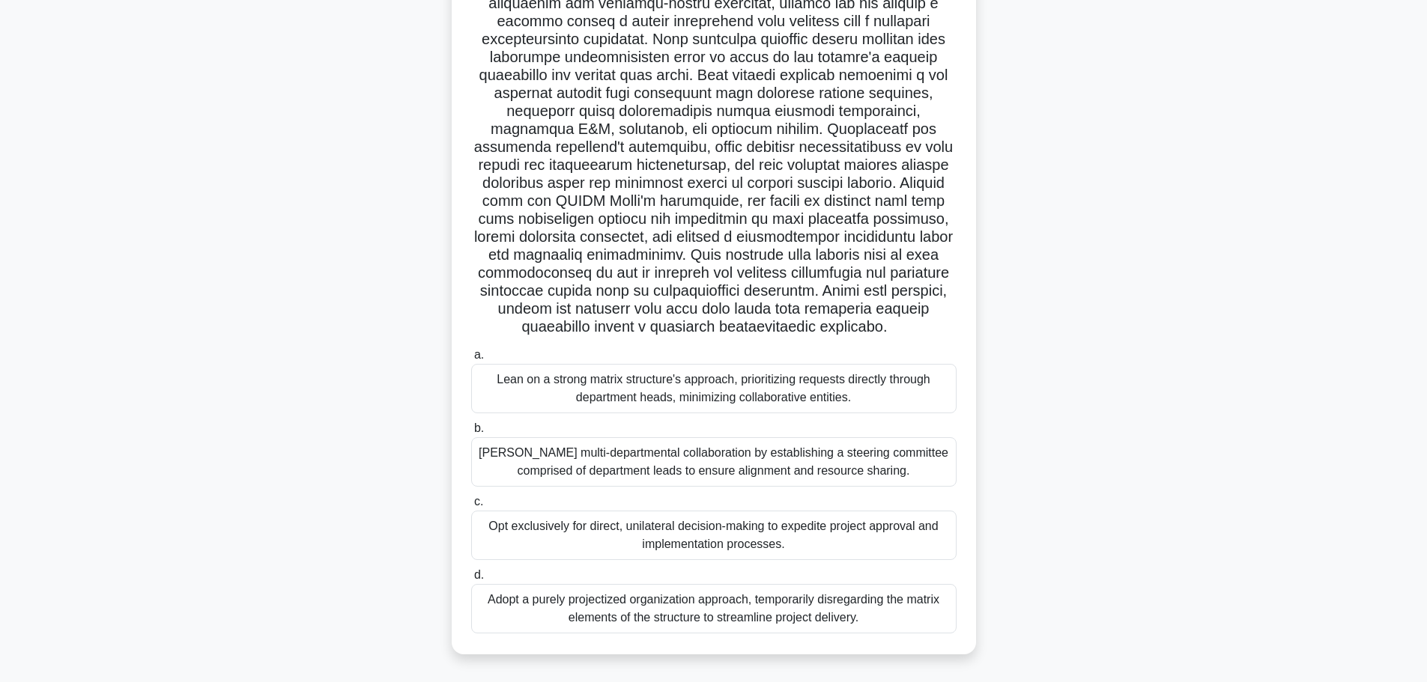
click at [736, 458] on div "[PERSON_NAME] multi-departmental collaboration by establishing a steering commi…" at bounding box center [713, 461] width 485 height 49
click at [471, 434] on input "b. Foster multi-departmental collaboration by establishing a steering committee…" at bounding box center [471, 429] width 0 height 10
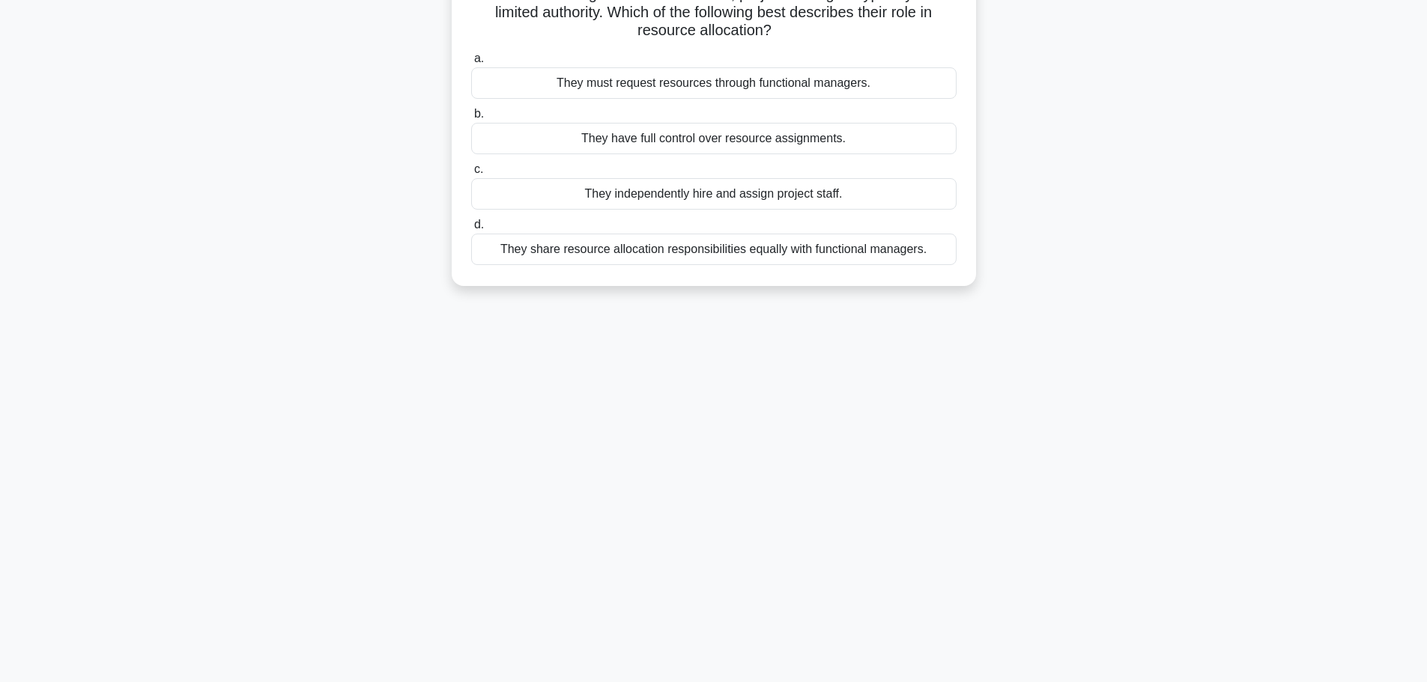
scroll to position [0, 0]
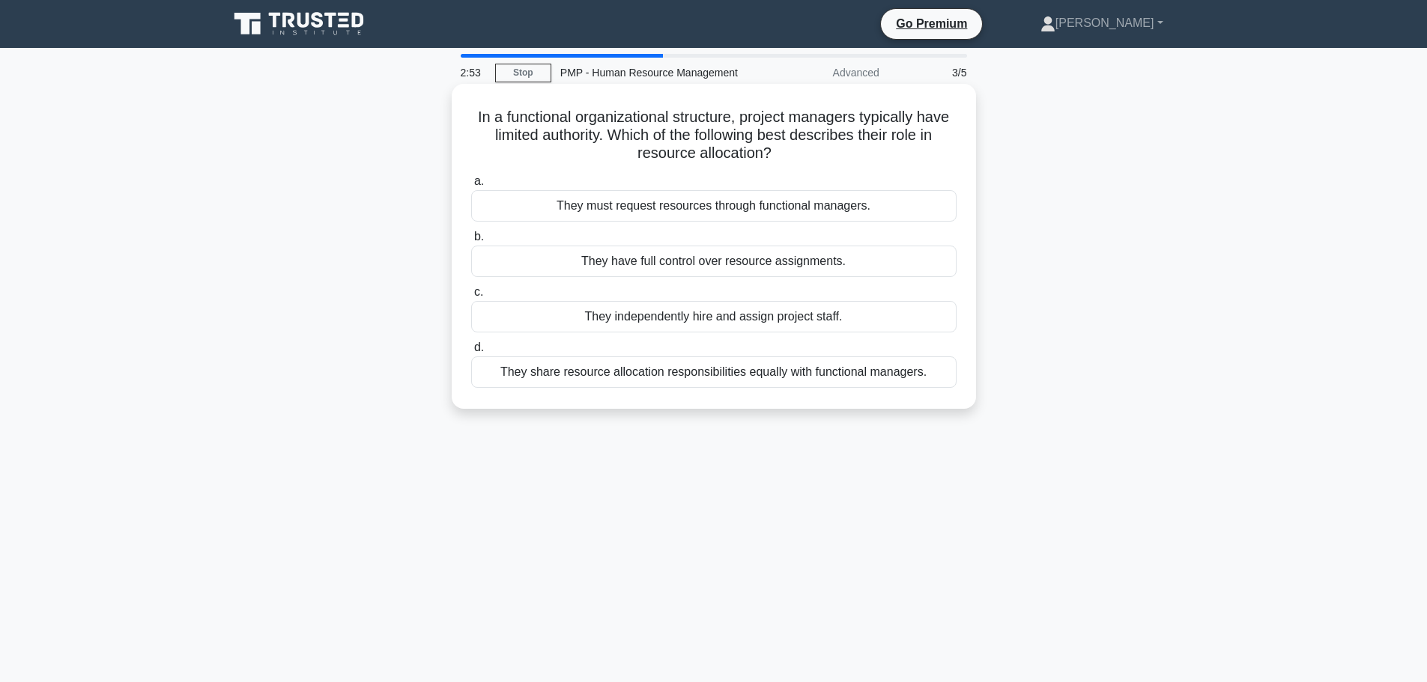
click at [730, 195] on div "They must request resources through functional managers." at bounding box center [713, 205] width 485 height 31
click at [471, 187] on input "a. They must request resources through functional managers." at bounding box center [471, 182] width 0 height 10
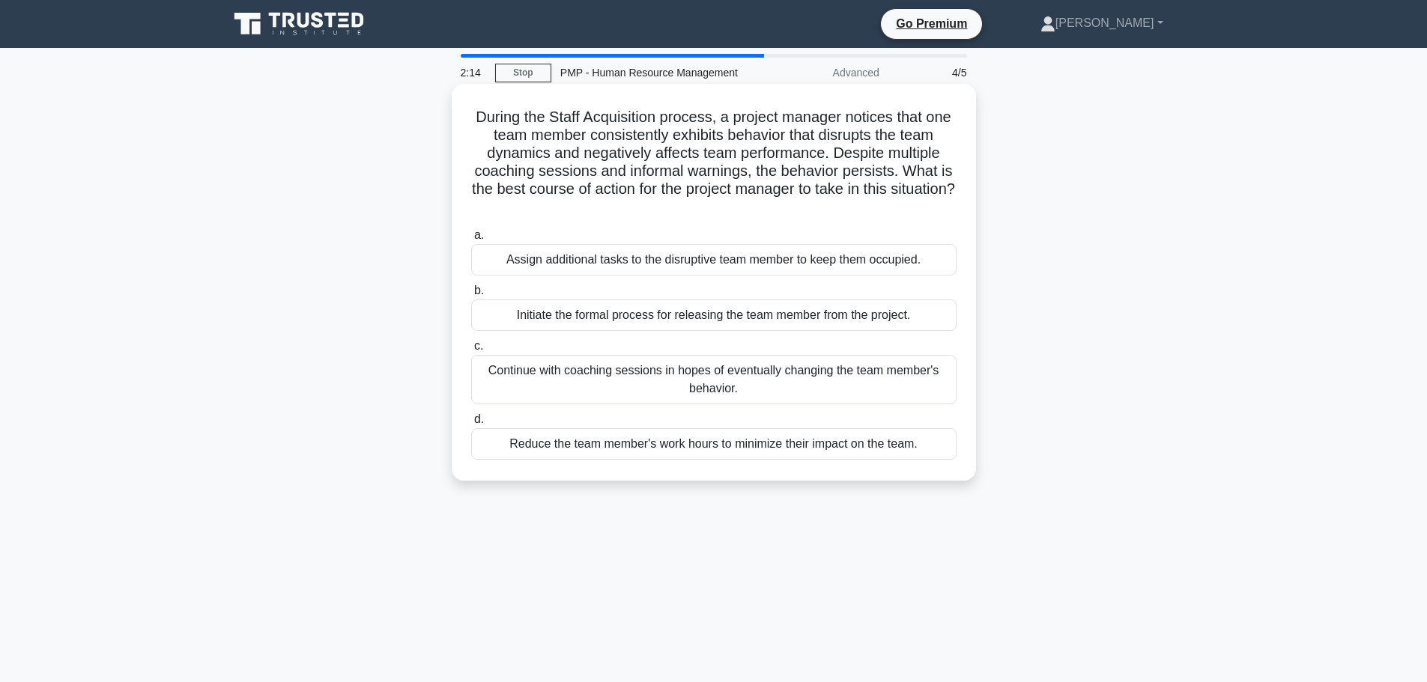
click at [722, 321] on div "Initiate the formal process for releasing the team member from the project." at bounding box center [713, 315] width 485 height 31
click at [471, 296] on input "b. Initiate the formal process for releasing the team member from the project." at bounding box center [471, 291] width 0 height 10
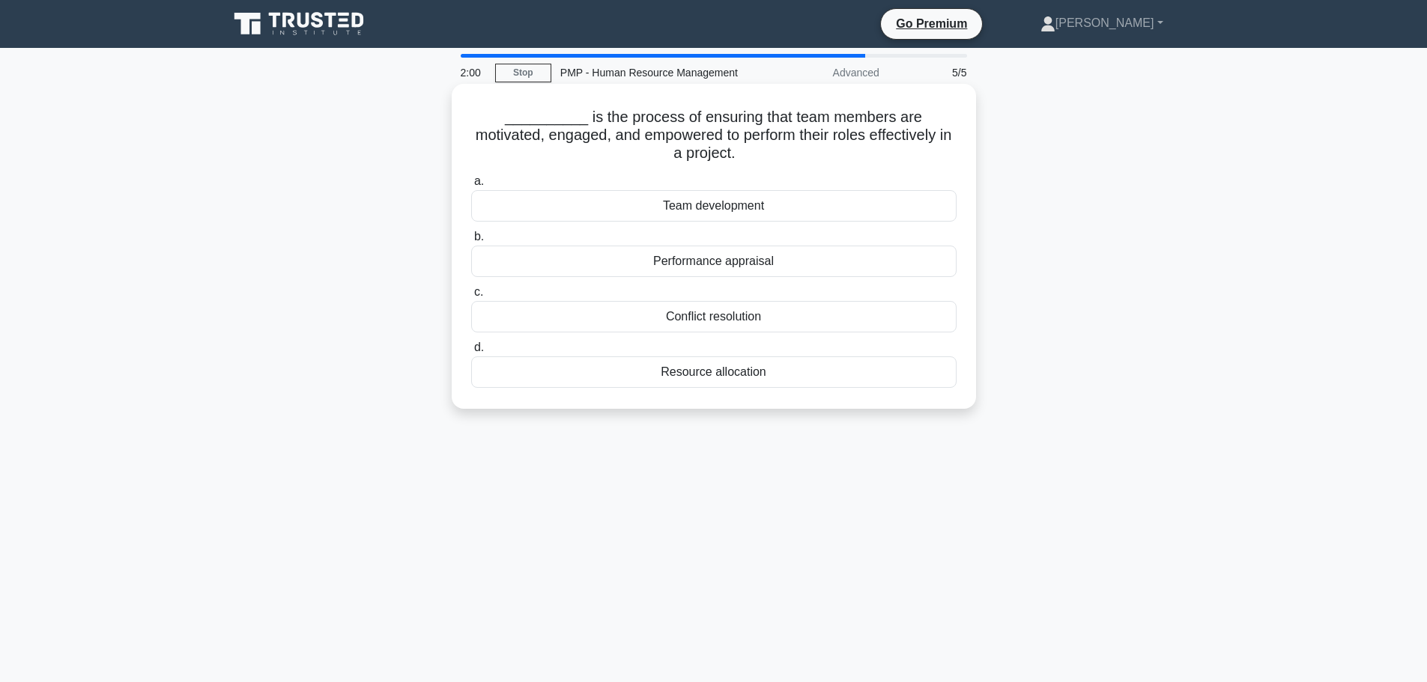
click at [755, 210] on div "Team development" at bounding box center [713, 205] width 485 height 31
click at [471, 187] on input "a. Team development" at bounding box center [471, 182] width 0 height 10
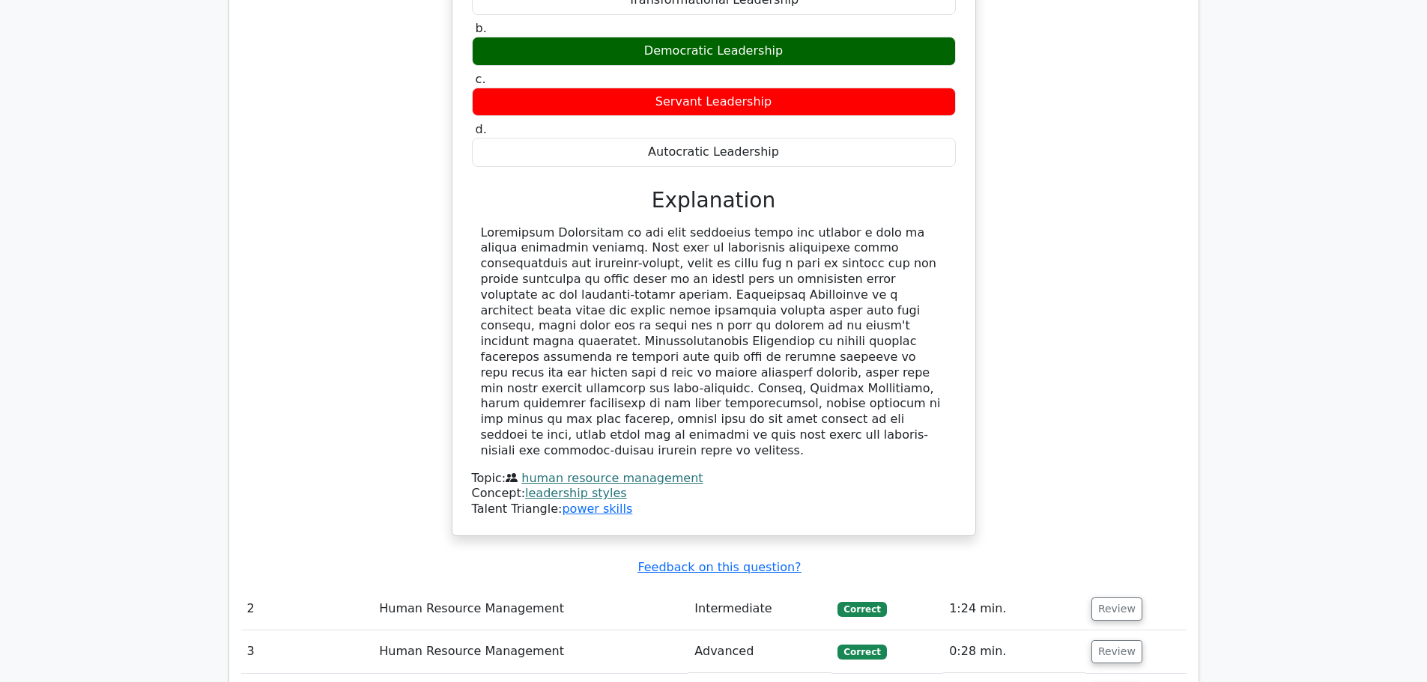
scroll to position [1573, 0]
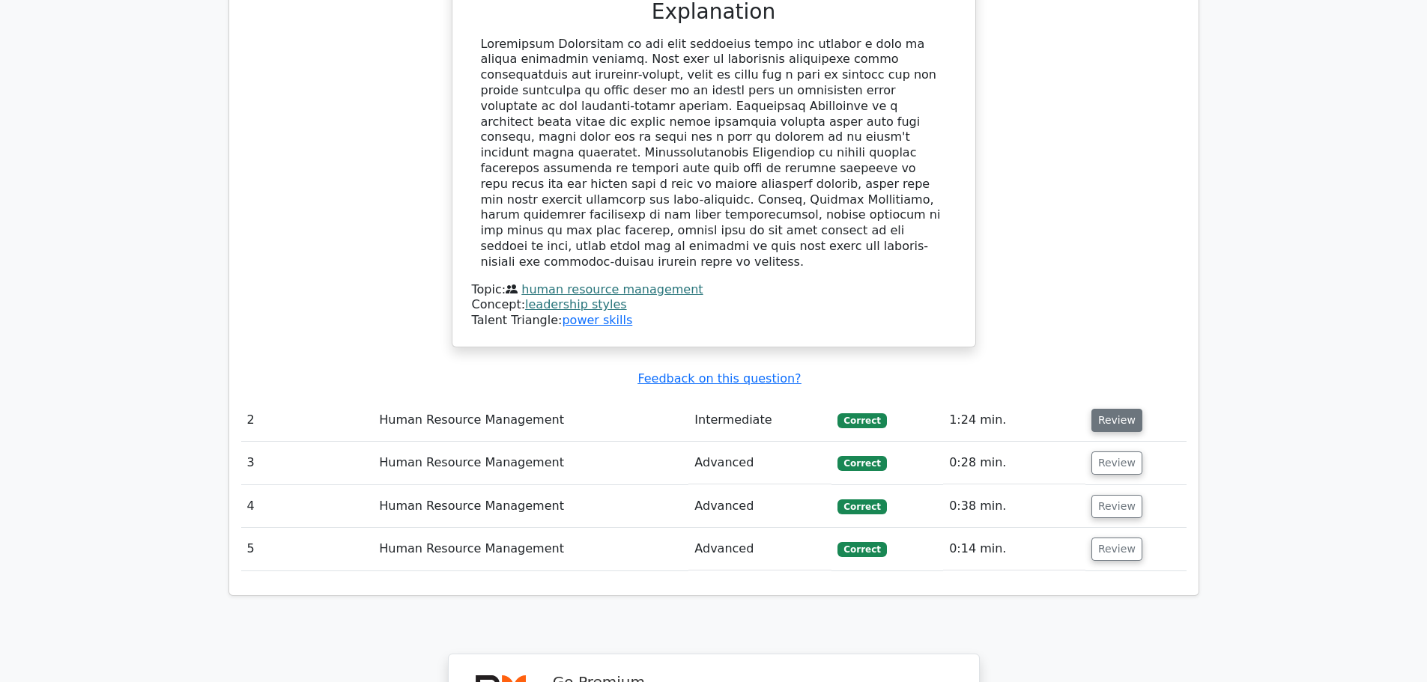
click at [1121, 409] on button "Review" at bounding box center [1116, 420] width 51 height 23
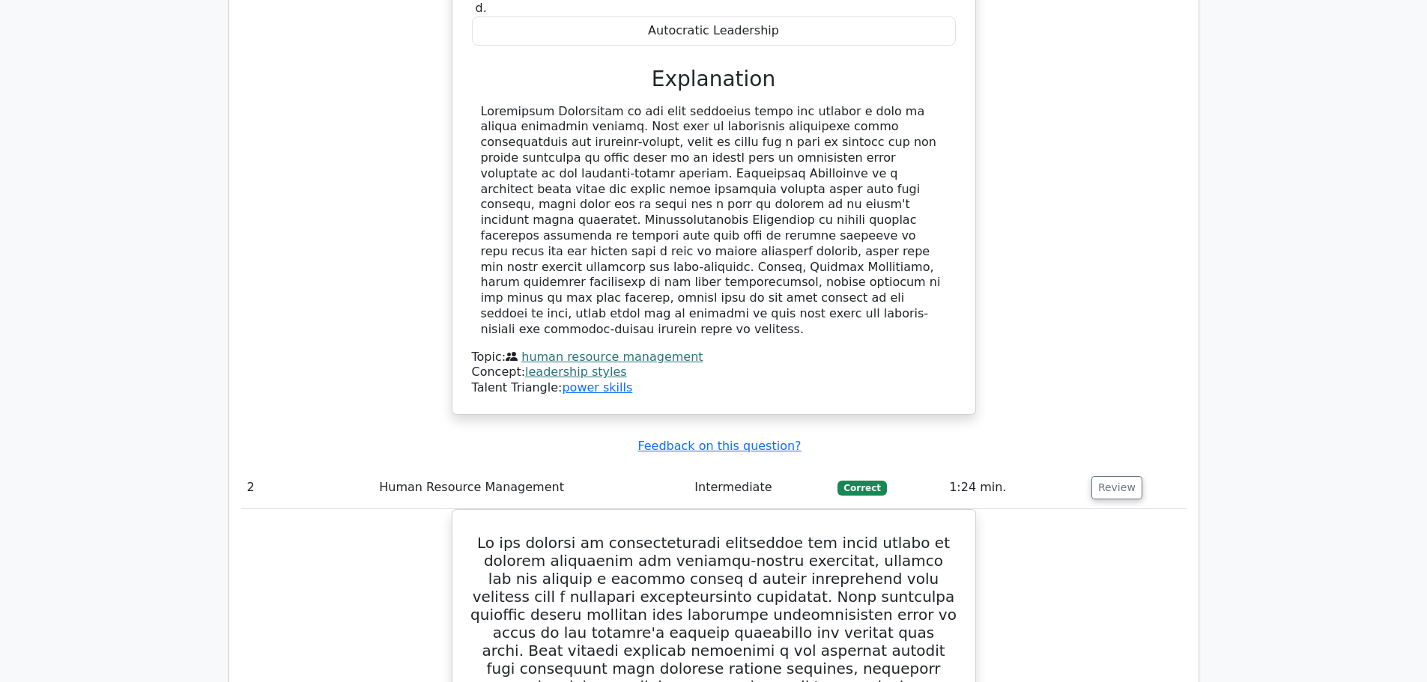
scroll to position [1498, 0]
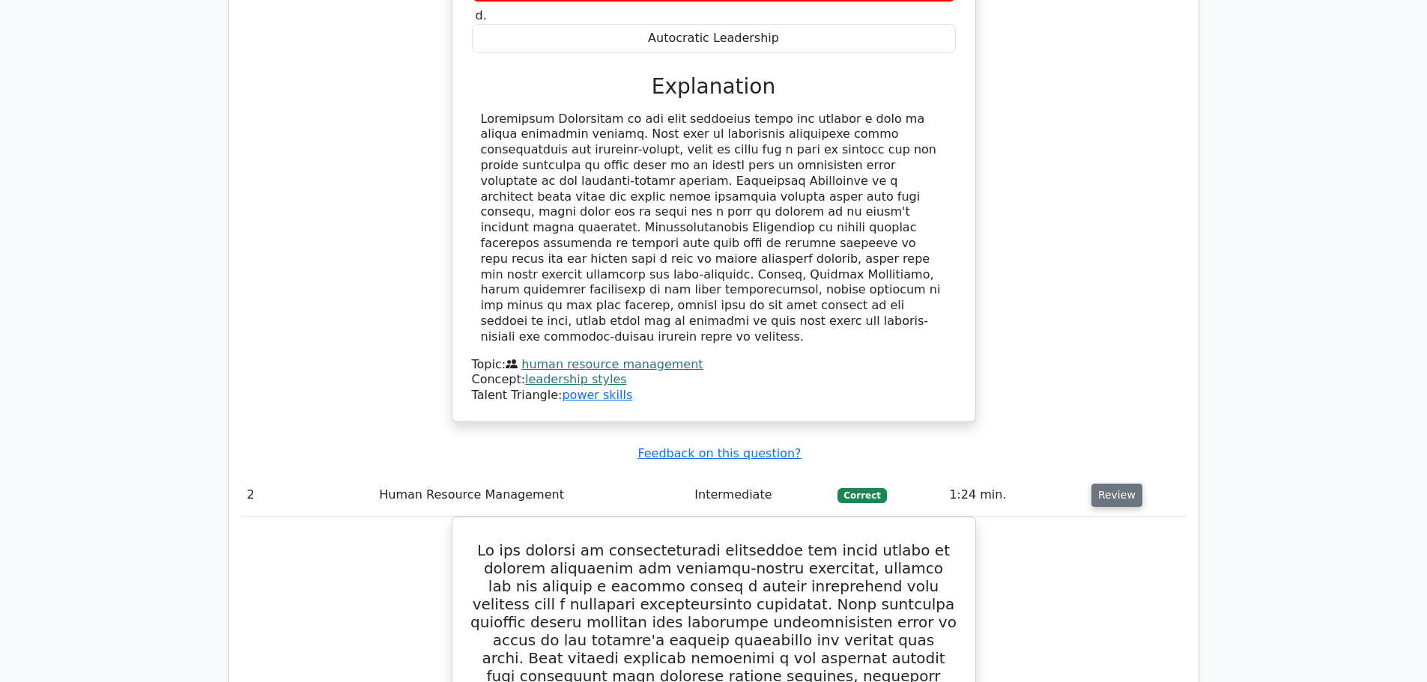
click at [1109, 484] on button "Review" at bounding box center [1116, 495] width 51 height 23
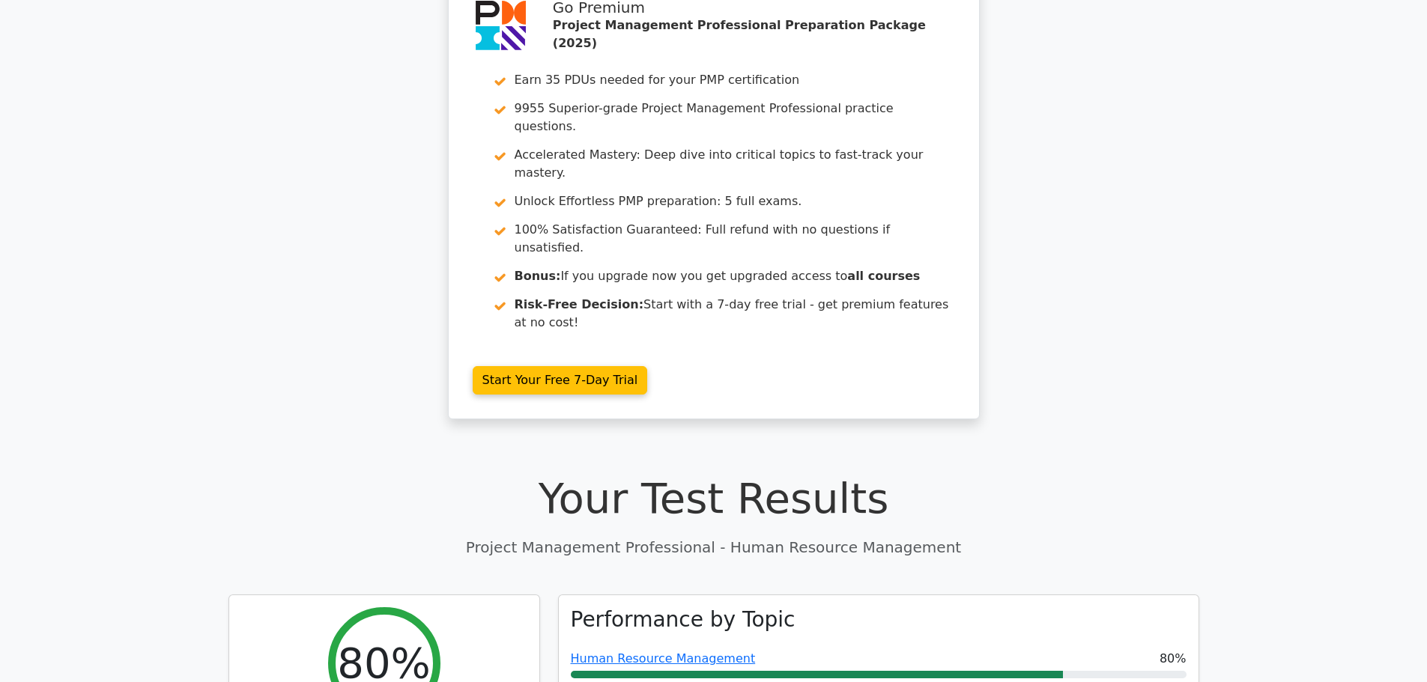
scroll to position [0, 0]
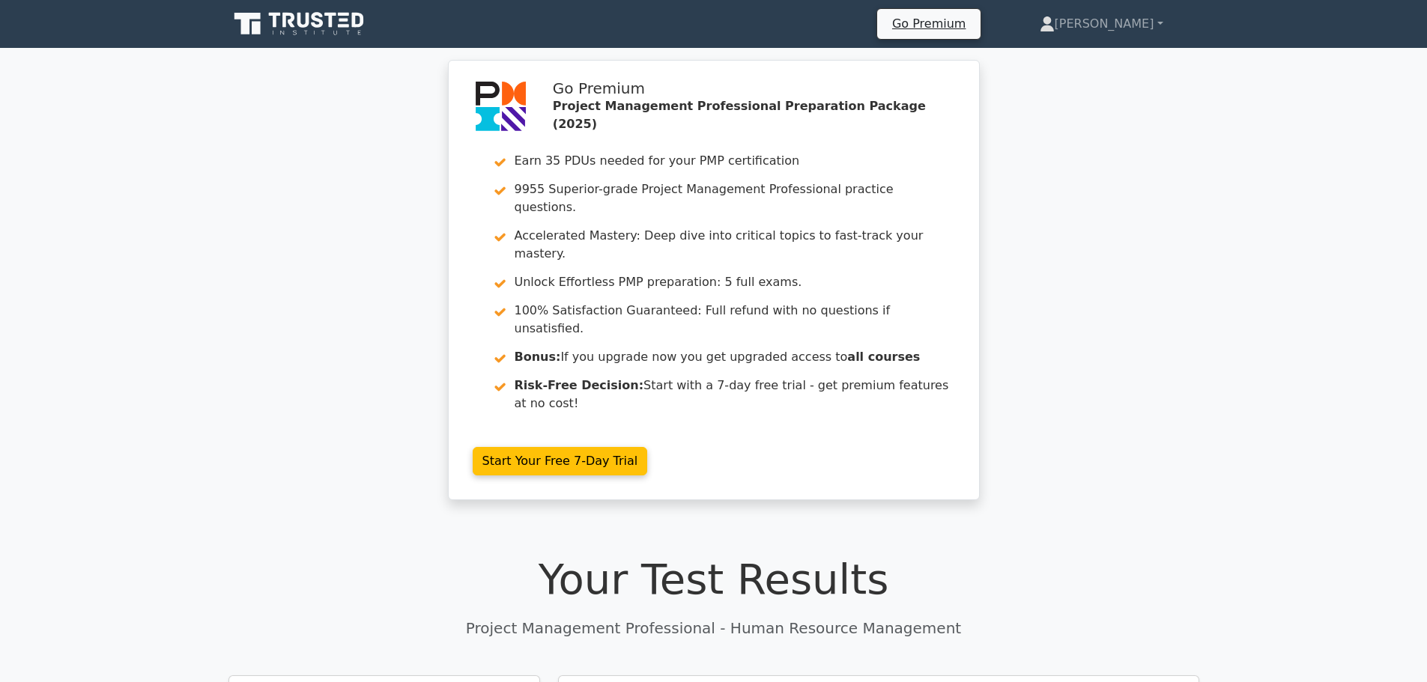
click at [331, 17] on icon at bounding box center [331, 20] width 12 height 15
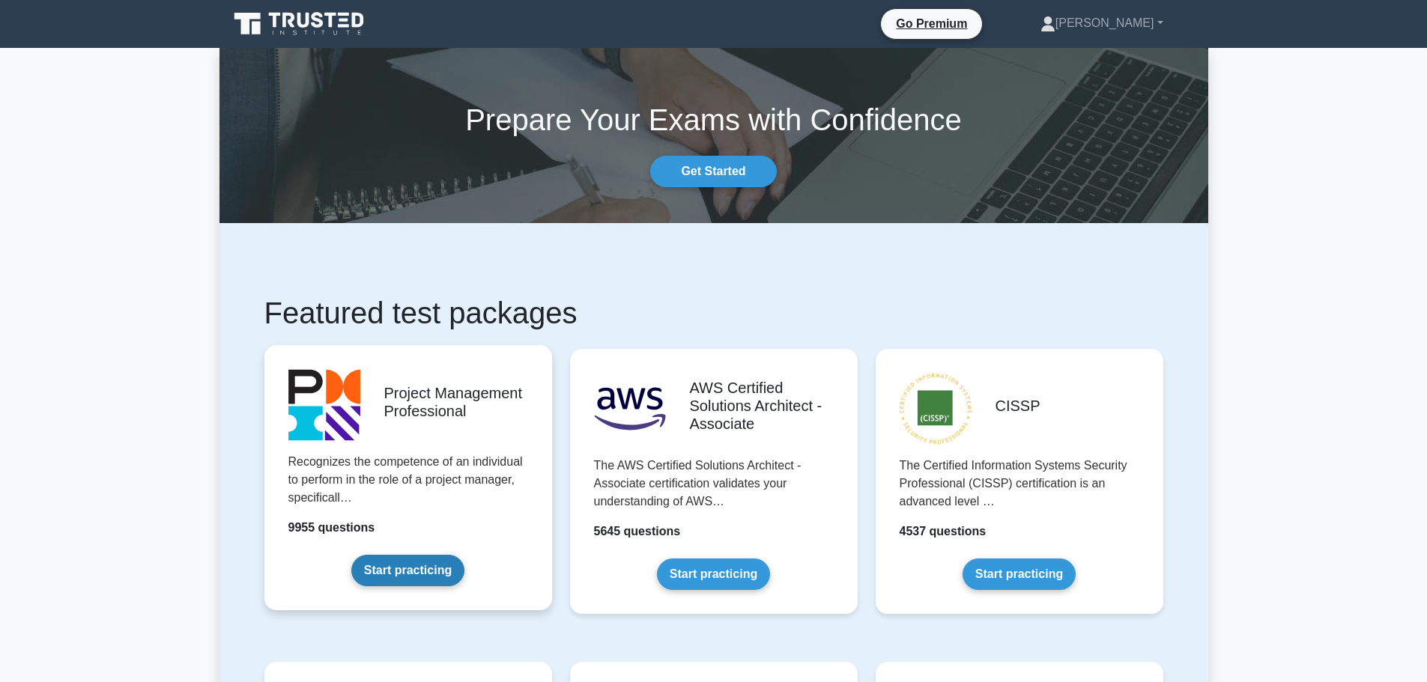
click at [387, 570] on link "Start practicing" at bounding box center [407, 570] width 113 height 31
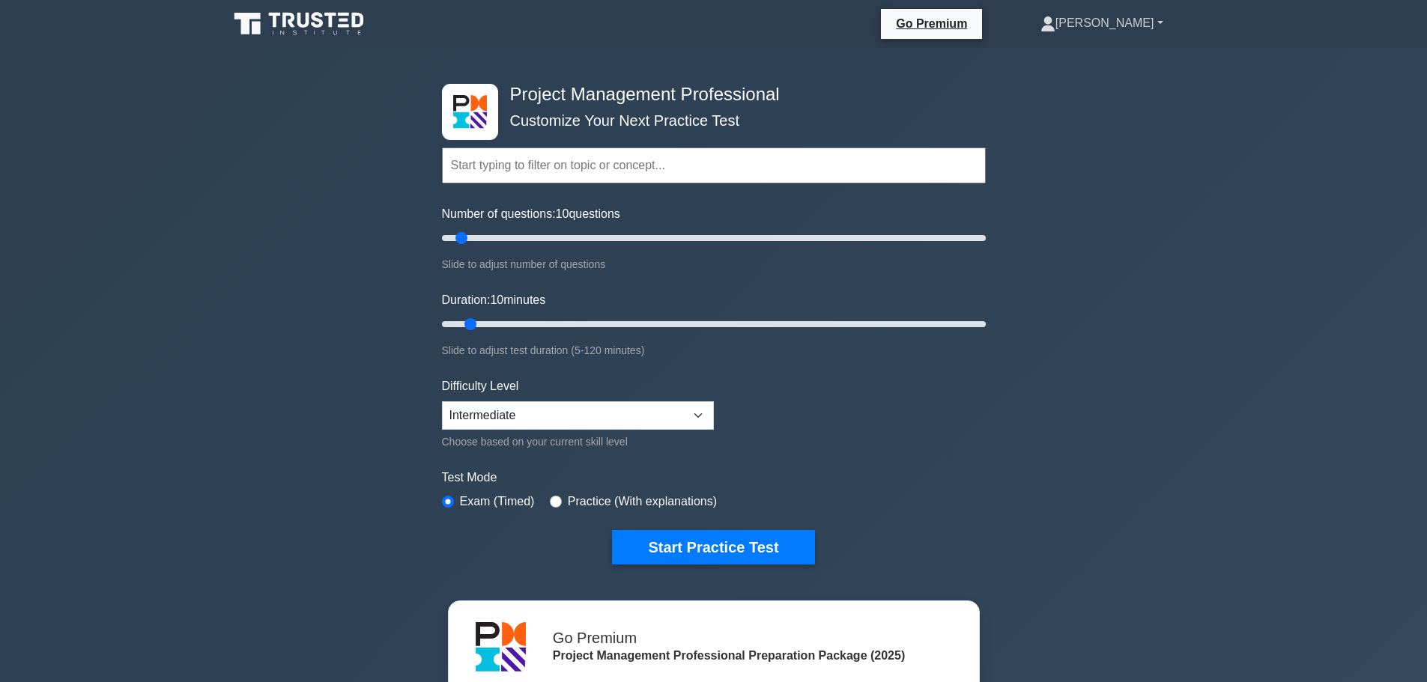
click at [1139, 21] on link "[PERSON_NAME]" at bounding box center [1102, 23] width 195 height 30
click at [1114, 57] on link "Profile" at bounding box center [1064, 58] width 118 height 24
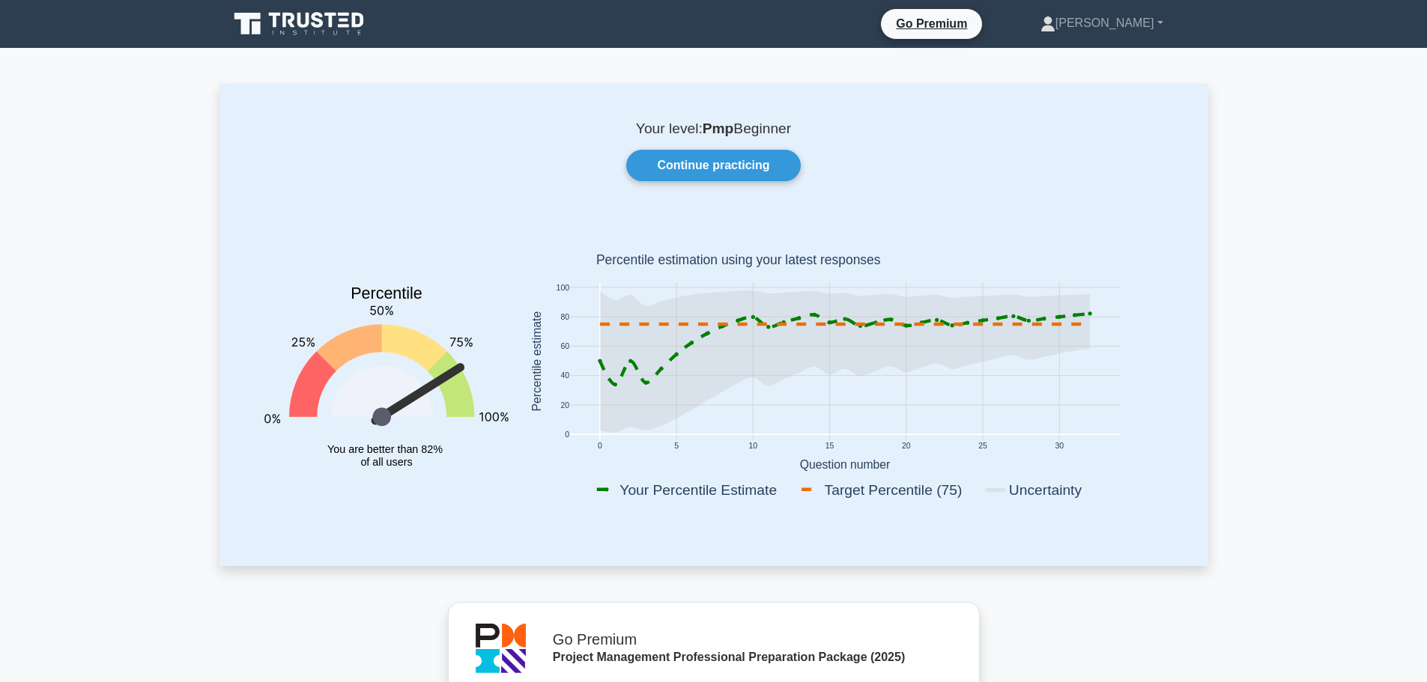
click at [328, 22] on icon at bounding box center [300, 24] width 144 height 28
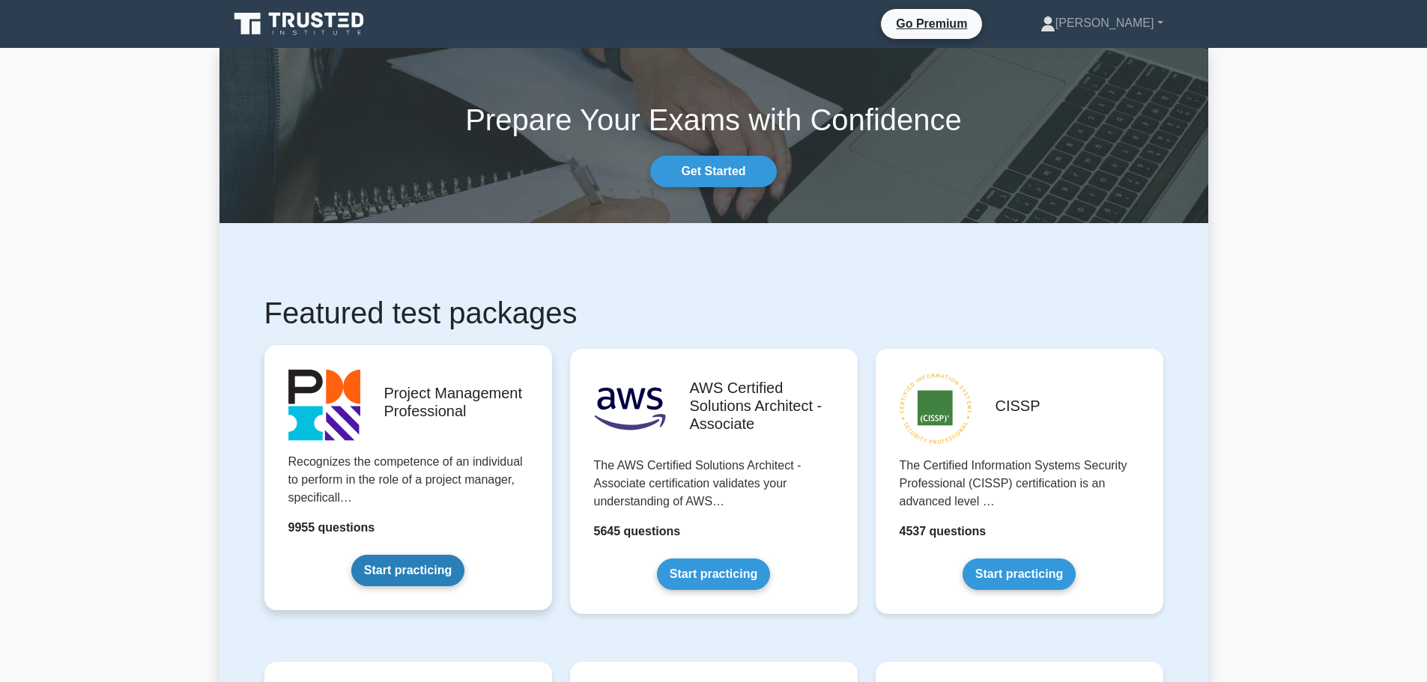
click at [401, 560] on link "Start practicing" at bounding box center [407, 570] width 113 height 31
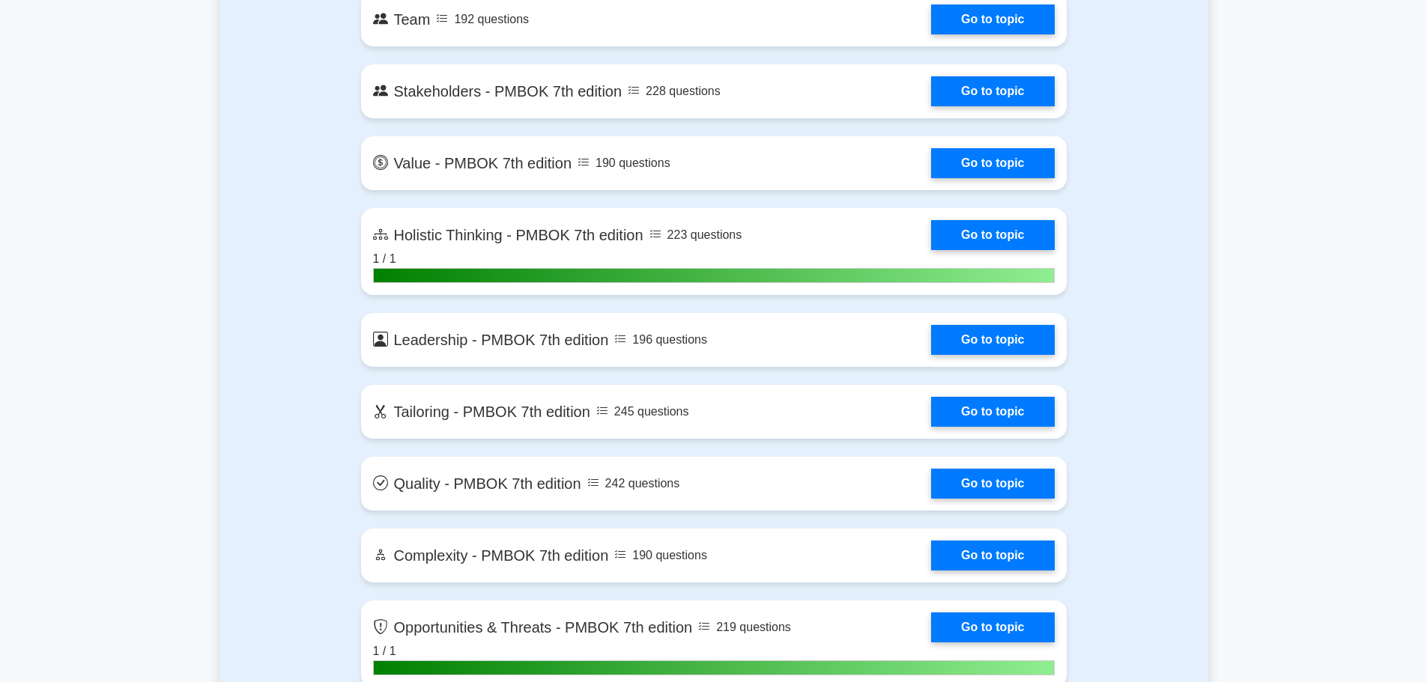
scroll to position [3820, 0]
